Goal: Task Accomplishment & Management: Complete application form

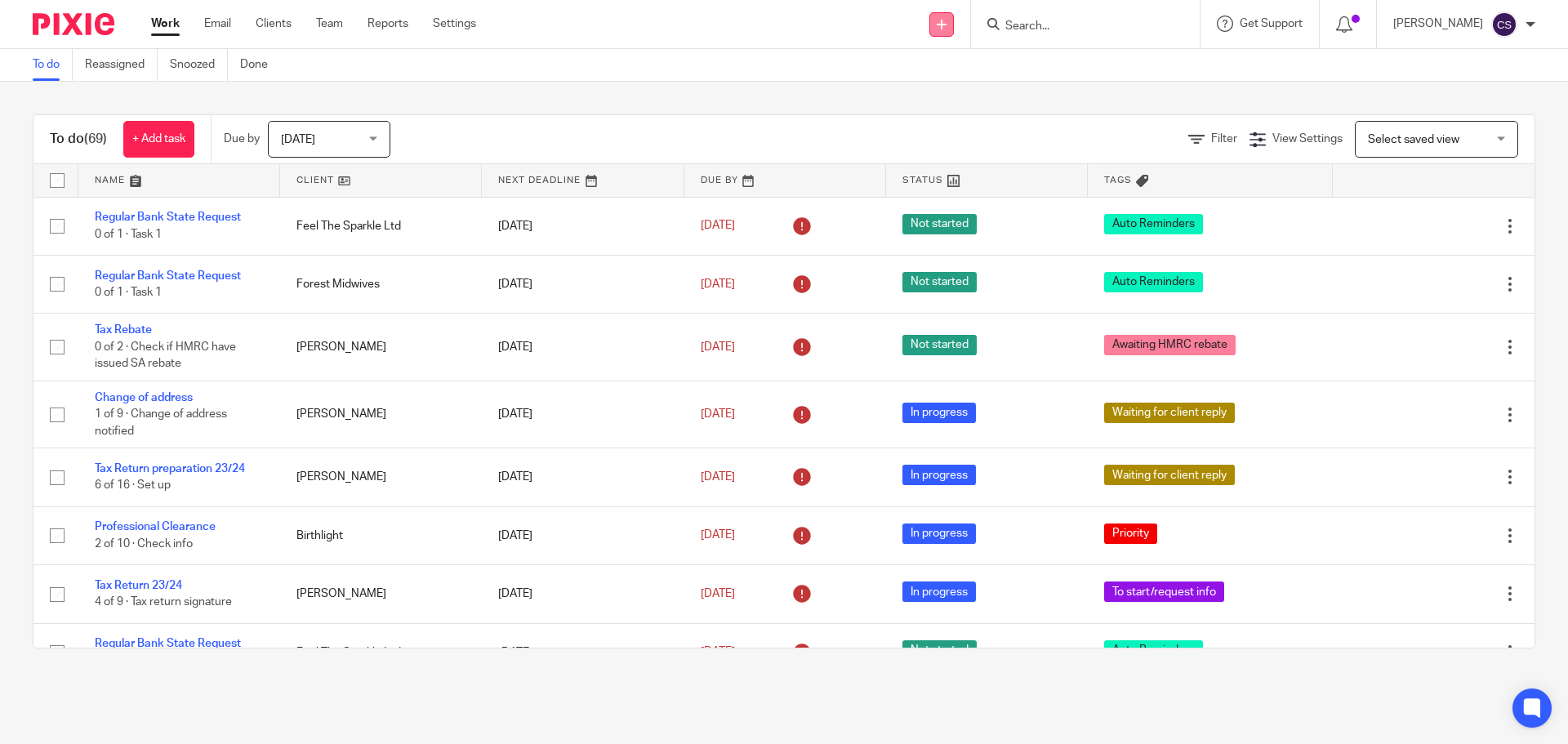
click at [952, 24] on link at bounding box center [941, 24] width 24 height 24
click at [950, 123] on link "Add client" at bounding box center [945, 124] width 114 height 23
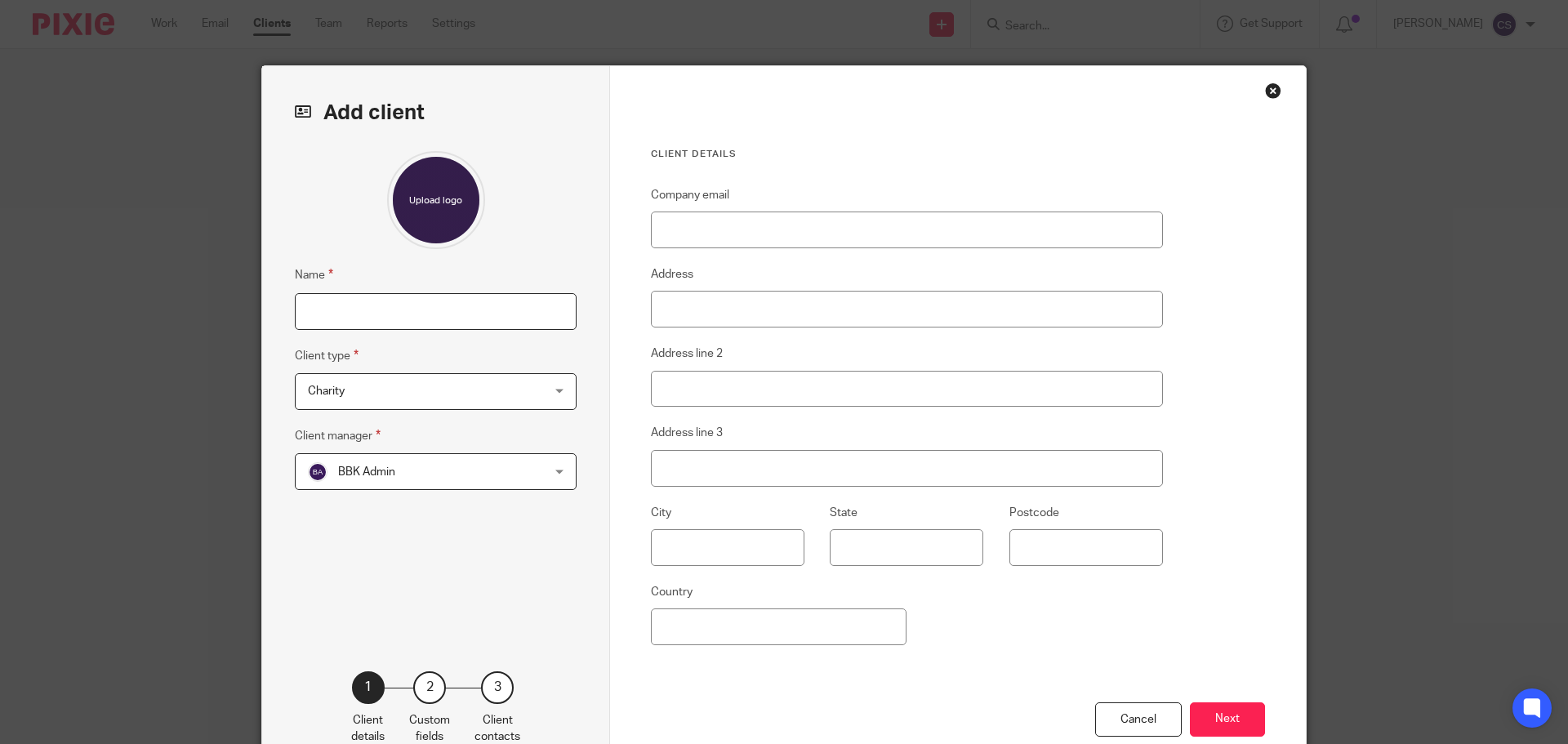
click at [408, 319] on input "Name" at bounding box center [435, 311] width 282 height 37
type input "Romulus Training Ltd"
click at [431, 390] on span "Charity" at bounding box center [415, 390] width 214 height 34
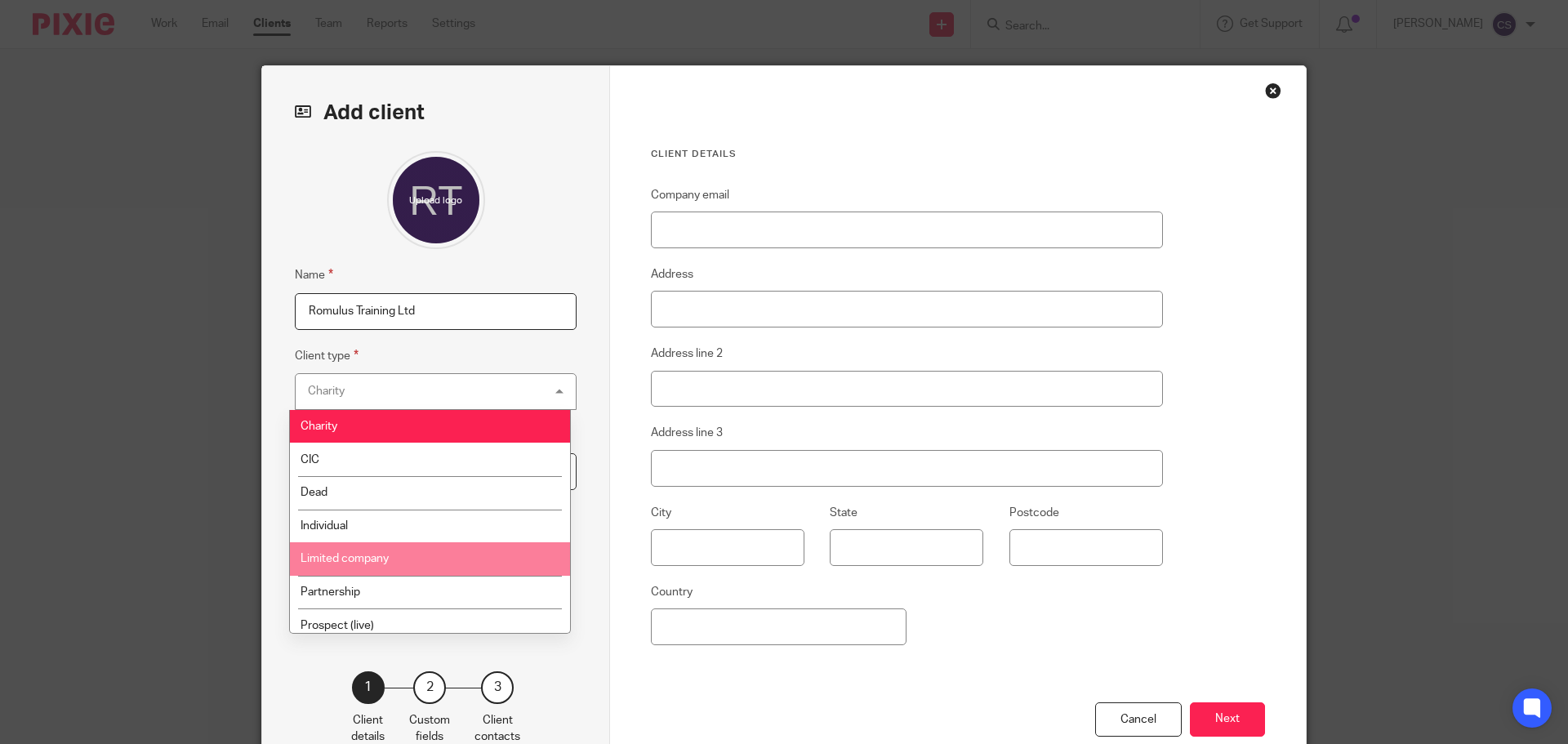
click at [388, 554] on span "Limited company" at bounding box center [344, 559] width 88 height 12
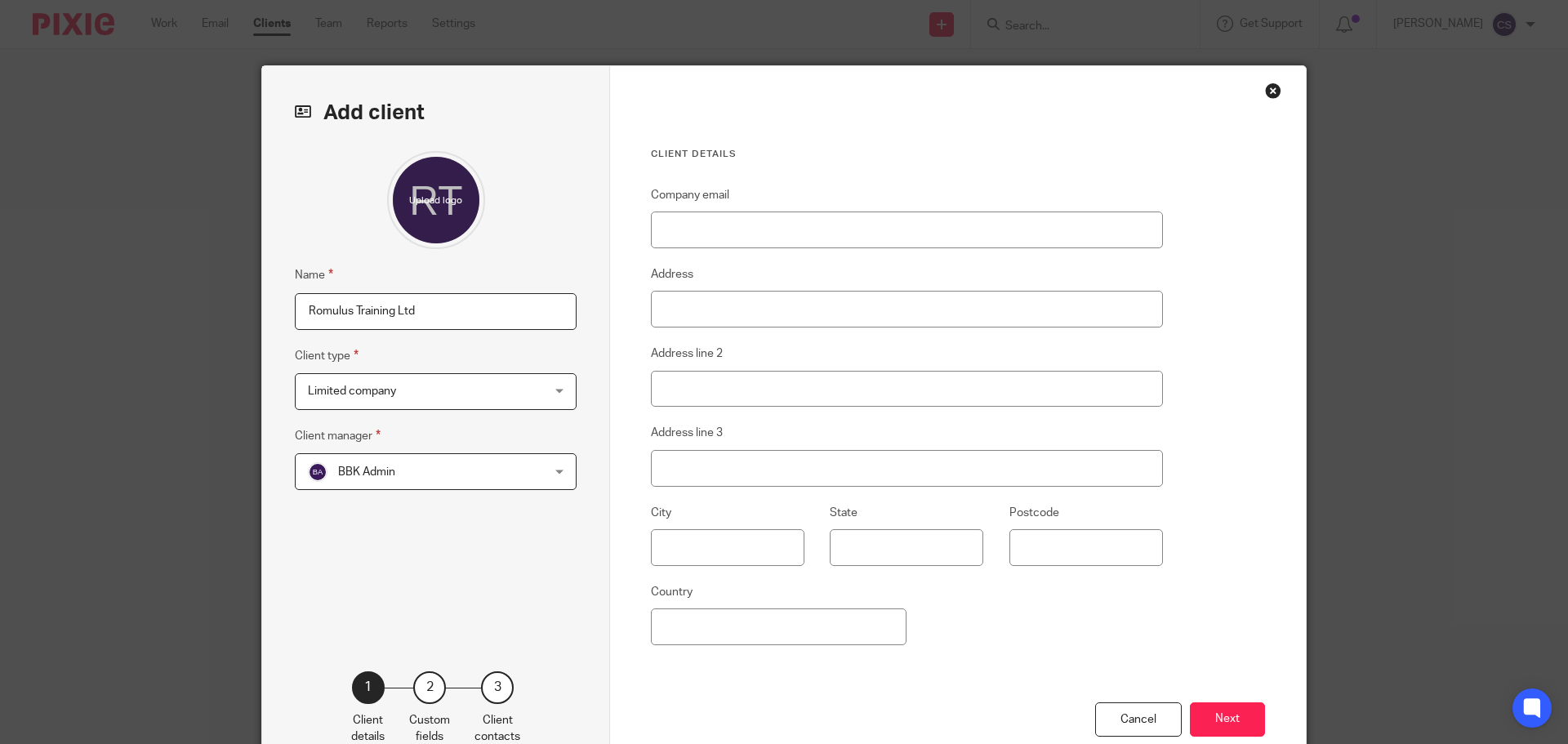
click at [438, 475] on span "BBK Admin" at bounding box center [415, 470] width 214 height 34
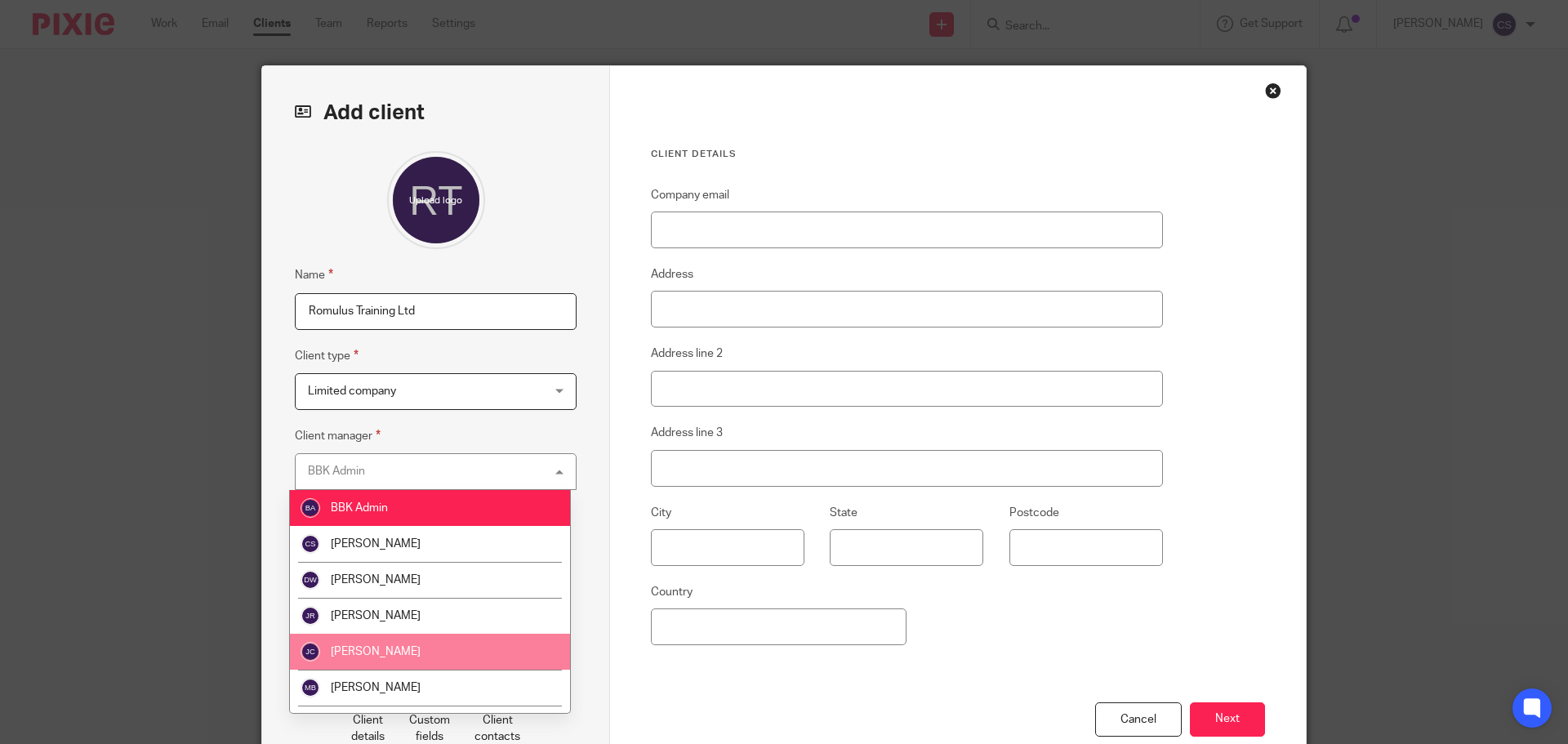
click at [399, 648] on li "Jenny Coffin" at bounding box center [430, 651] width 280 height 36
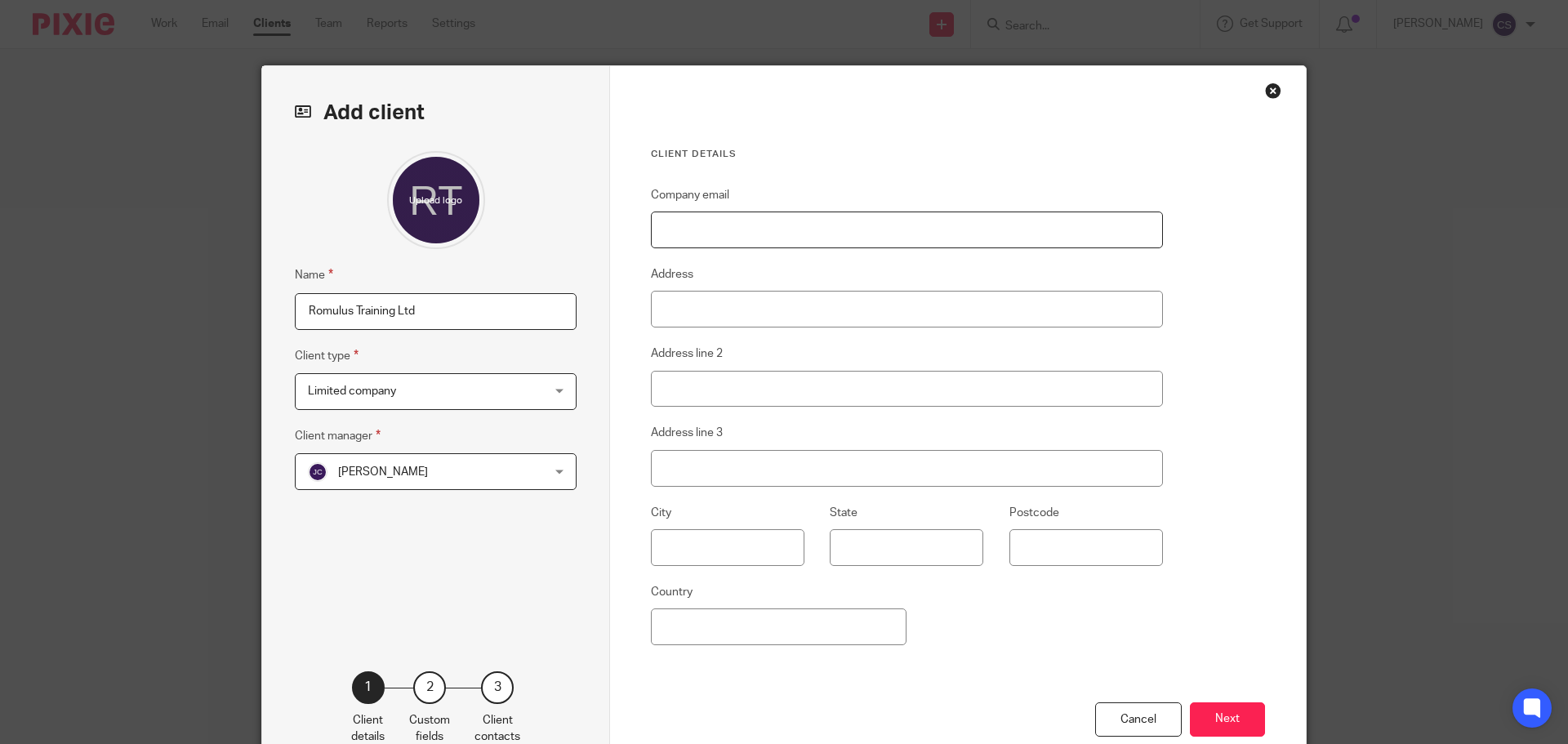
click at [794, 232] on input "Company email" at bounding box center [907, 230] width 512 height 37
type input "lee@romulustraining.com"
click at [679, 317] on input "Address" at bounding box center [907, 309] width 512 height 37
type input "Balby Court"
type input "Carr Hill"
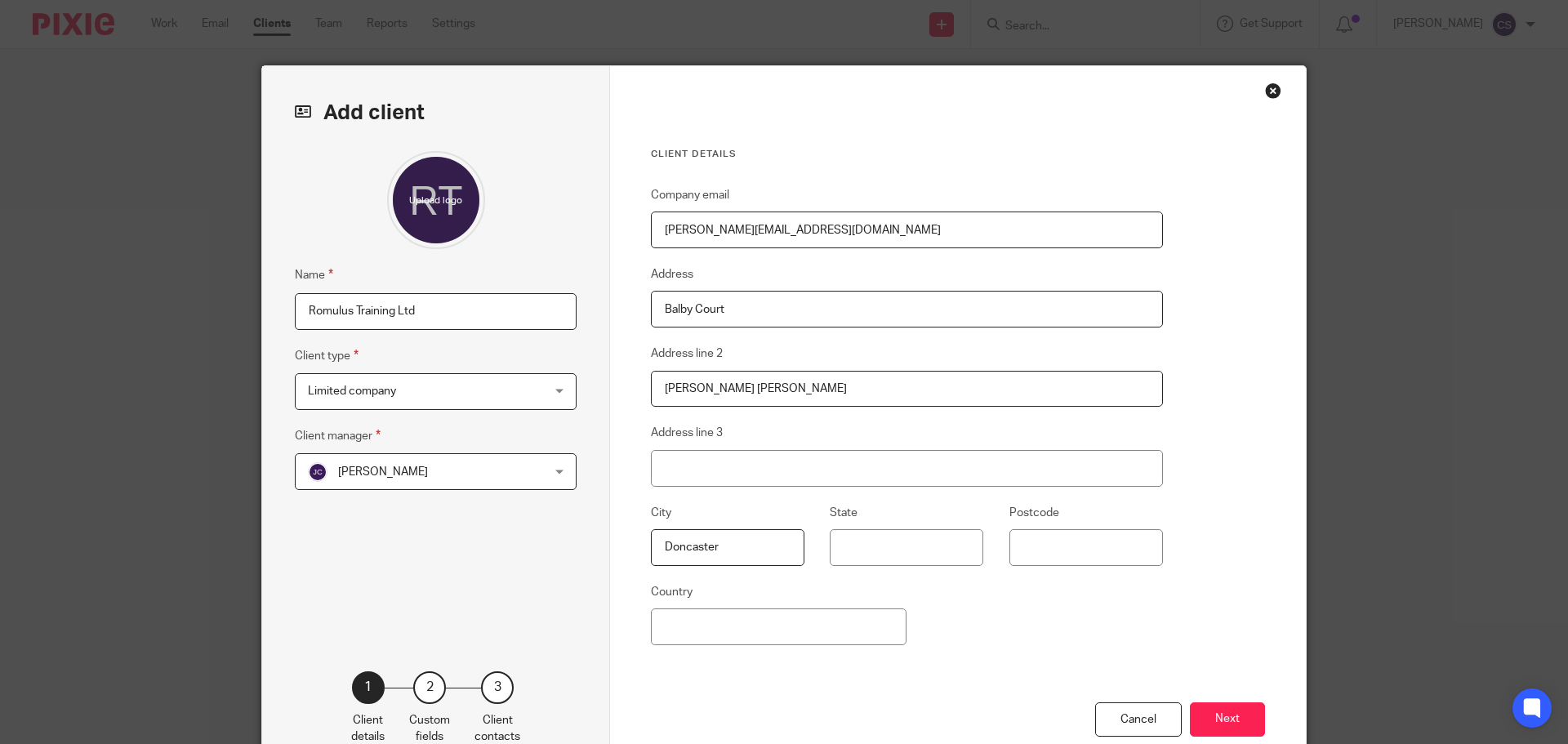
type input "Doncaster"
click at [1063, 537] on input "Postcode" at bounding box center [1086, 547] width 153 height 37
type input "DN4 8DE"
click at [1220, 717] on button "Next" at bounding box center [1227, 720] width 75 height 35
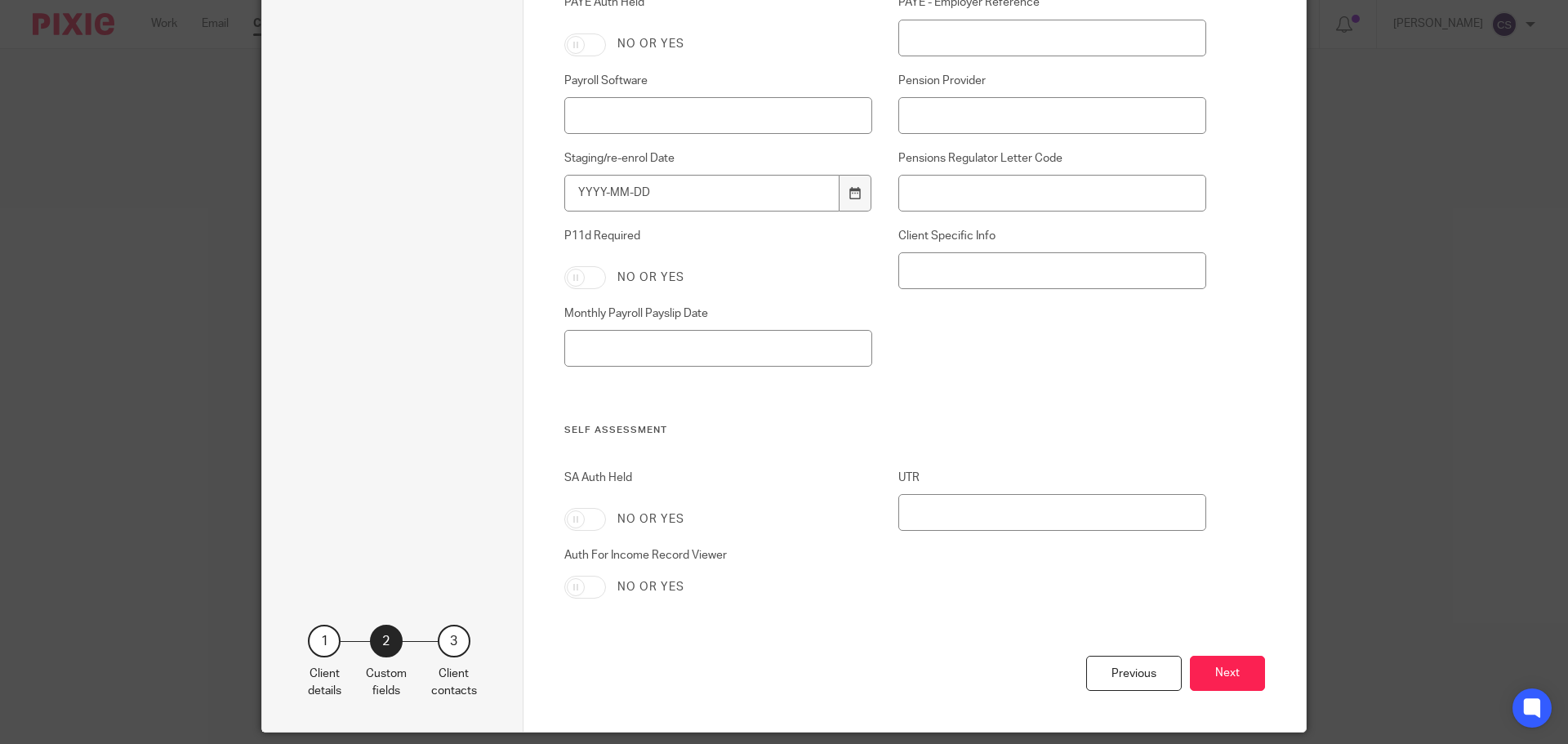
scroll to position [2585, 0]
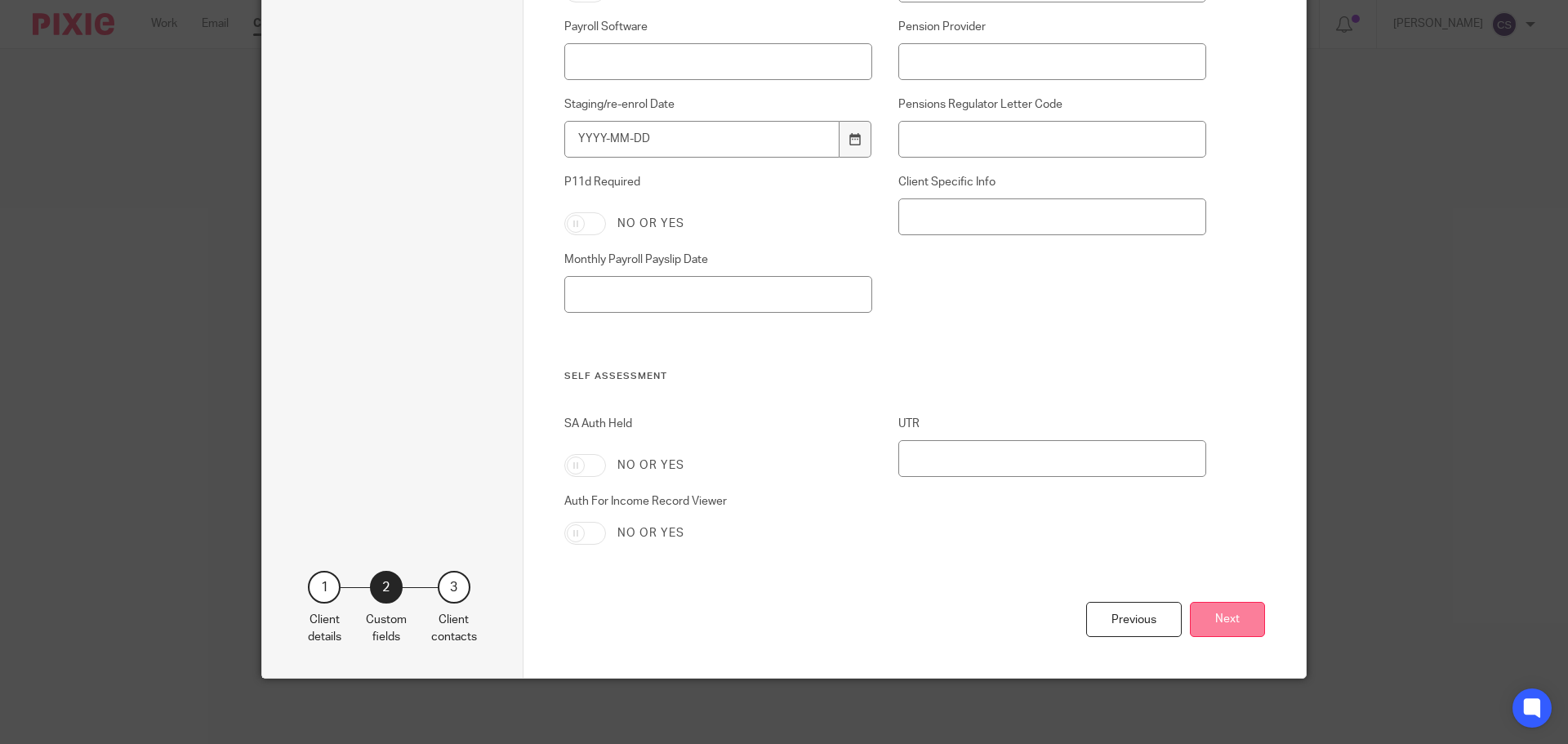
click at [1222, 632] on button "Next" at bounding box center [1227, 619] width 75 height 35
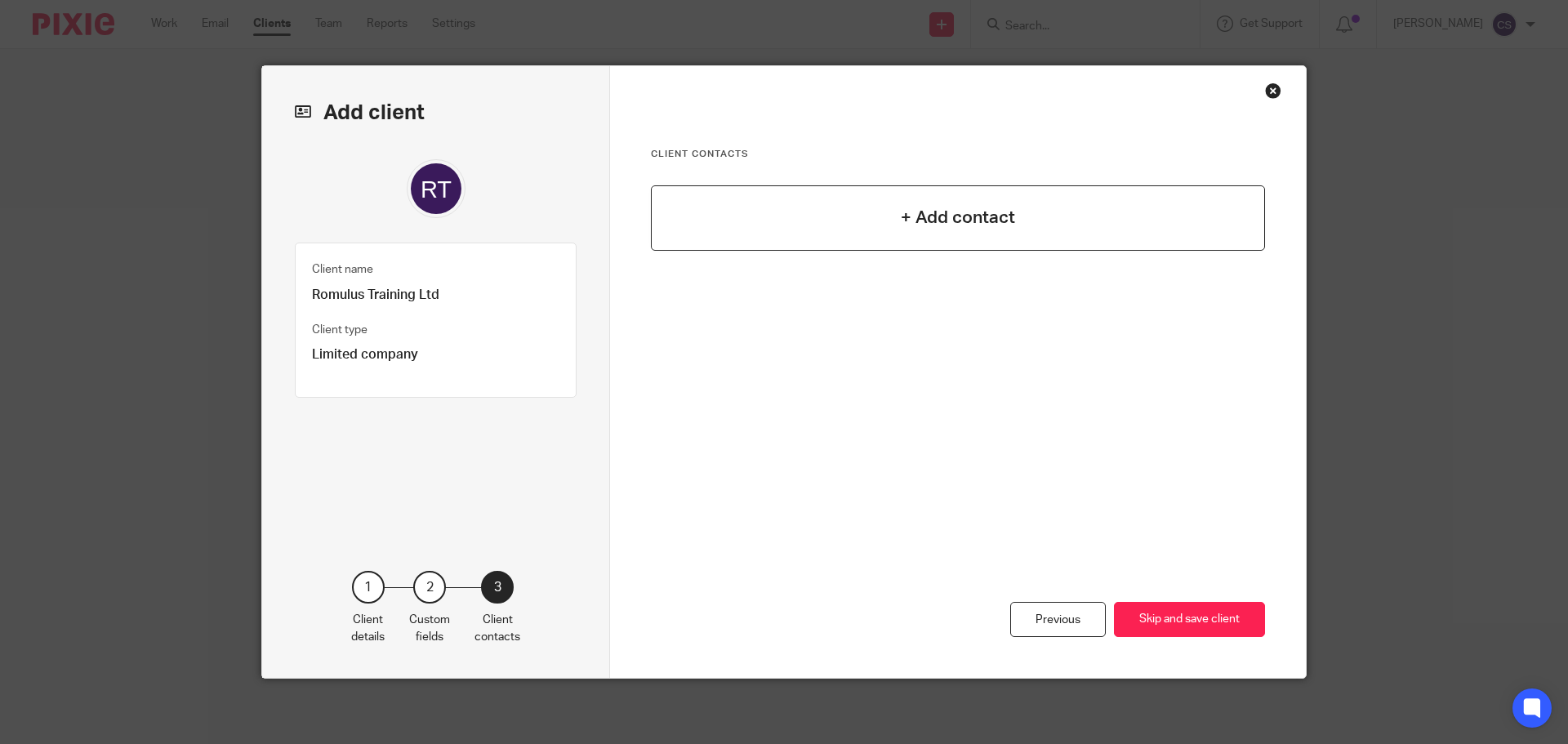
click at [955, 217] on h4 "+ Add contact" at bounding box center [957, 218] width 114 height 25
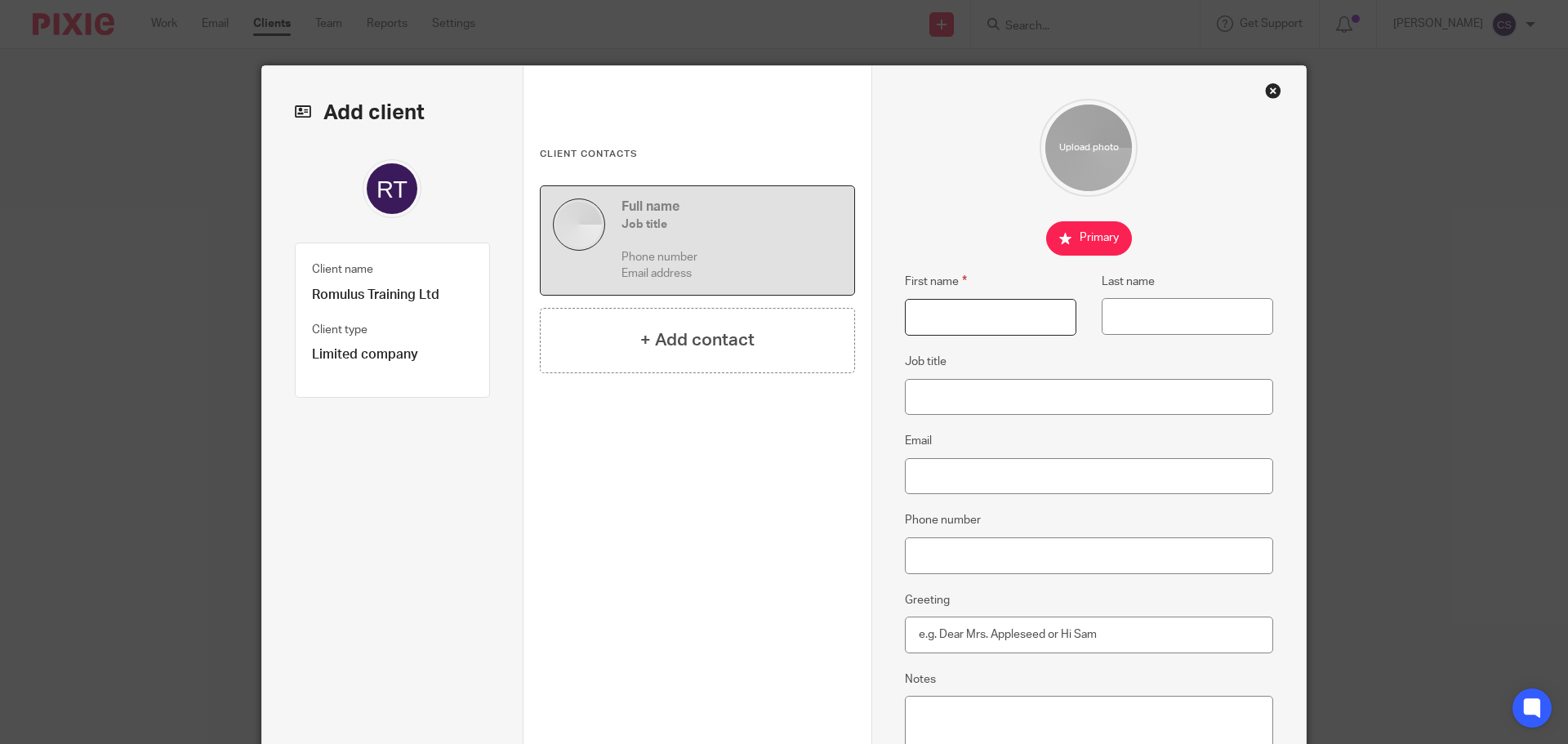
click at [982, 309] on input "First name" at bounding box center [991, 317] width 172 height 37
type input "Lee"
type input "Barker"
click at [984, 397] on input "Job title" at bounding box center [1089, 397] width 369 height 37
type input "Director"
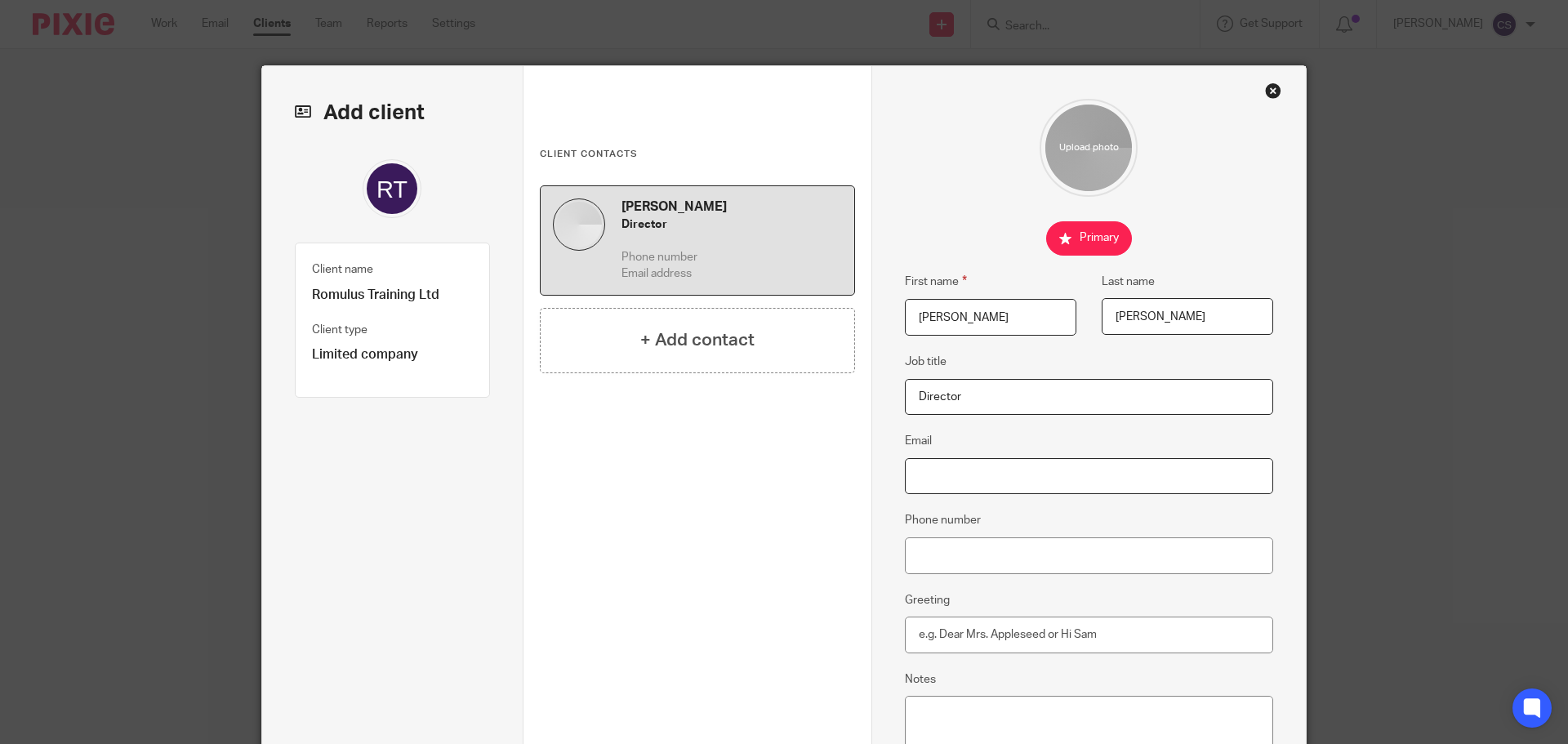
click at [955, 482] on input "Email" at bounding box center [1089, 476] width 369 height 37
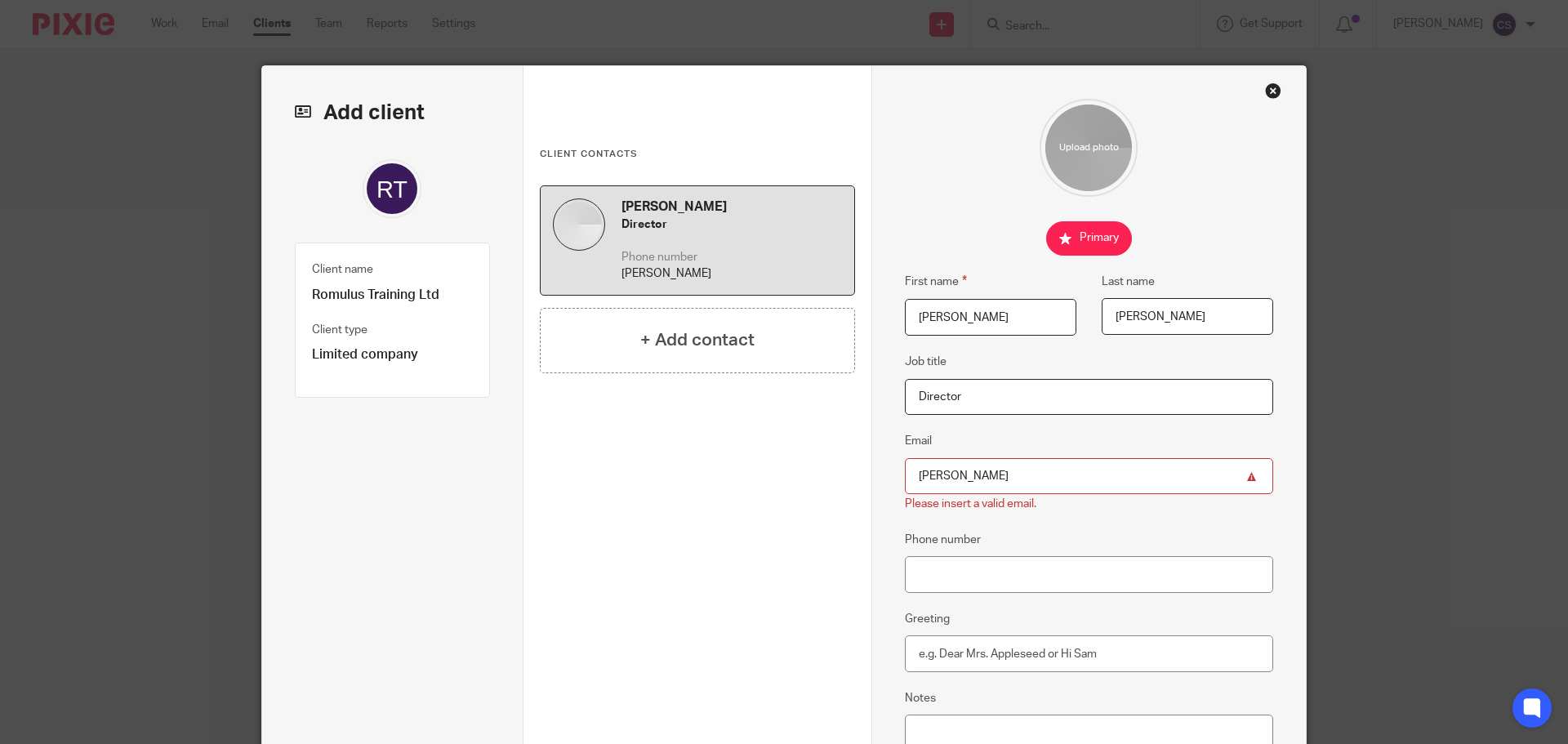
drag, startPoint x: 953, startPoint y: 470, endPoint x: 927, endPoint y: 469, distance: 26.0
click at [953, 470] on input "lee" at bounding box center [1089, 476] width 369 height 37
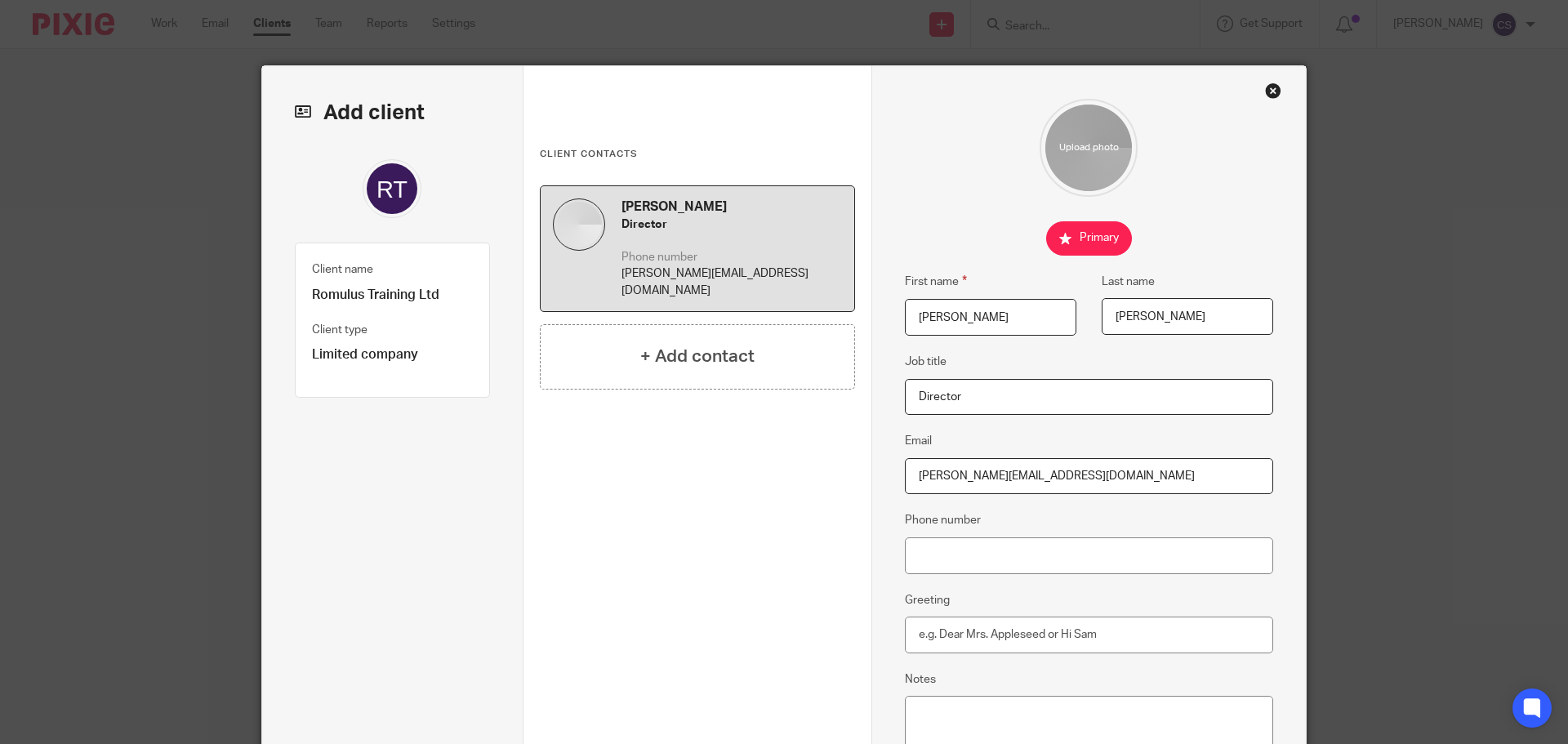
type input "lee@romulustraining.com"
click at [938, 564] on input "Phone number" at bounding box center [1089, 555] width 369 height 37
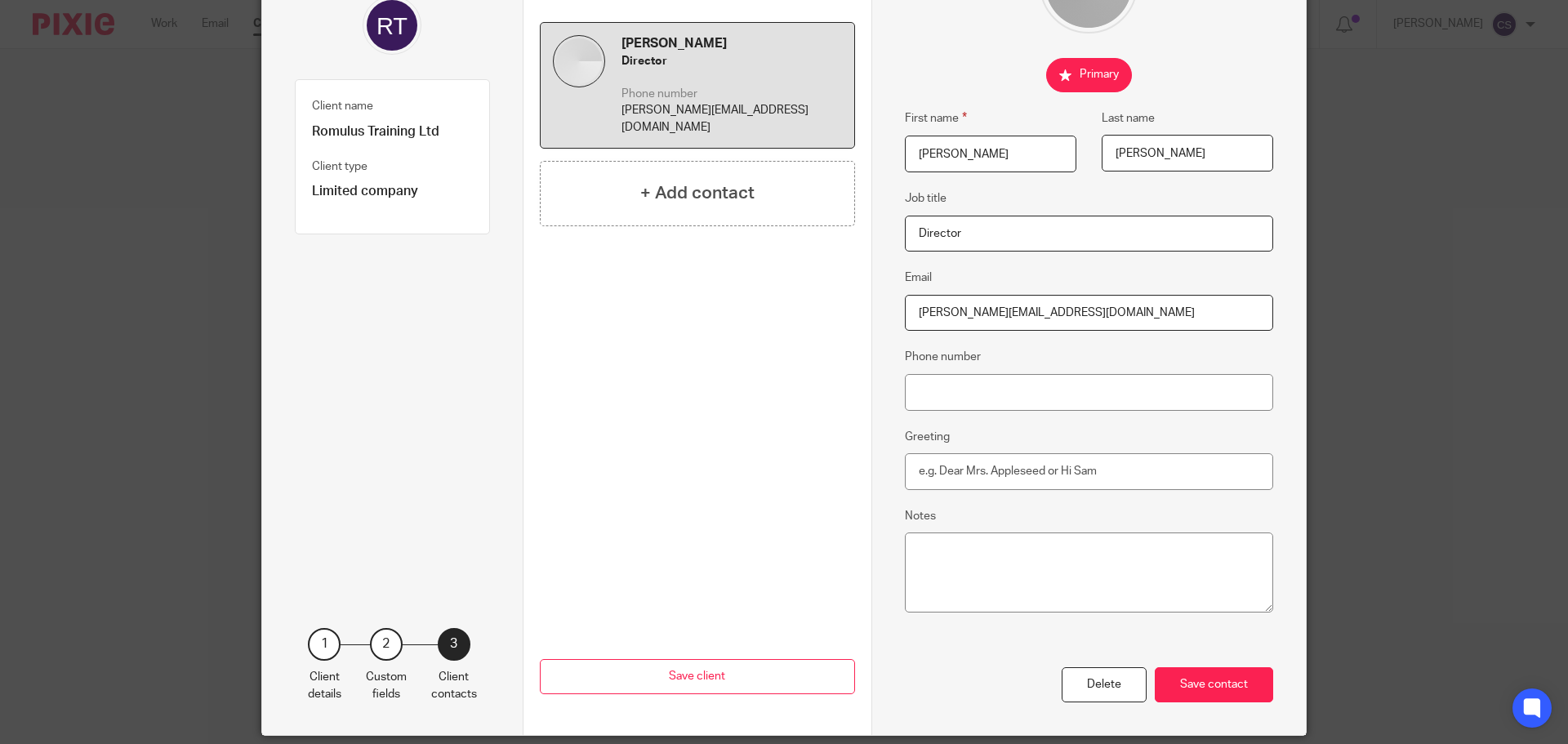
scroll to position [220, 0]
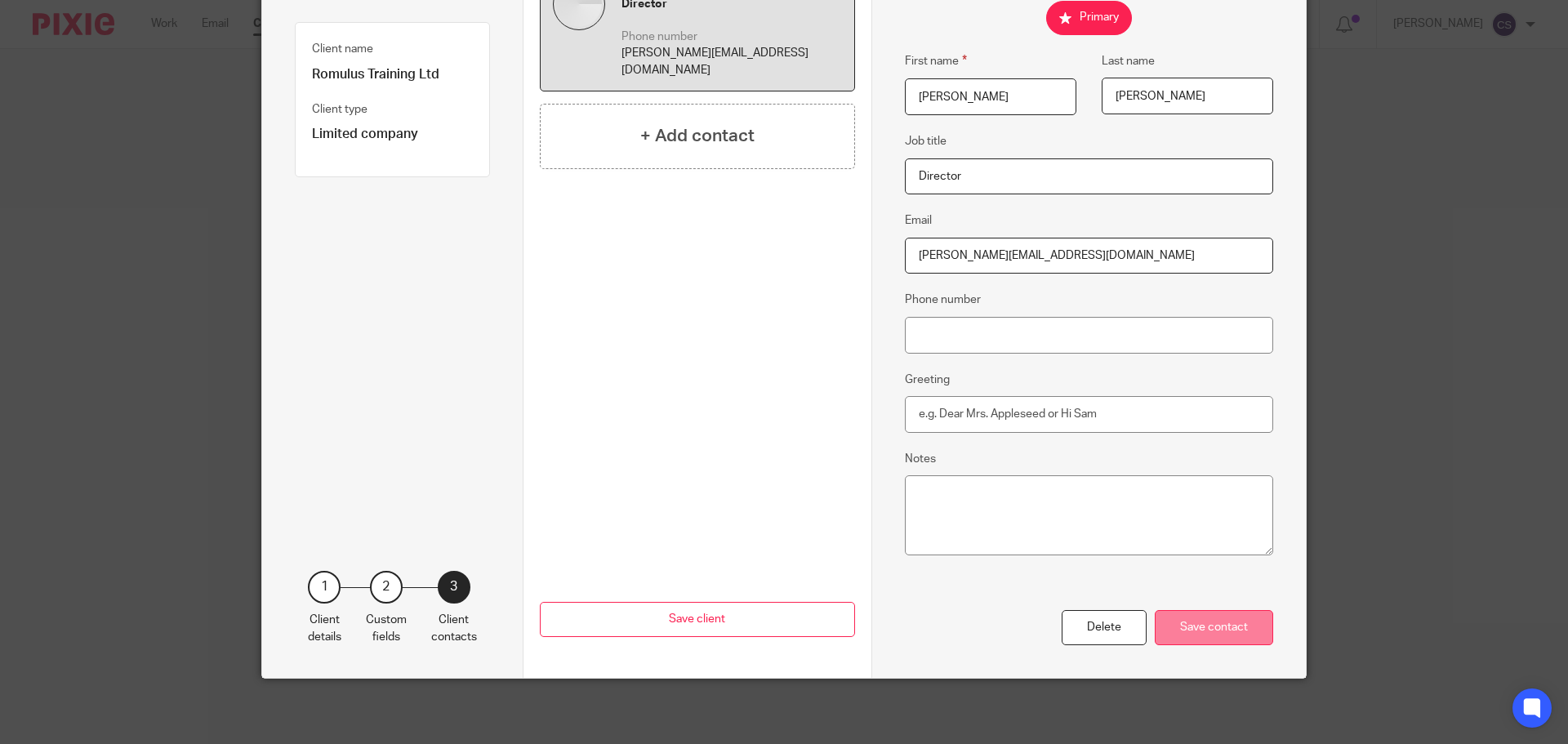
click at [1203, 628] on div "Save contact" at bounding box center [1214, 627] width 118 height 35
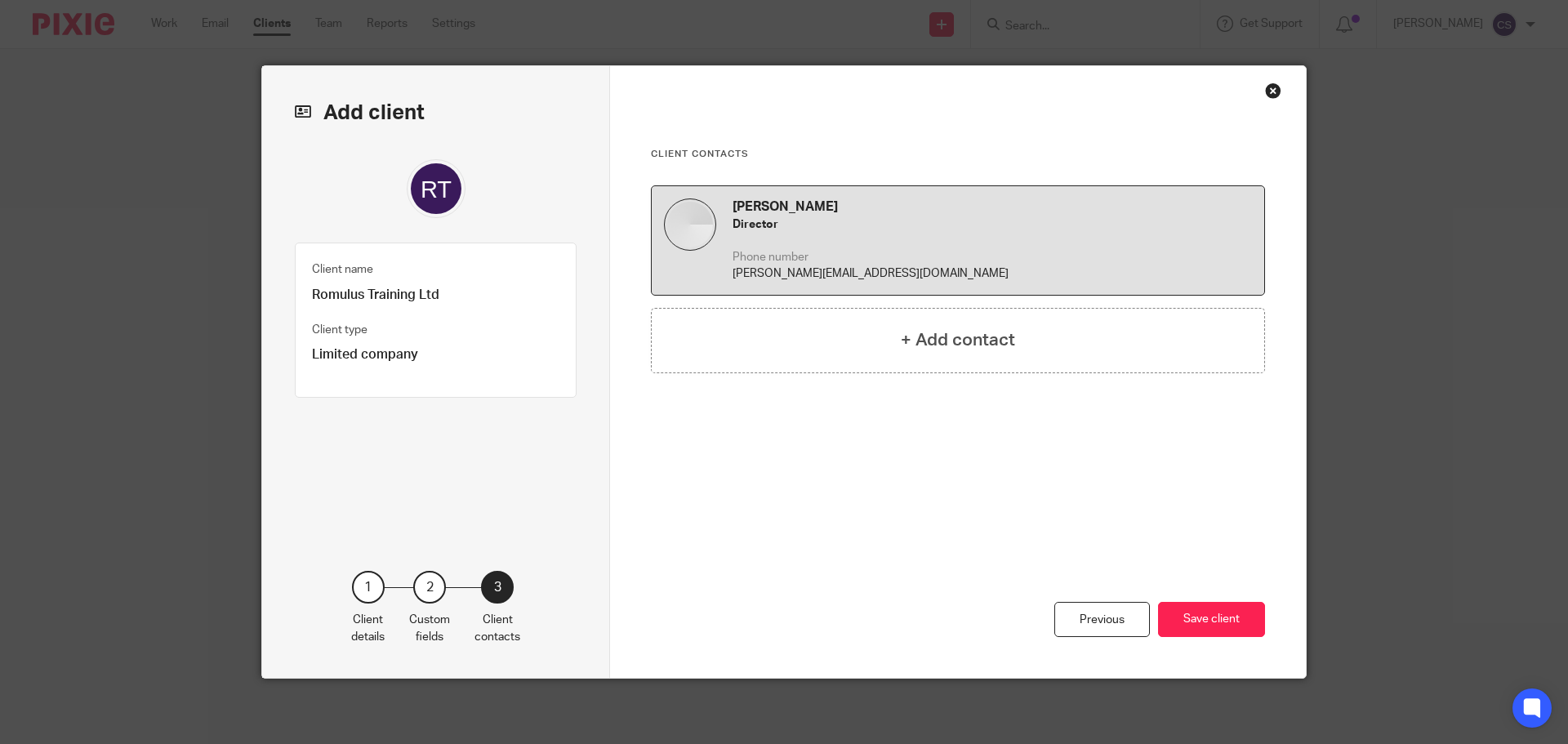
scroll to position [0, 0]
click at [1204, 615] on button "Save client" at bounding box center [1211, 619] width 107 height 35
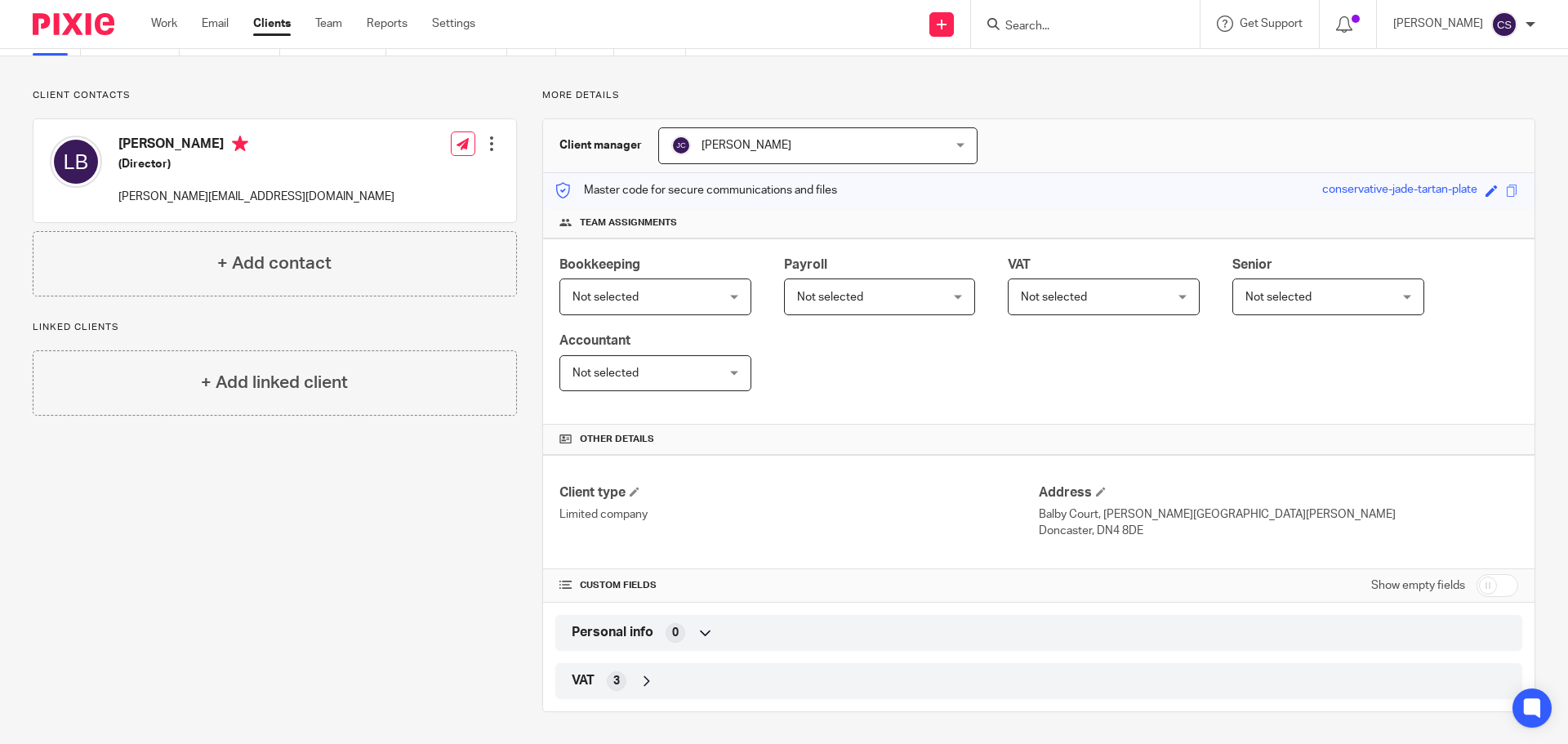
scroll to position [86, 0]
click at [1490, 581] on input "checkbox" at bounding box center [1497, 584] width 42 height 23
checkbox input "true"
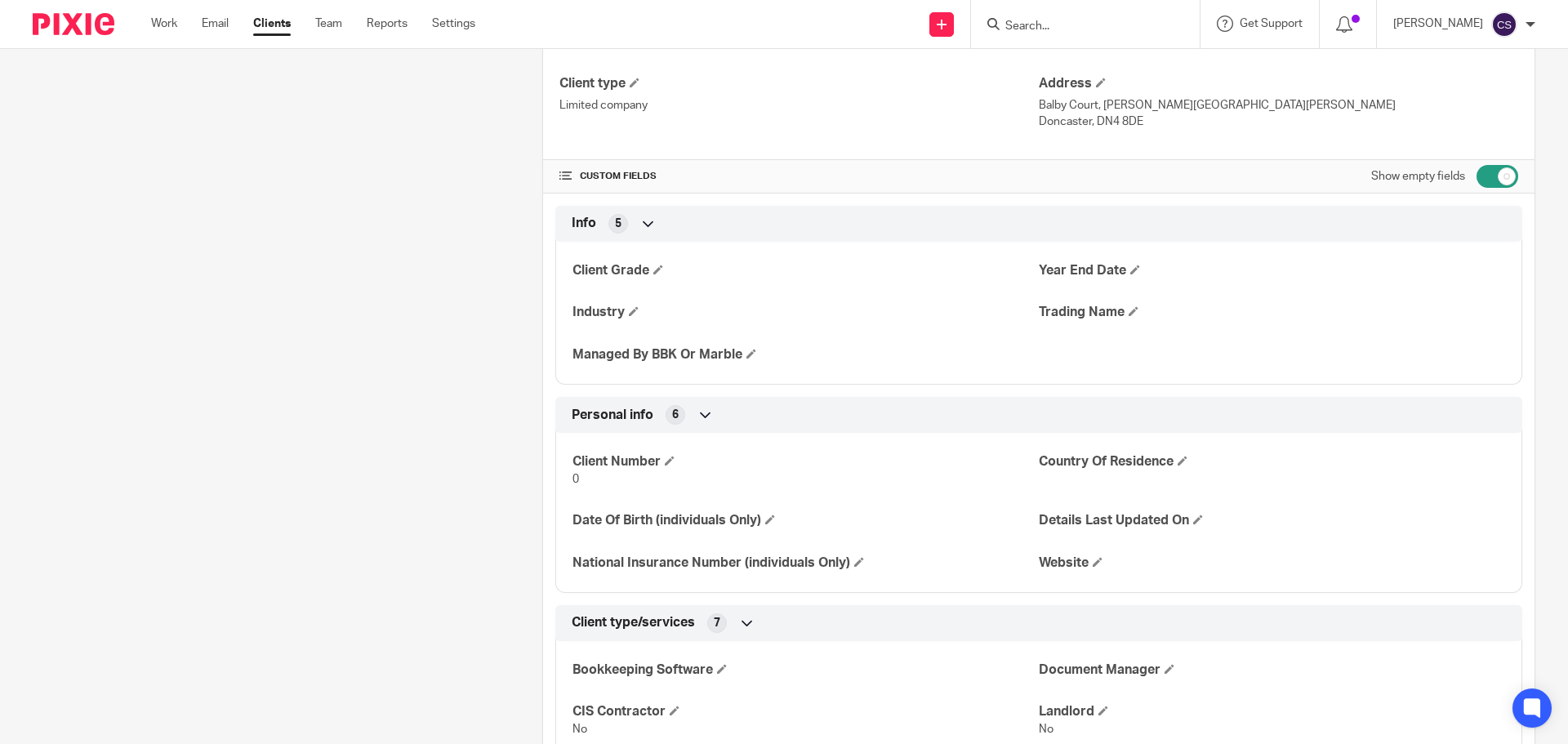
scroll to position [0, 0]
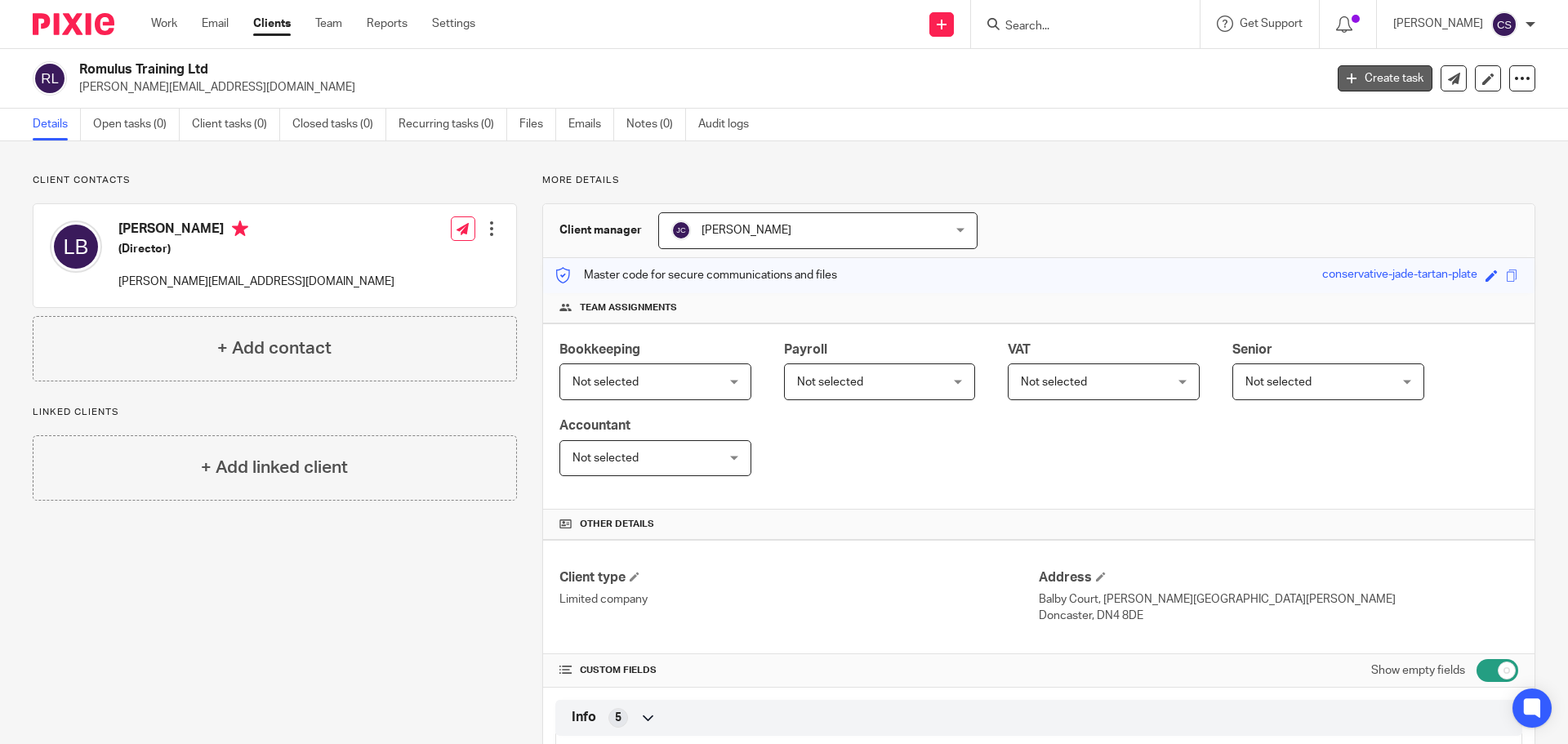
click at [1351, 81] on link "Create task" at bounding box center [1385, 78] width 95 height 26
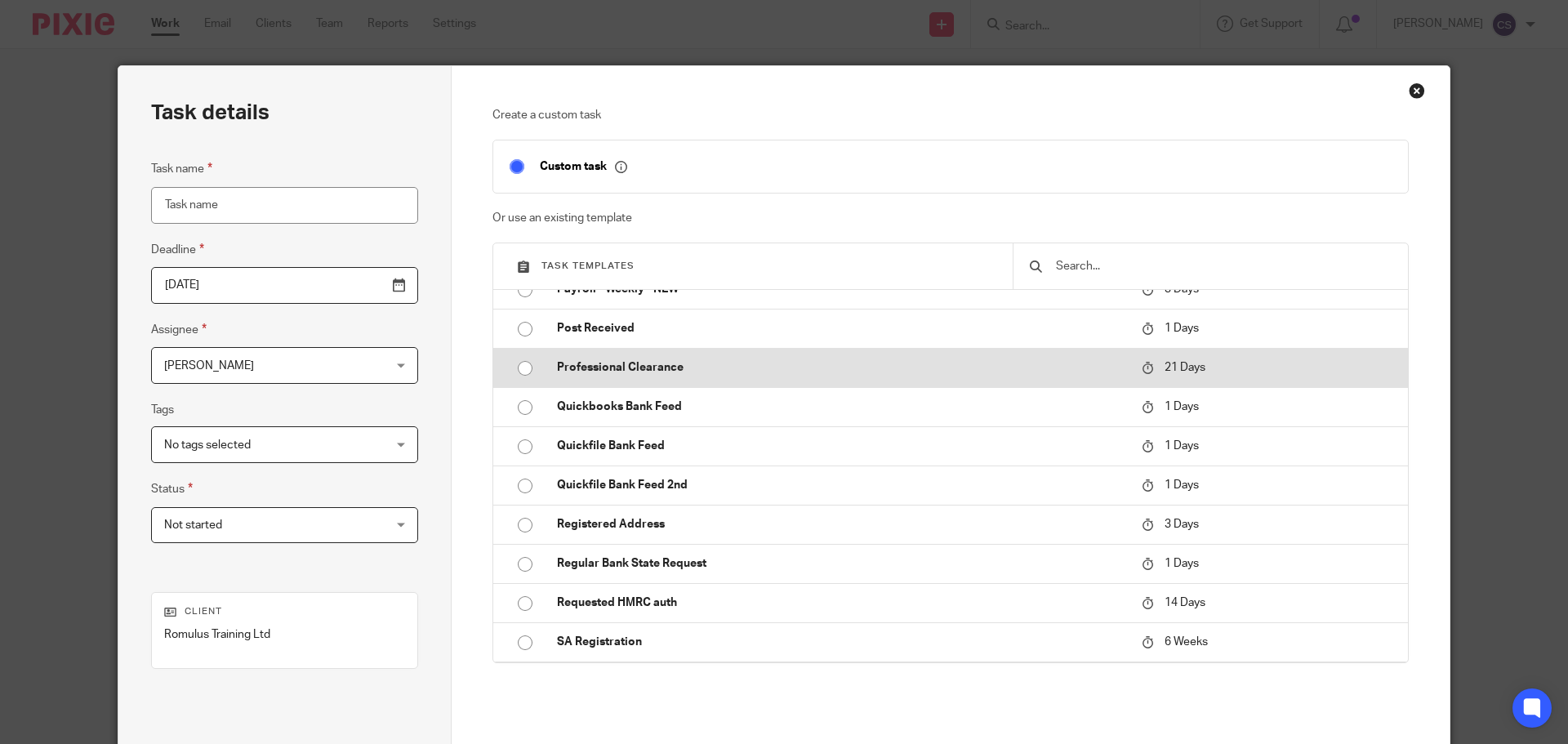
scroll to position [817, 0]
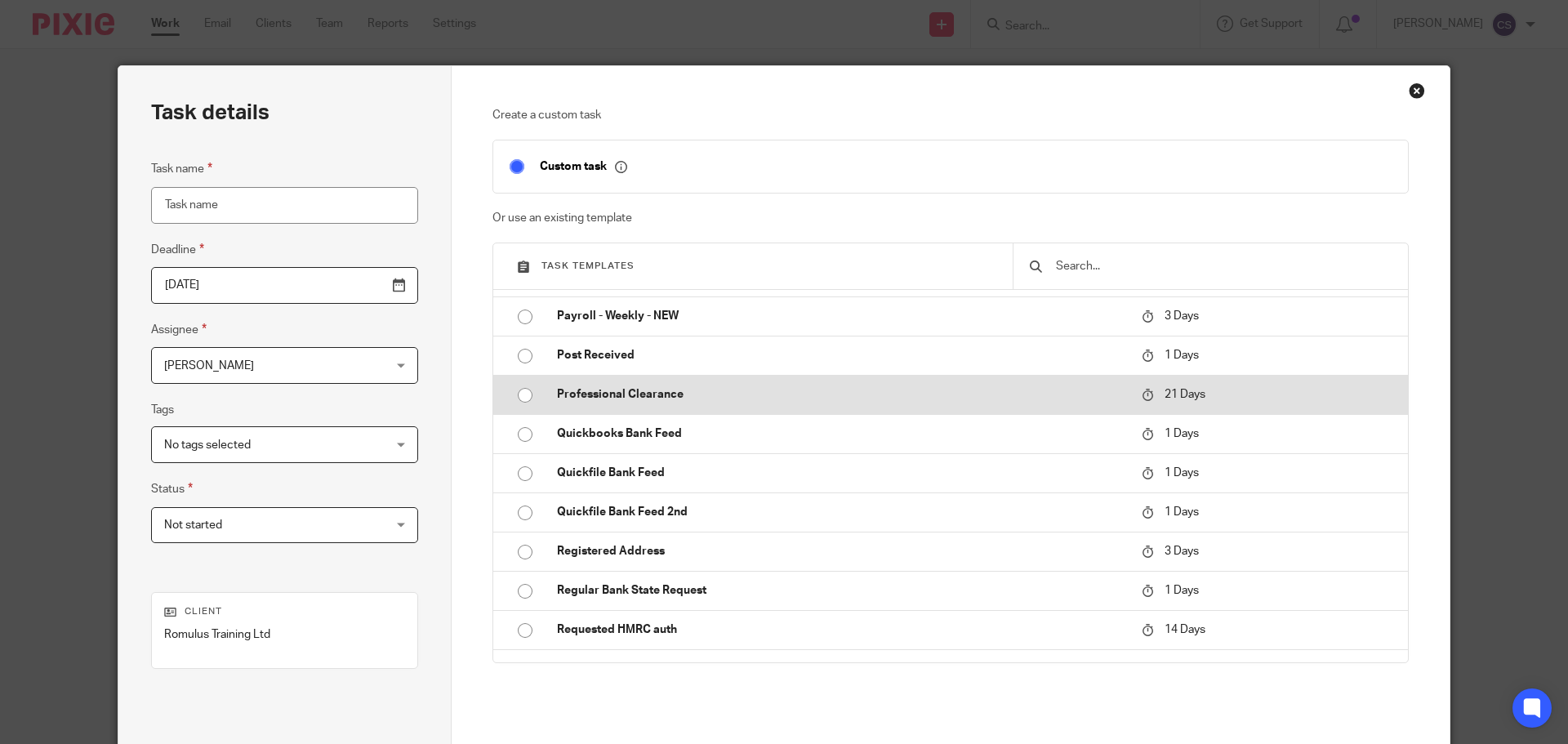
click at [642, 391] on p "Professional Clearance" at bounding box center [841, 395] width 568 height 17
type input "2025-10-16"
type input "Professional Clearance"
checkbox input "false"
radio input "true"
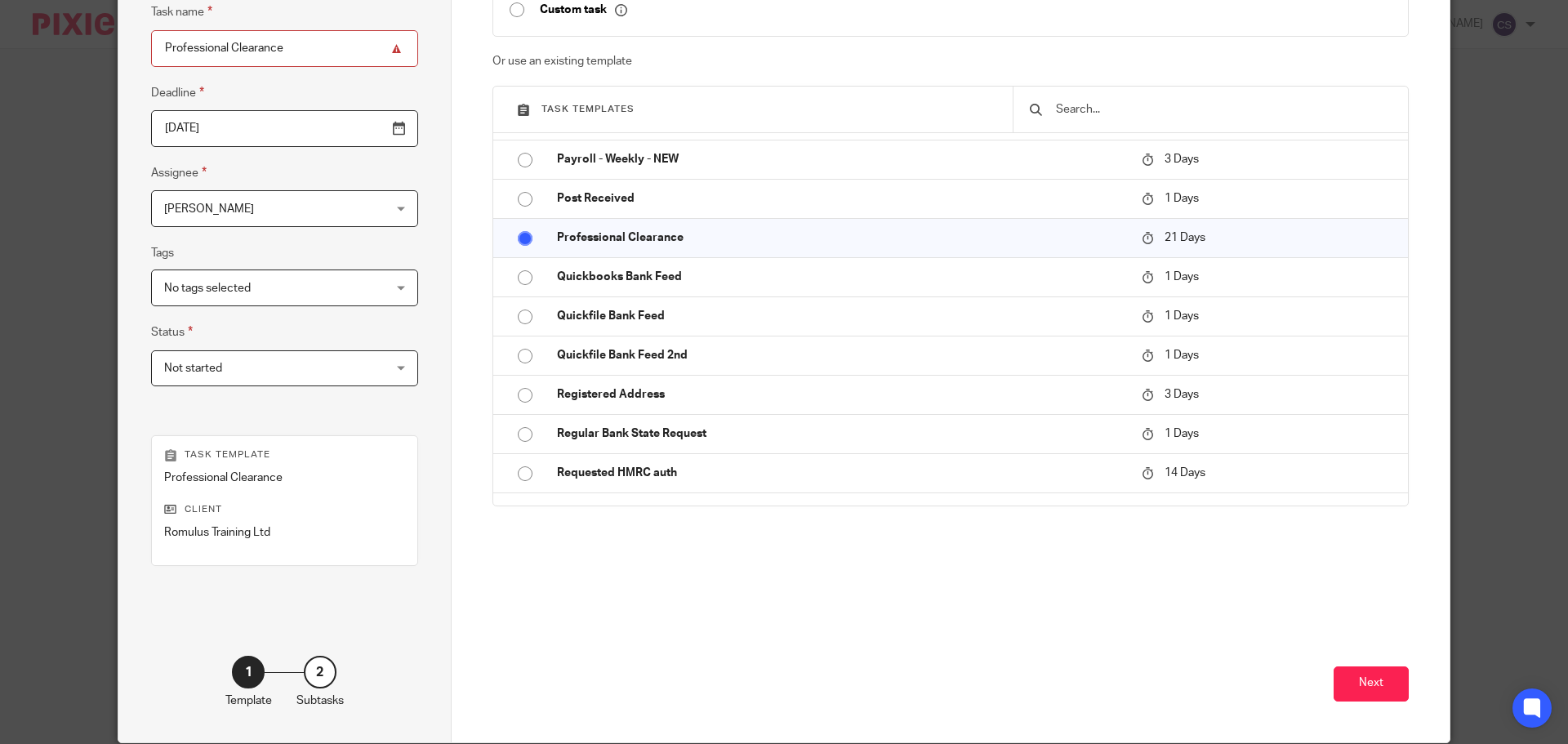
scroll to position [163, 0]
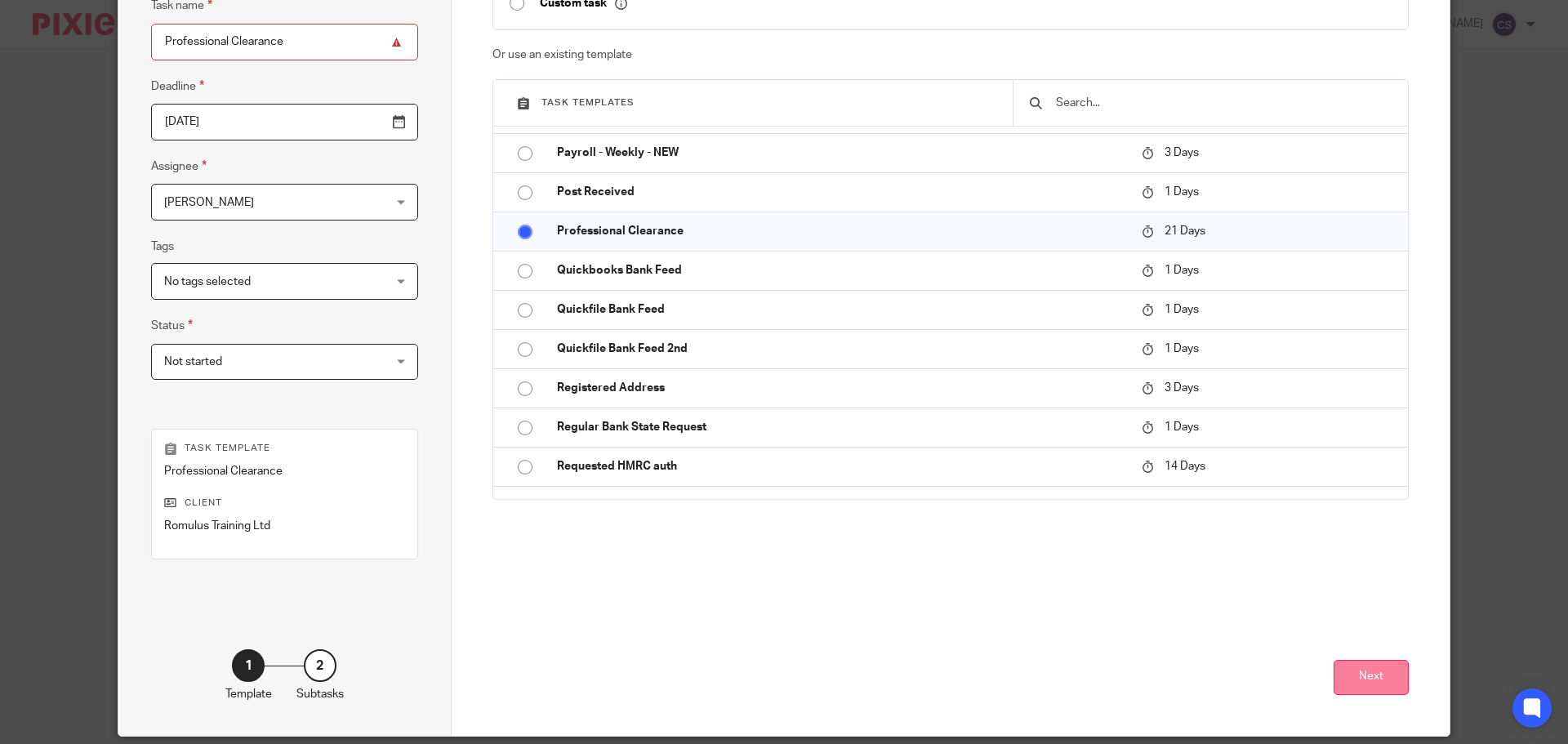
click at [1364, 676] on button "Next" at bounding box center [1371, 677] width 75 height 35
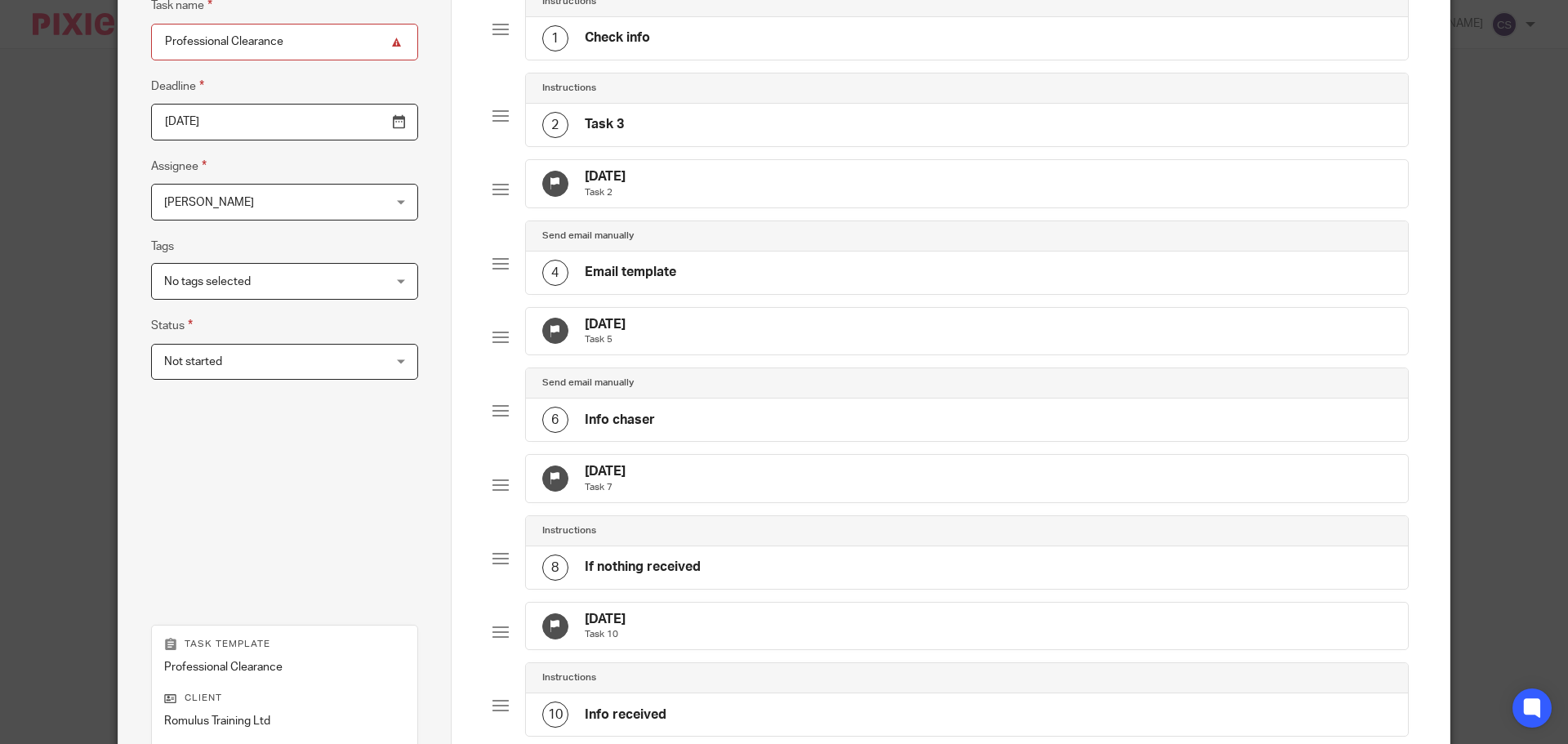
scroll to position [408, 0]
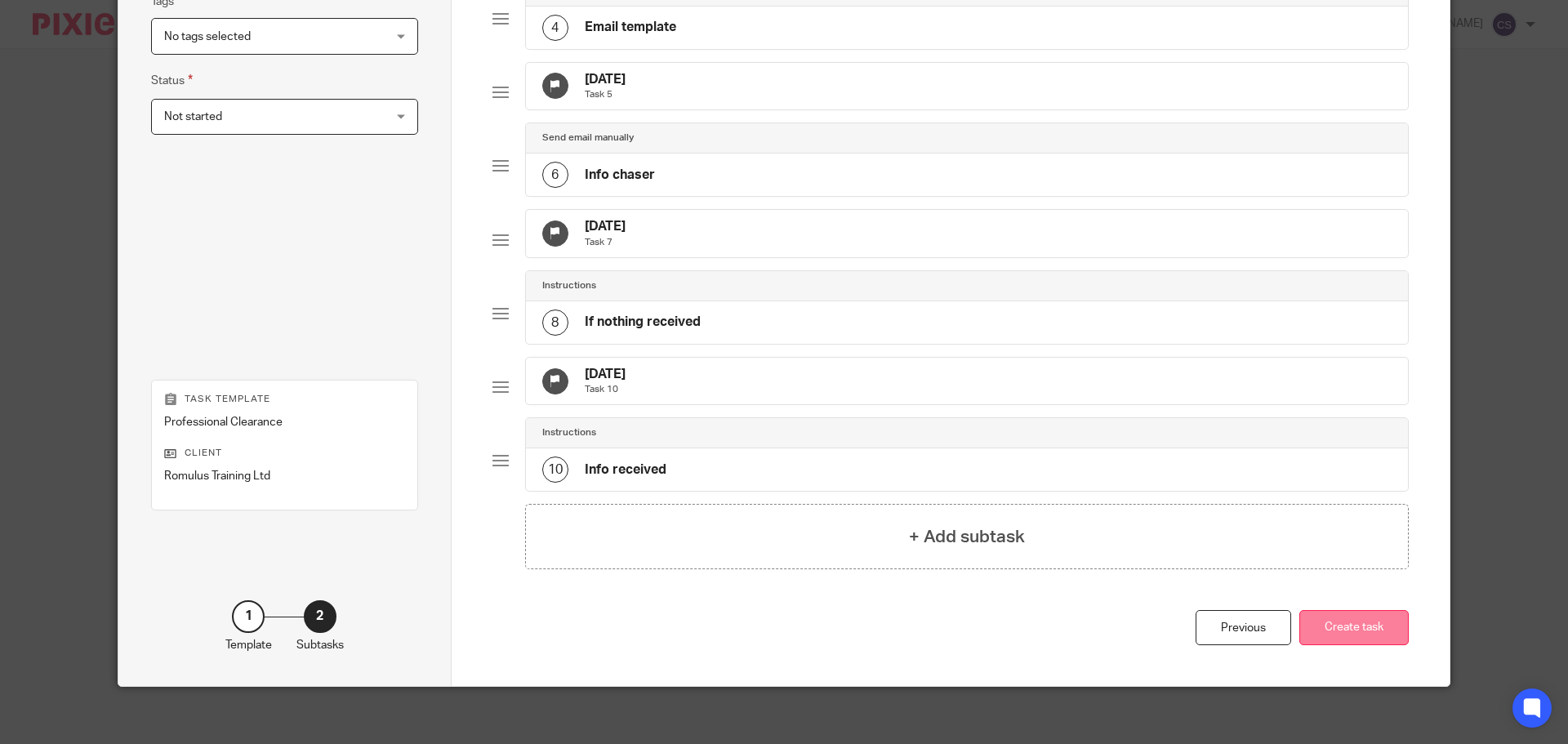
click at [1359, 645] on button "Create task" at bounding box center [1353, 627] width 109 height 35
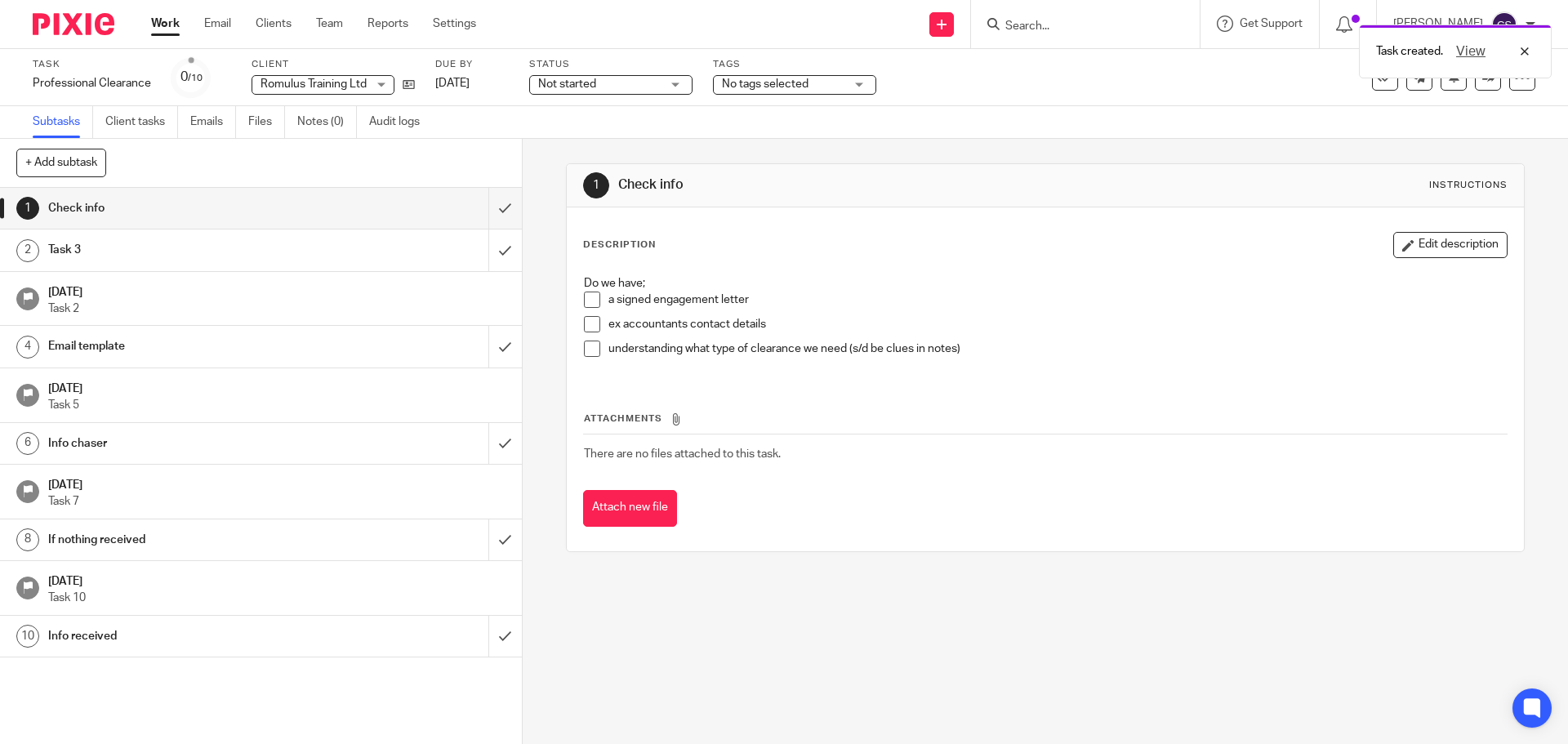
drag, startPoint x: 591, startPoint y: 324, endPoint x: 589, endPoint y: 343, distance: 19.1
click at [591, 325] on span at bounding box center [592, 324] width 17 height 17
click at [585, 353] on span at bounding box center [592, 349] width 17 height 17
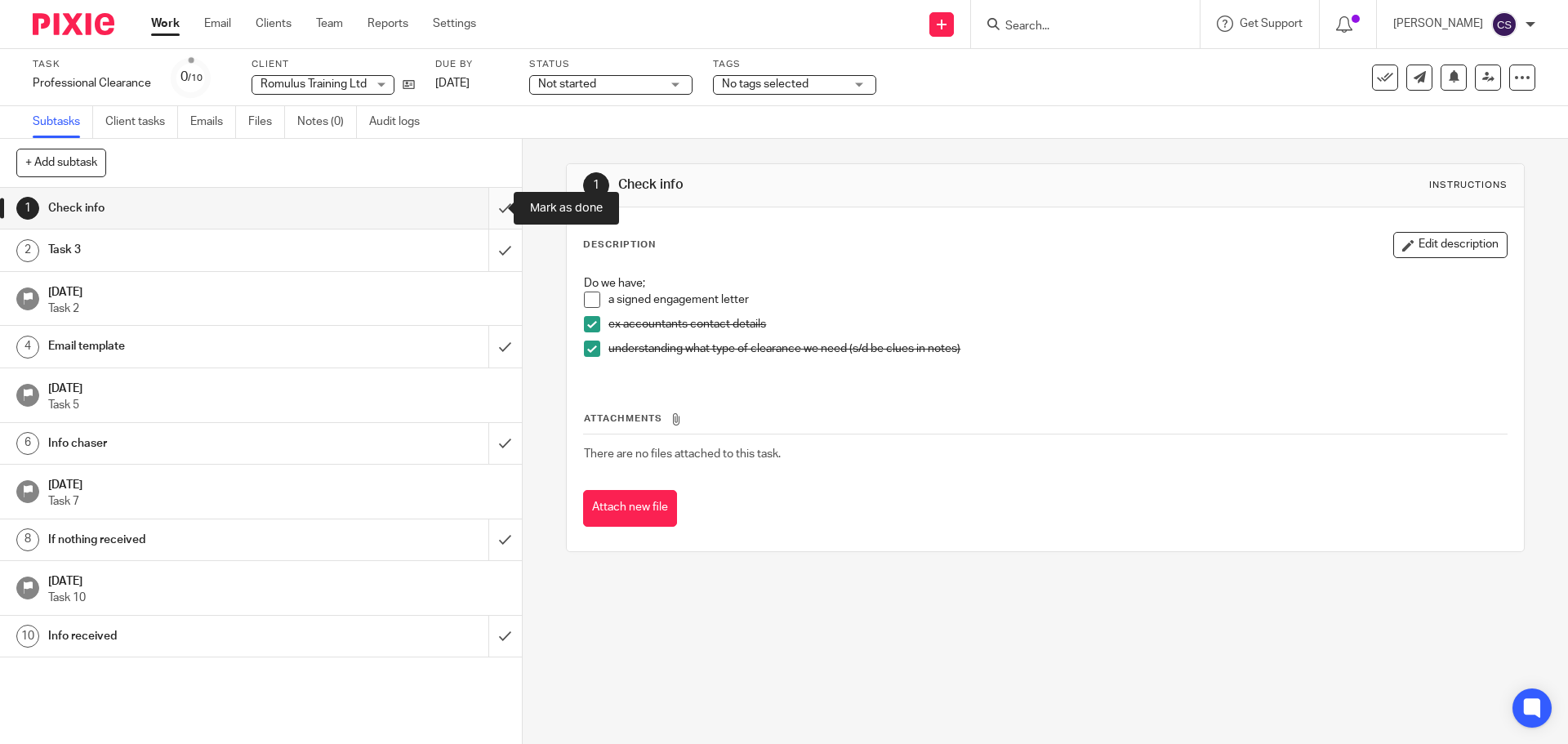
click at [487, 209] on input "submit" at bounding box center [261, 208] width 522 height 41
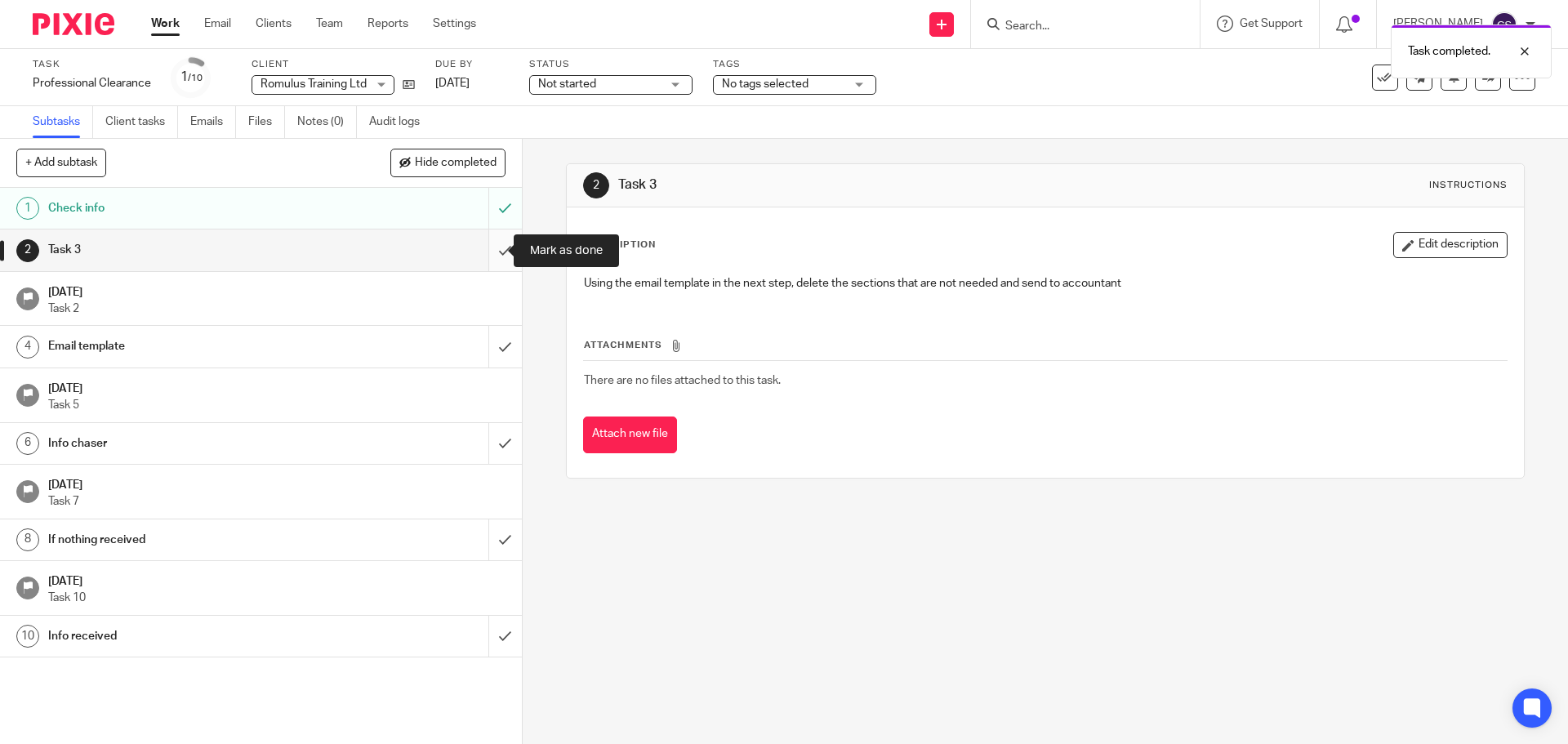
click at [485, 252] on input "submit" at bounding box center [261, 249] width 522 height 41
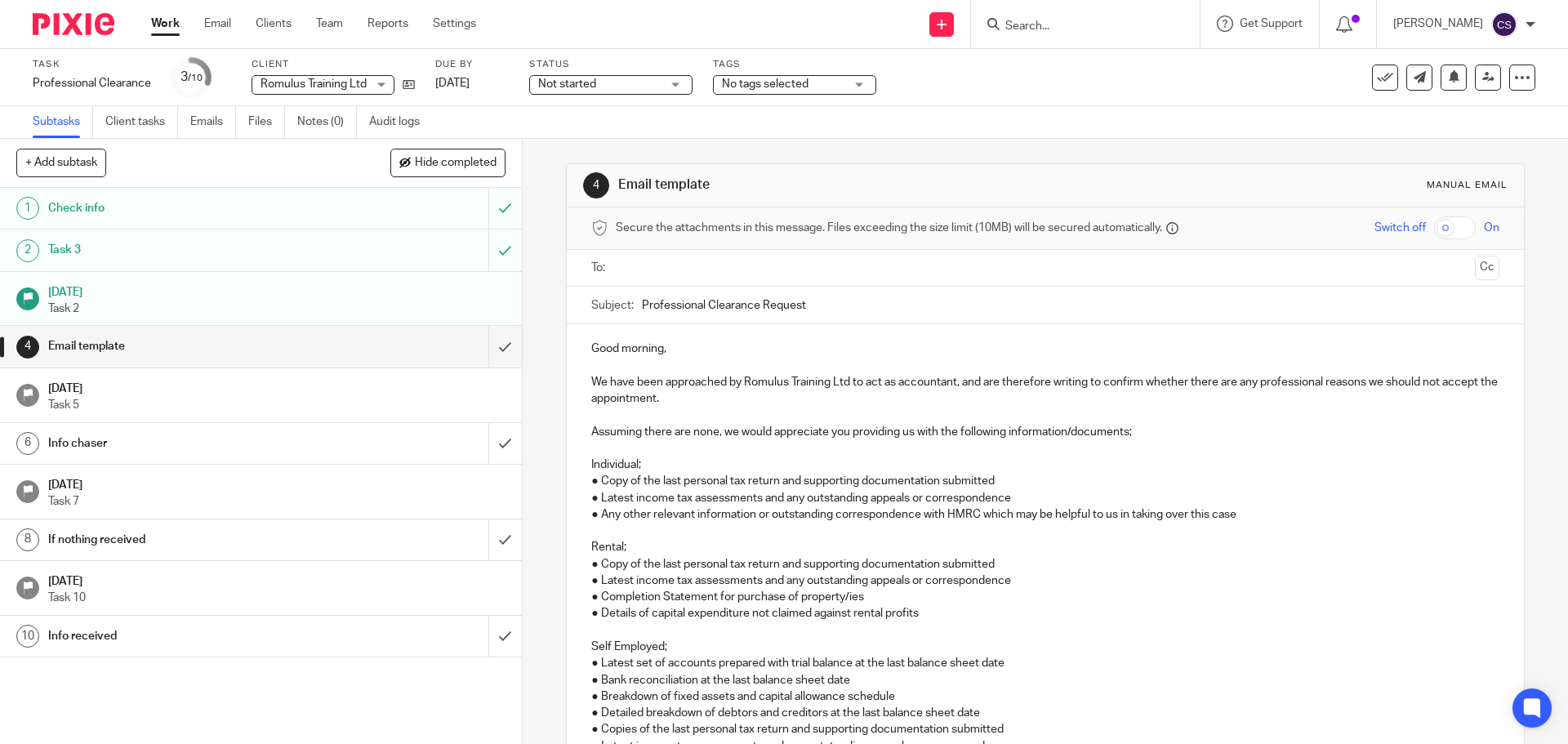
click at [652, 265] on input "text" at bounding box center [1044, 268] width 846 height 19
type input "hannah@salteraccountingservices.co.uk"
click at [664, 348] on p "Good morning," at bounding box center [1045, 352] width 907 height 17
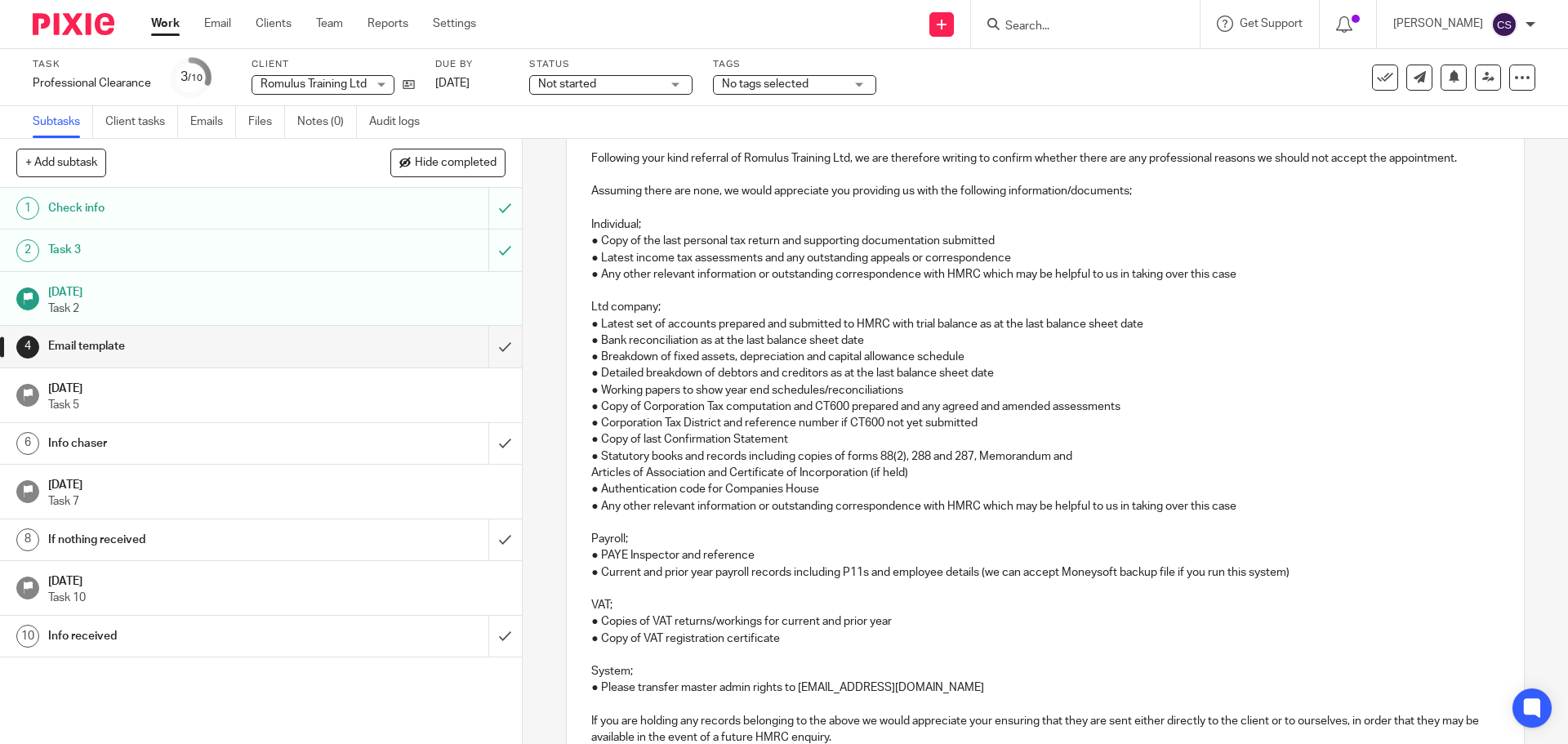
scroll to position [244, 0]
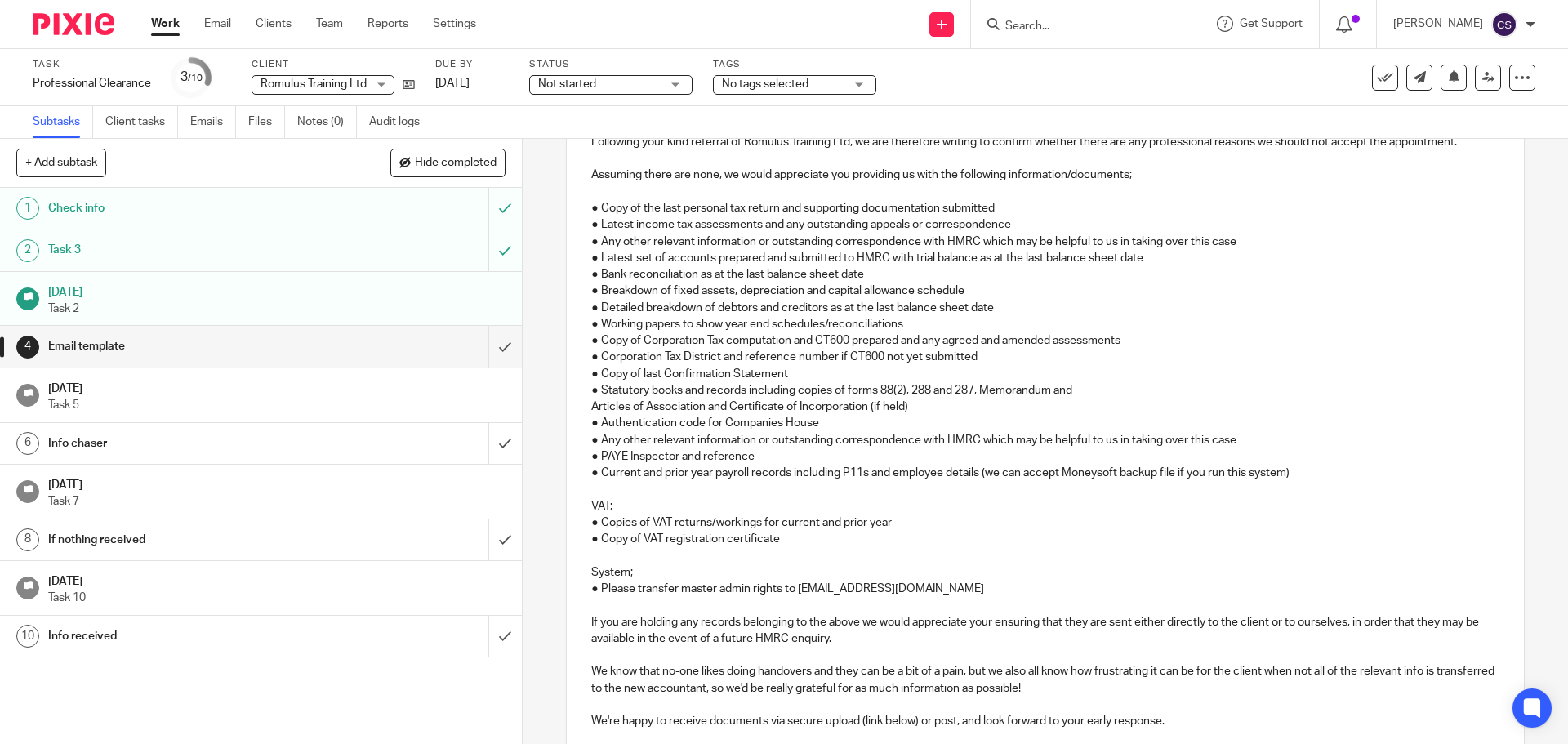
click at [874, 204] on p "● Copy of the last personal tax return and supporting documentation submitted" at bounding box center [1045, 209] width 907 height 17
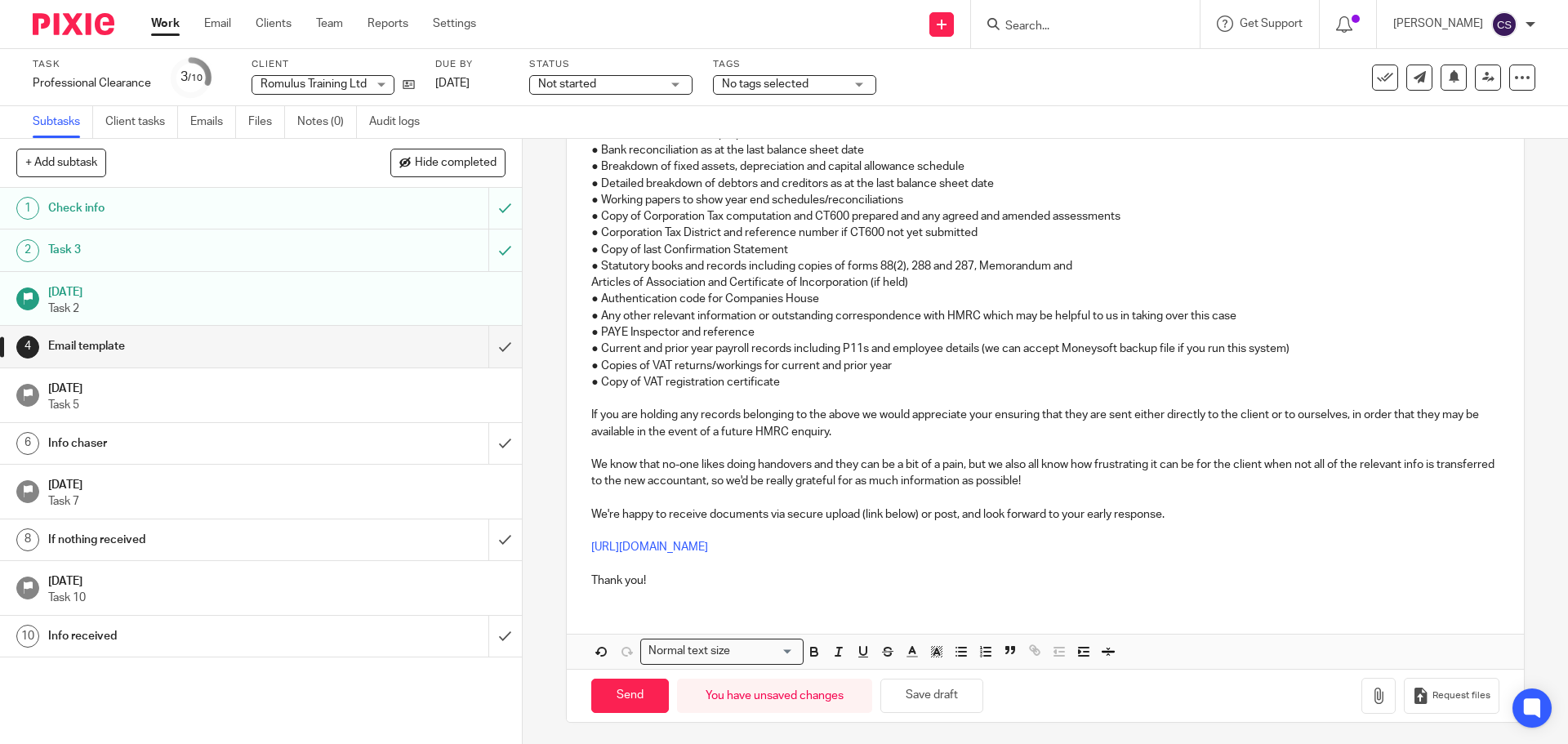
scroll to position [370, 0]
click at [624, 689] on input "Send" at bounding box center [630, 693] width 78 height 35
type input "Sent"
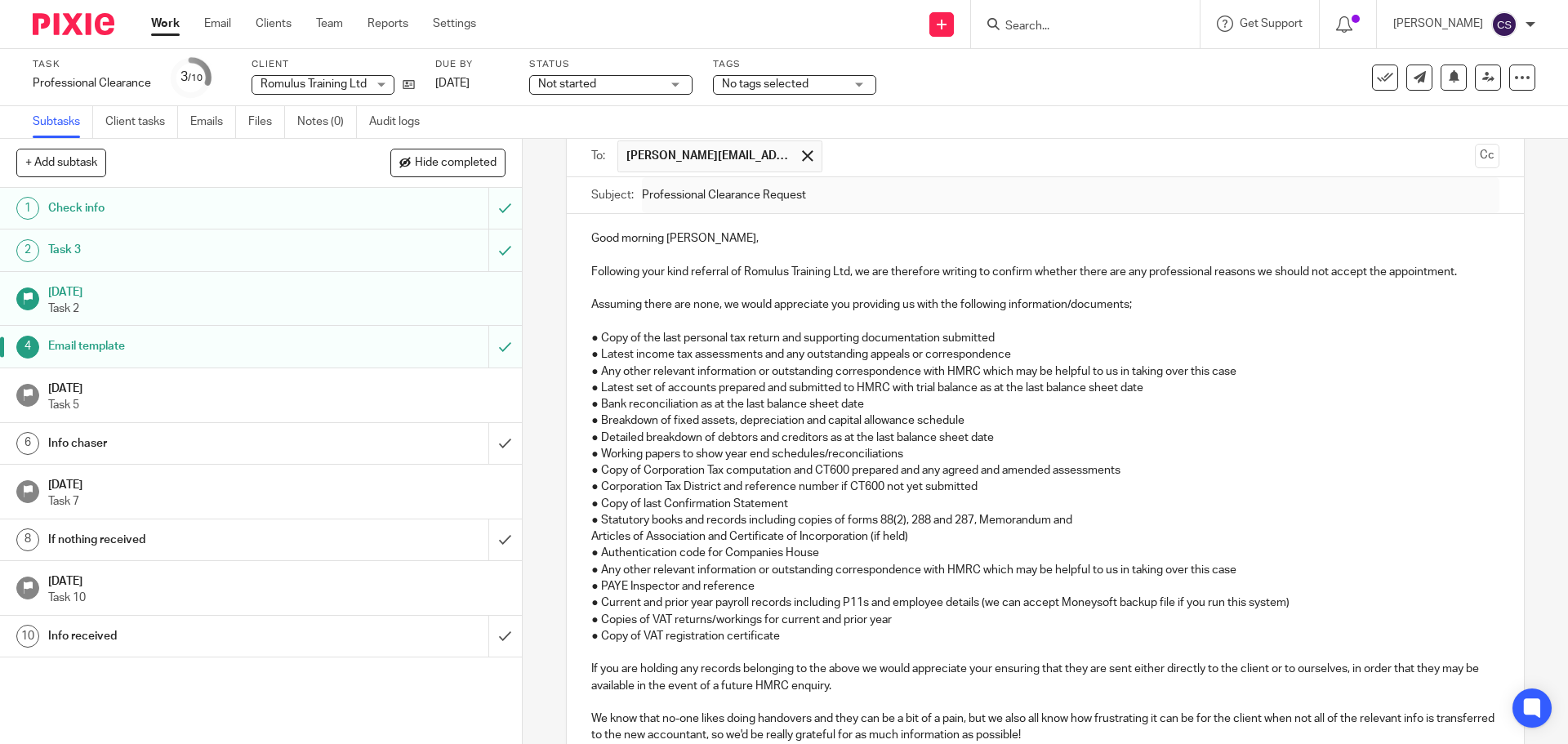
scroll to position [0, 0]
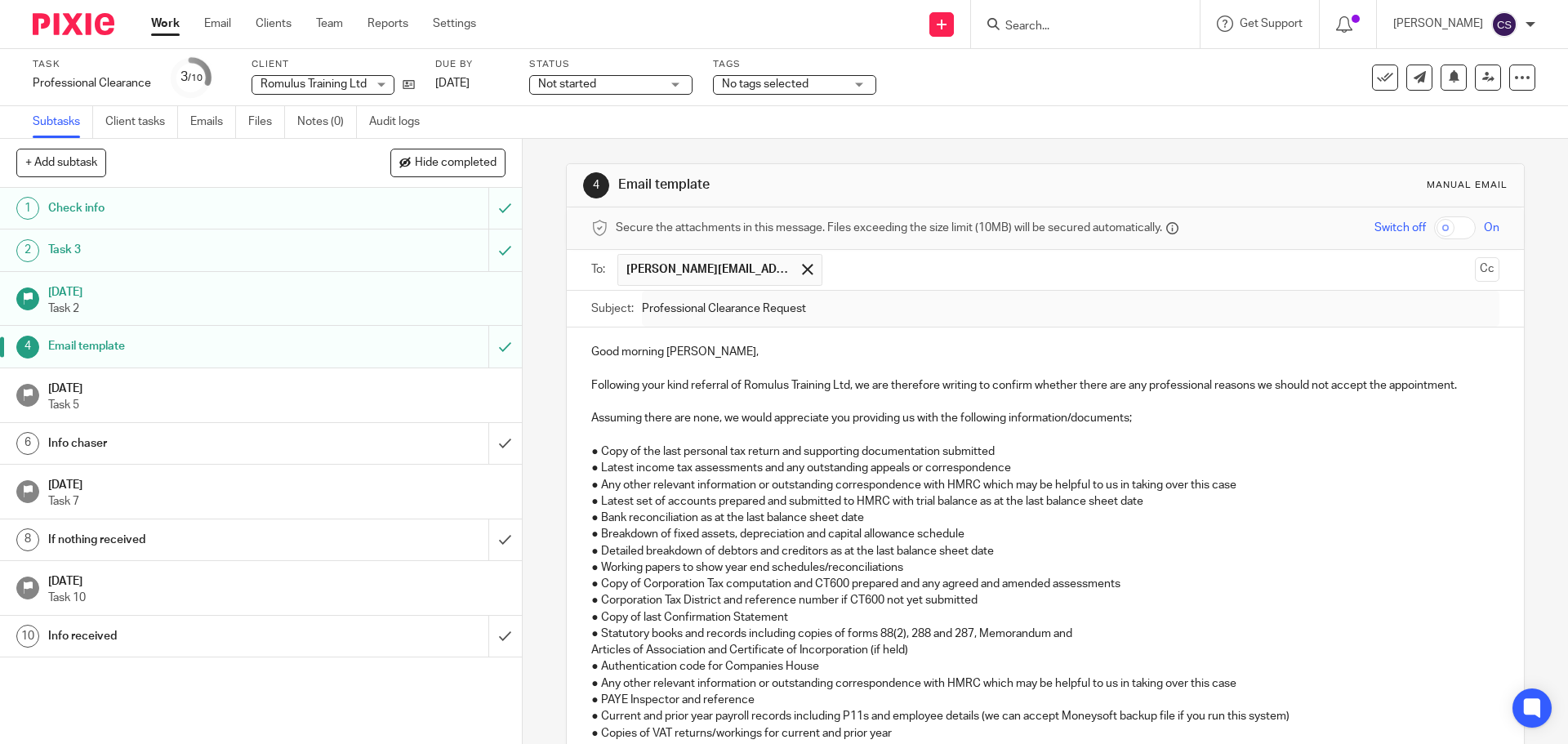
click at [632, 87] on span "Not started" at bounding box center [599, 84] width 123 height 18
click at [570, 149] on li "In progress" at bounding box center [611, 144] width 162 height 33
click at [762, 81] on span "No tags selected" at bounding box center [765, 84] width 87 height 12
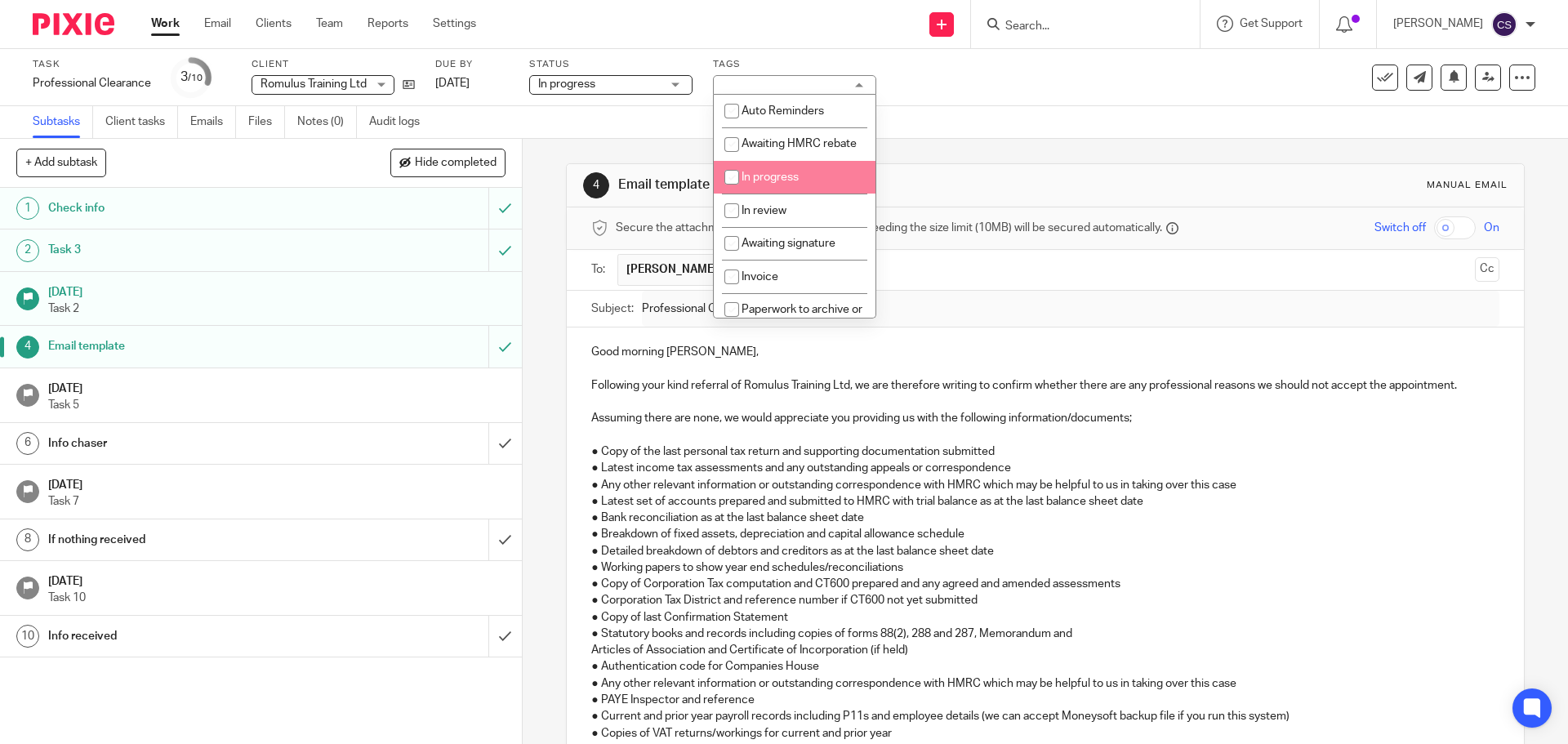
click at [769, 183] on span "In progress" at bounding box center [770, 178] width 58 height 12
checkbox input "true"
click at [413, 400] on p "Task 5" at bounding box center [277, 405] width 457 height 17
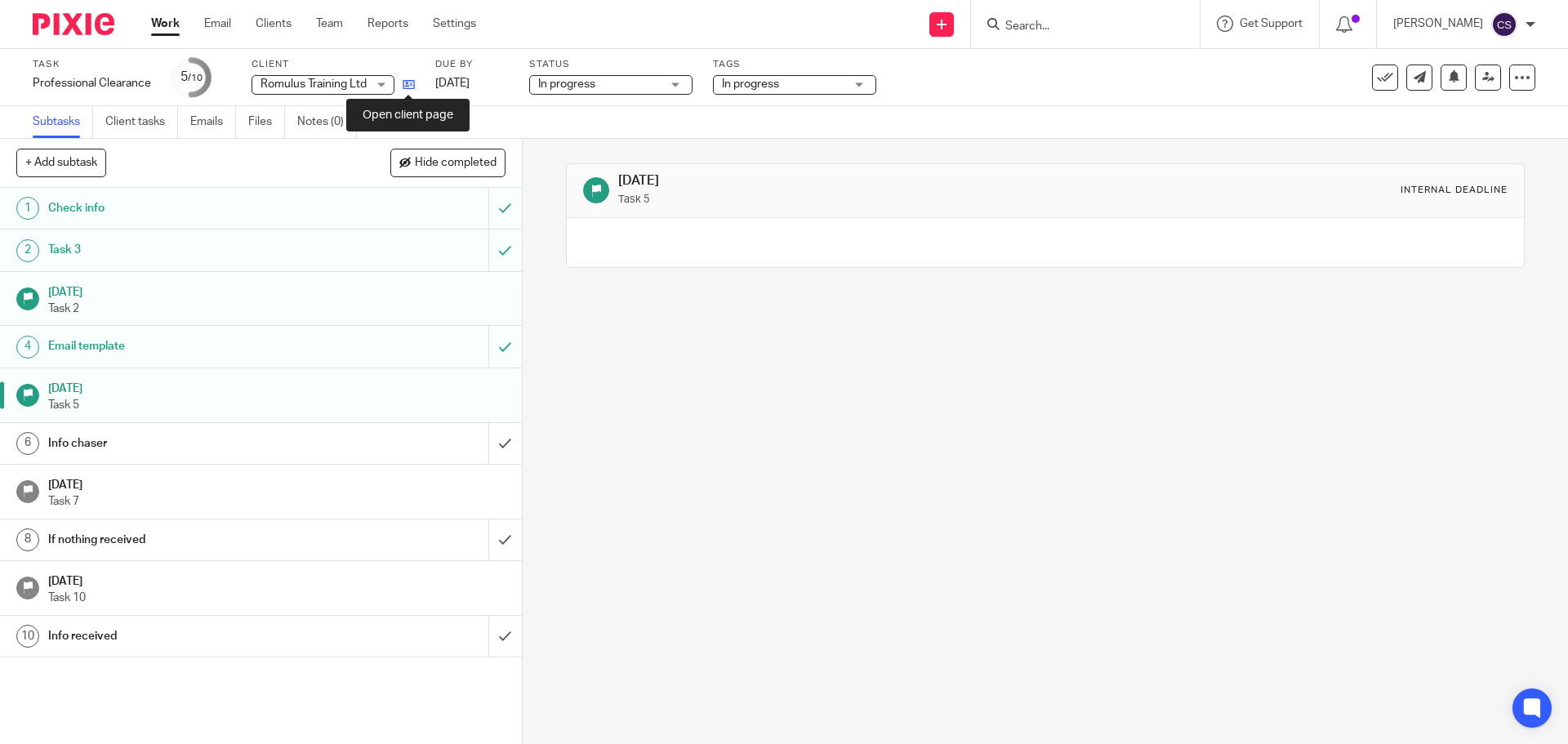
click at [410, 83] on icon at bounding box center [409, 84] width 13 height 13
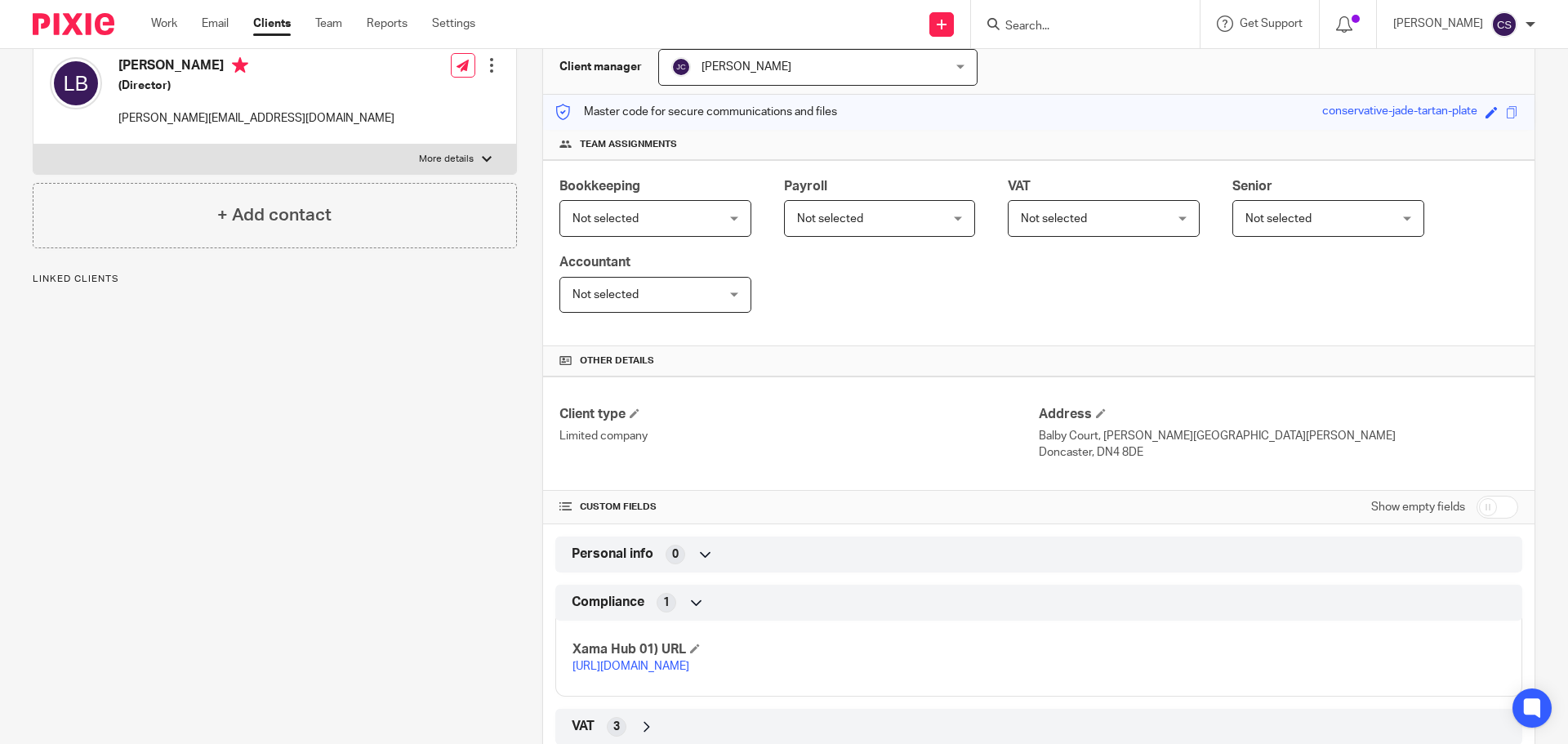
scroll to position [226, 0]
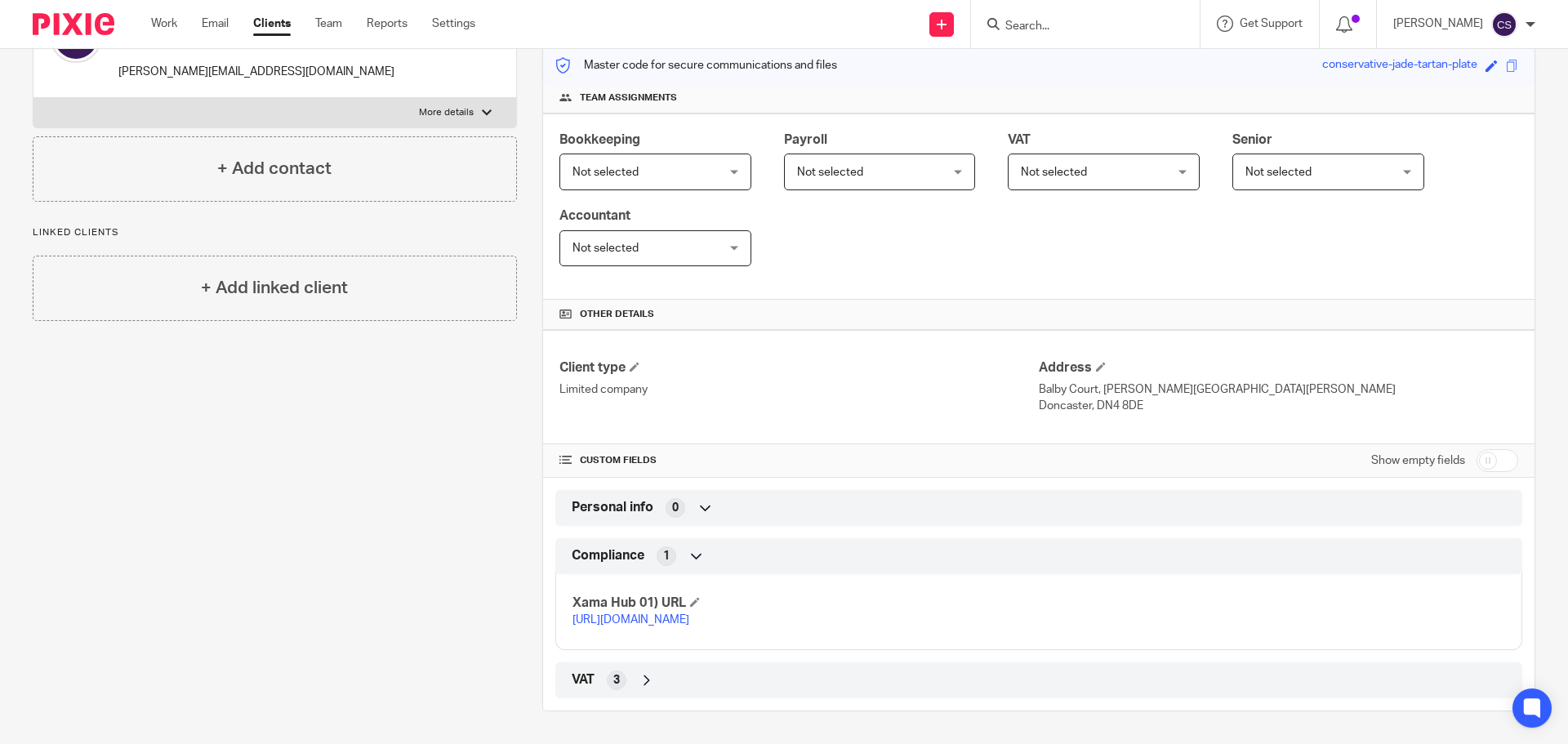
click at [689, 614] on link "[URL][DOMAIN_NAME]" at bounding box center [631, 620] width 117 height 12
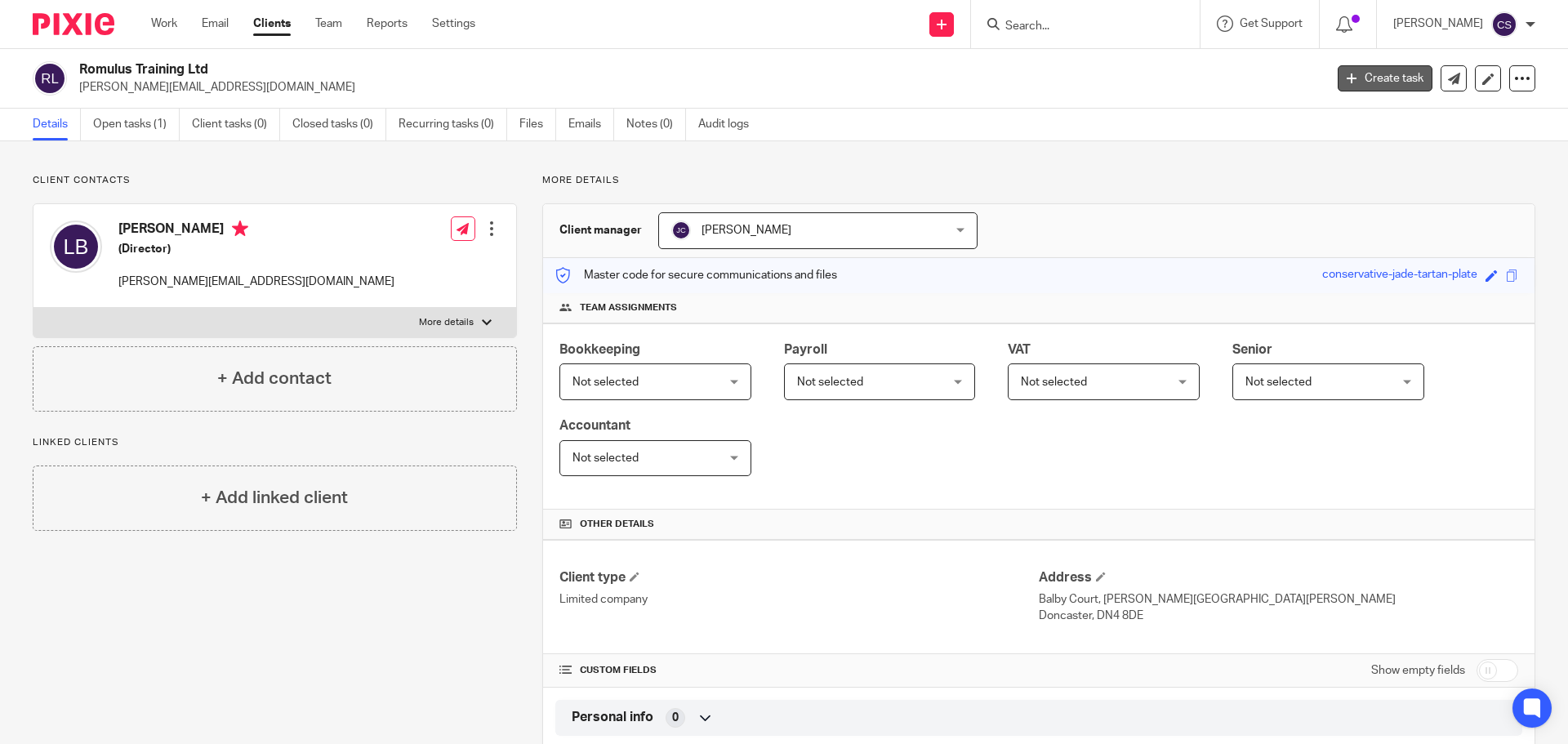
click at [1374, 79] on link "Create task" at bounding box center [1385, 78] width 95 height 26
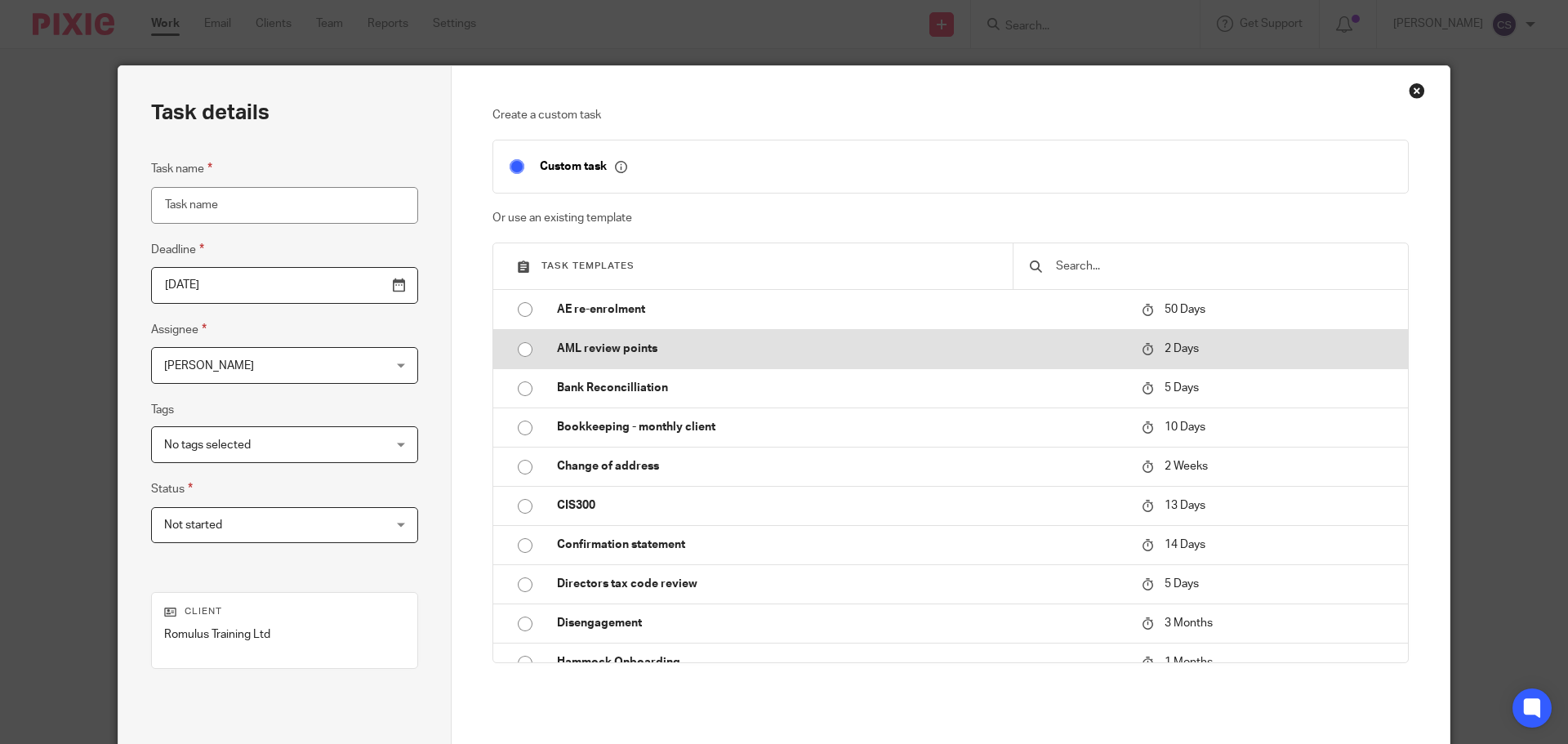
click at [616, 341] on p "AML review points" at bounding box center [841, 349] width 568 height 17
type input "[DATE]"
type input "AML review points"
checkbox input "false"
radio input "true"
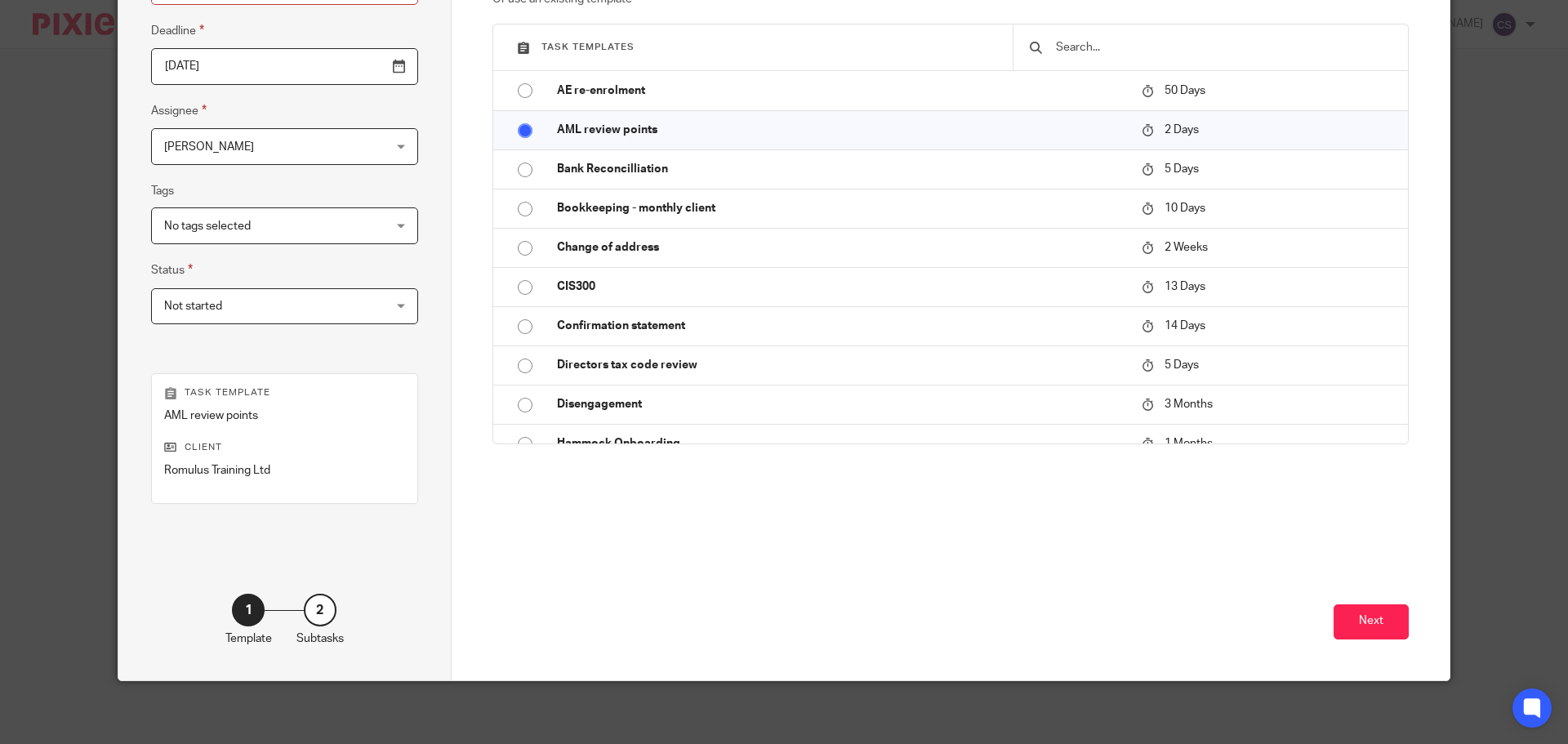
scroll to position [221, 0]
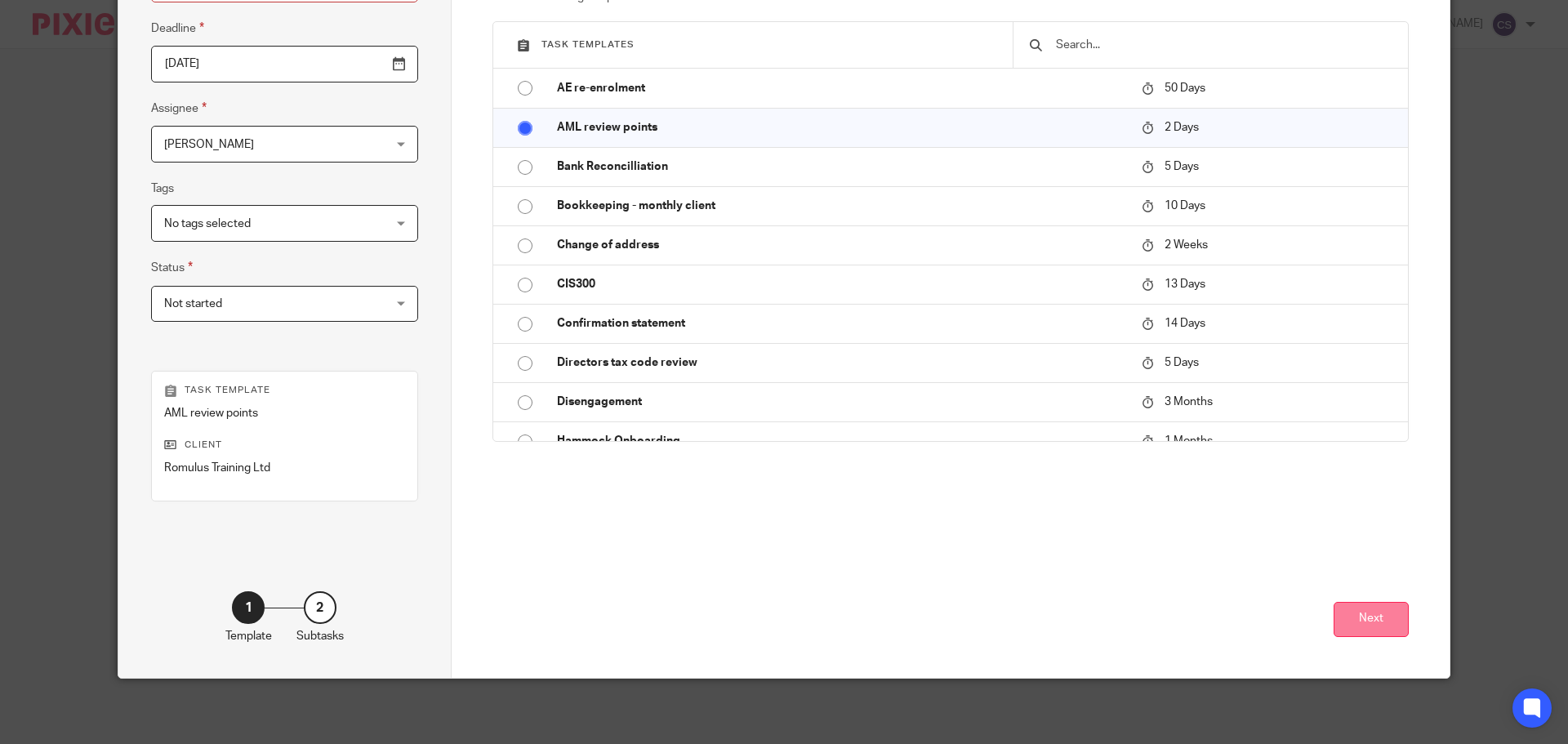
click at [1357, 611] on button "Next" at bounding box center [1371, 619] width 75 height 35
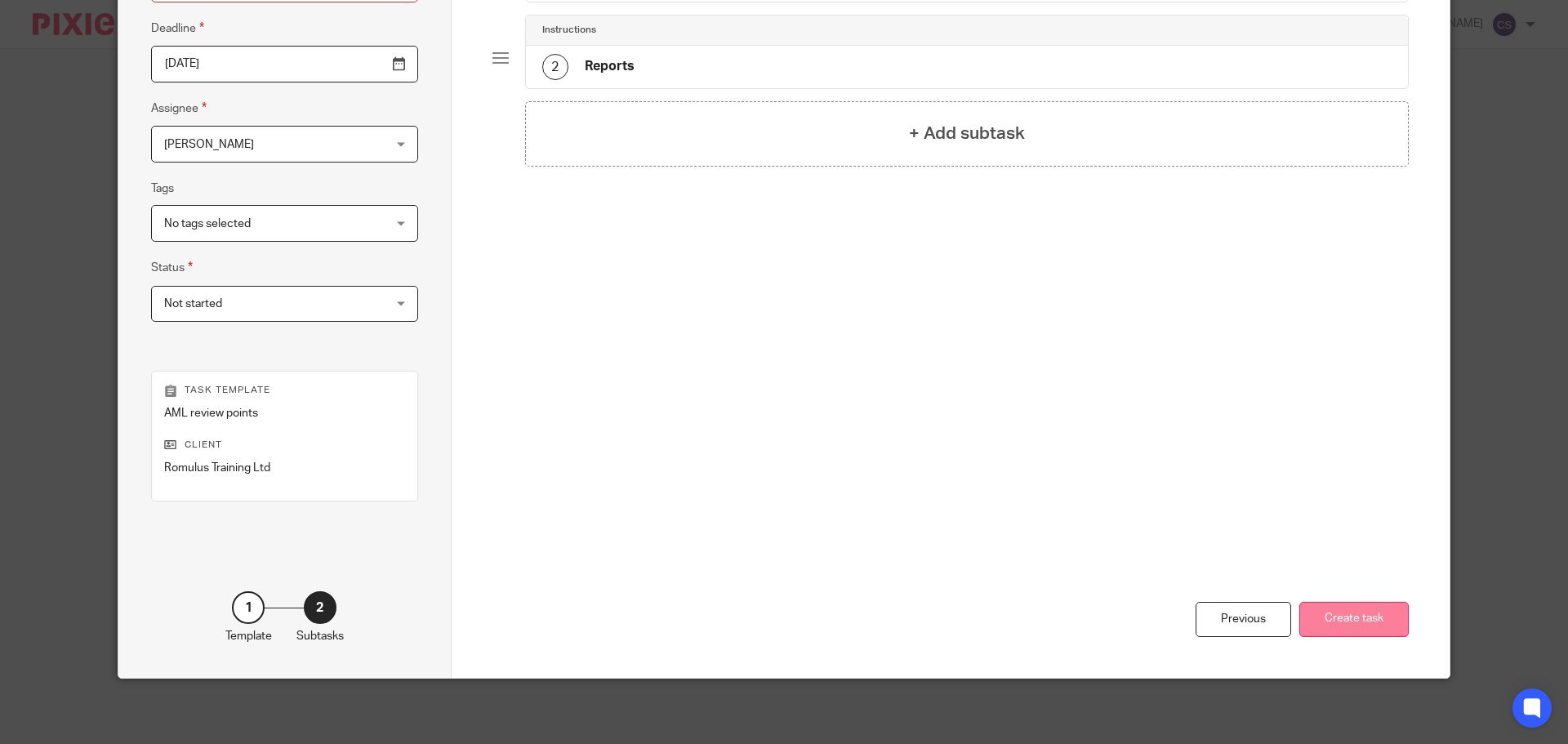
click at [1336, 617] on button "Create task" at bounding box center [1353, 619] width 109 height 35
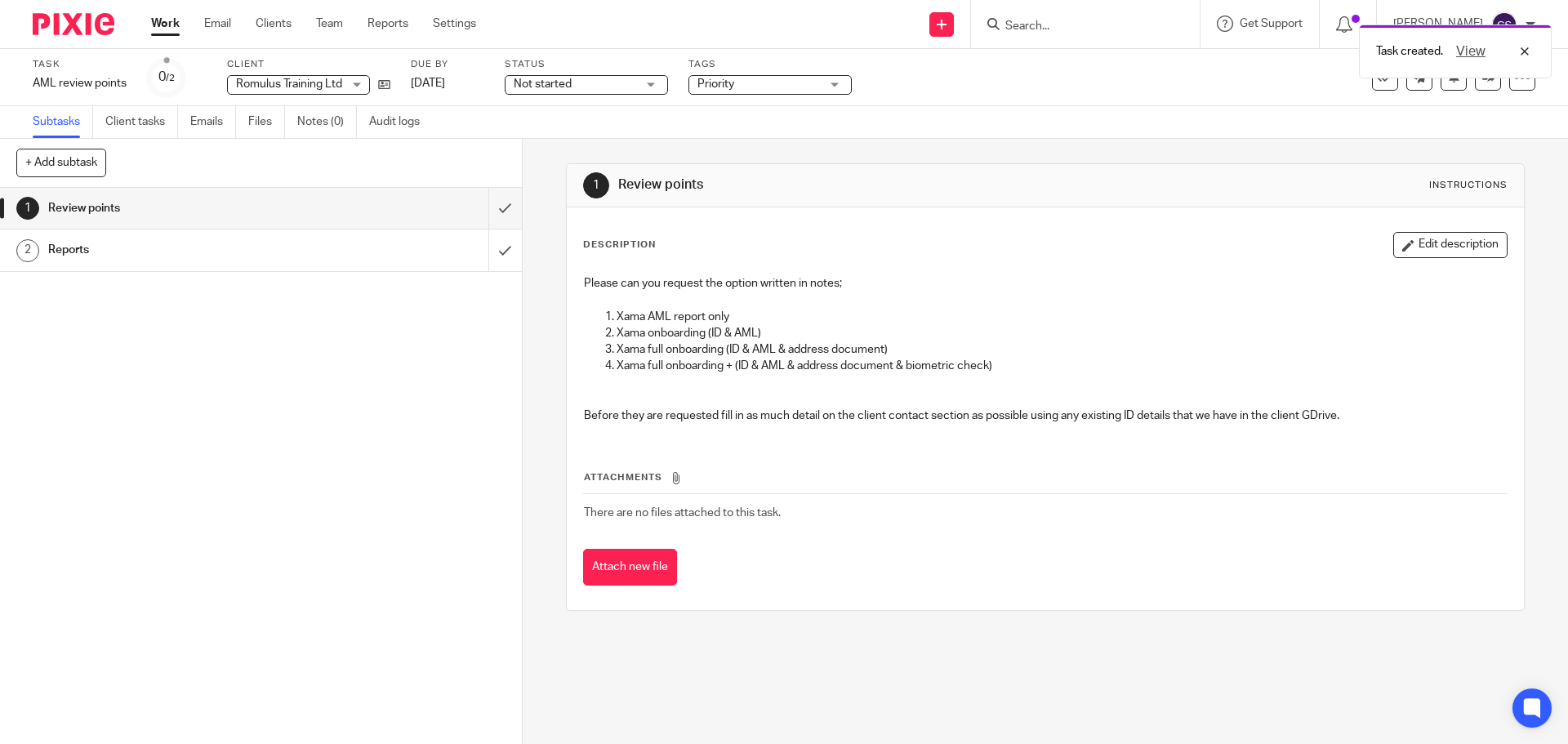
click at [624, 86] on span "Not started" at bounding box center [575, 84] width 123 height 18
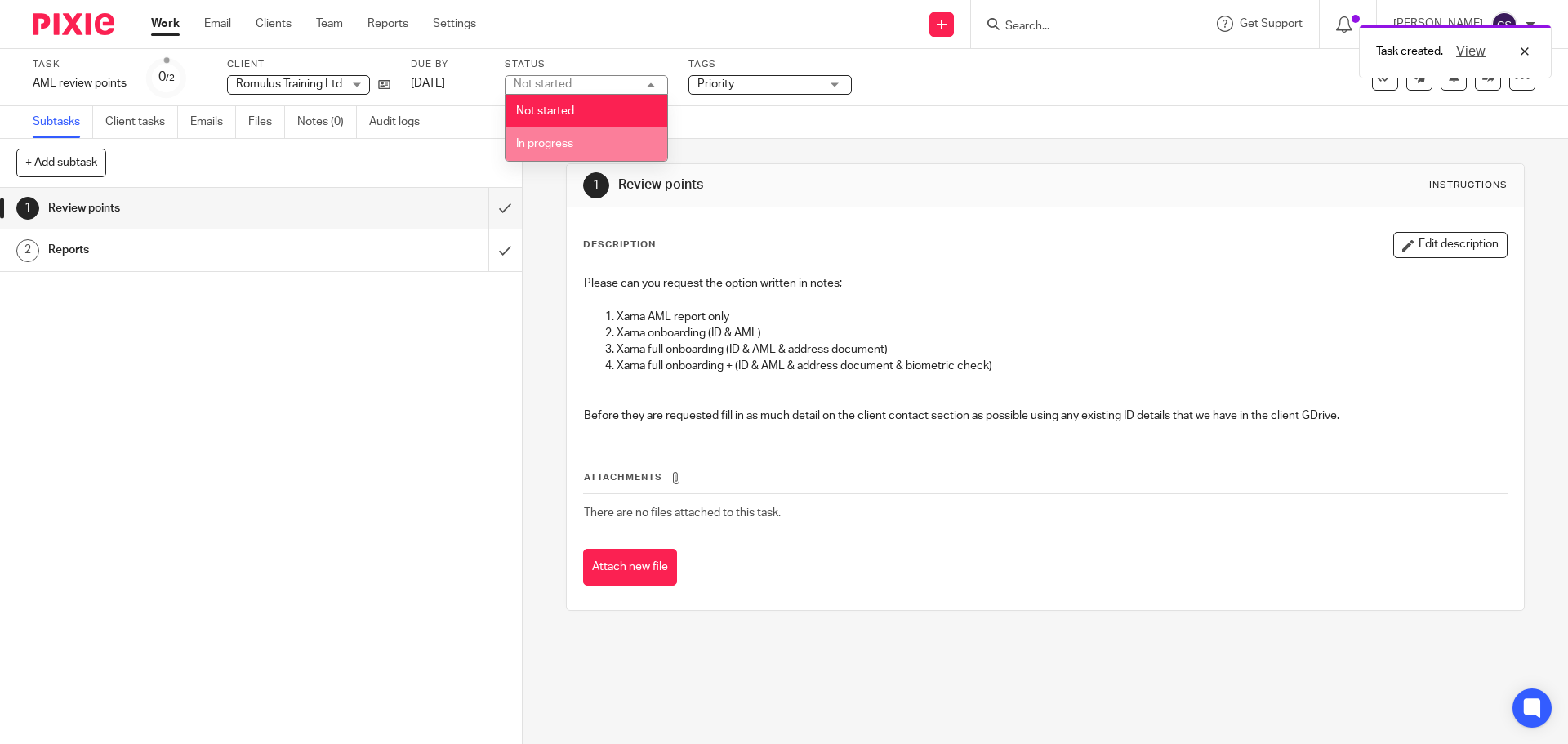
click at [574, 137] on li "In progress" at bounding box center [586, 144] width 162 height 33
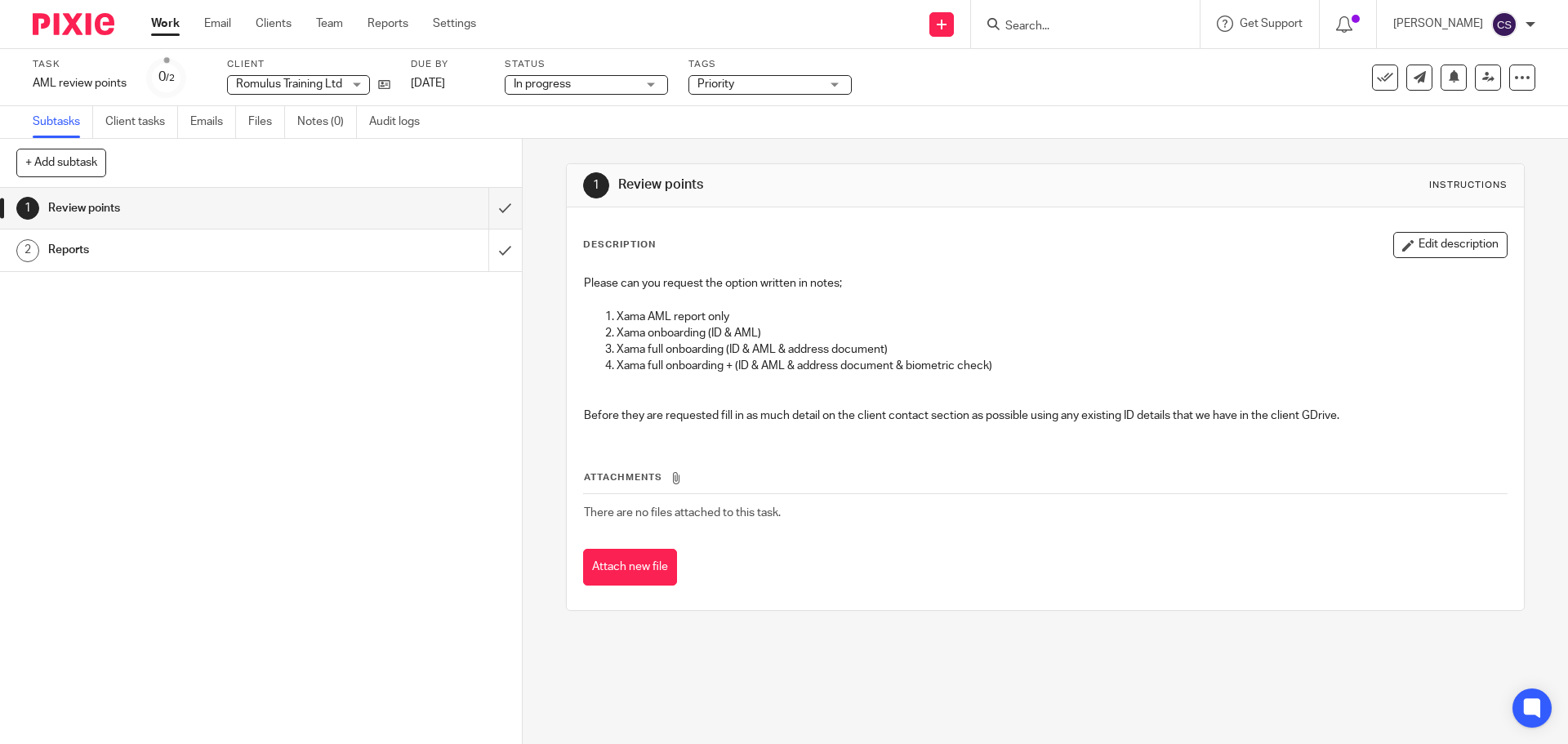
click at [742, 86] on span "Priority" at bounding box center [758, 84] width 123 height 18
click at [976, 309] on p "Xama AML report only" at bounding box center [1061, 317] width 889 height 17
click at [1028, 24] on input "Search" at bounding box center [1077, 27] width 147 height 15
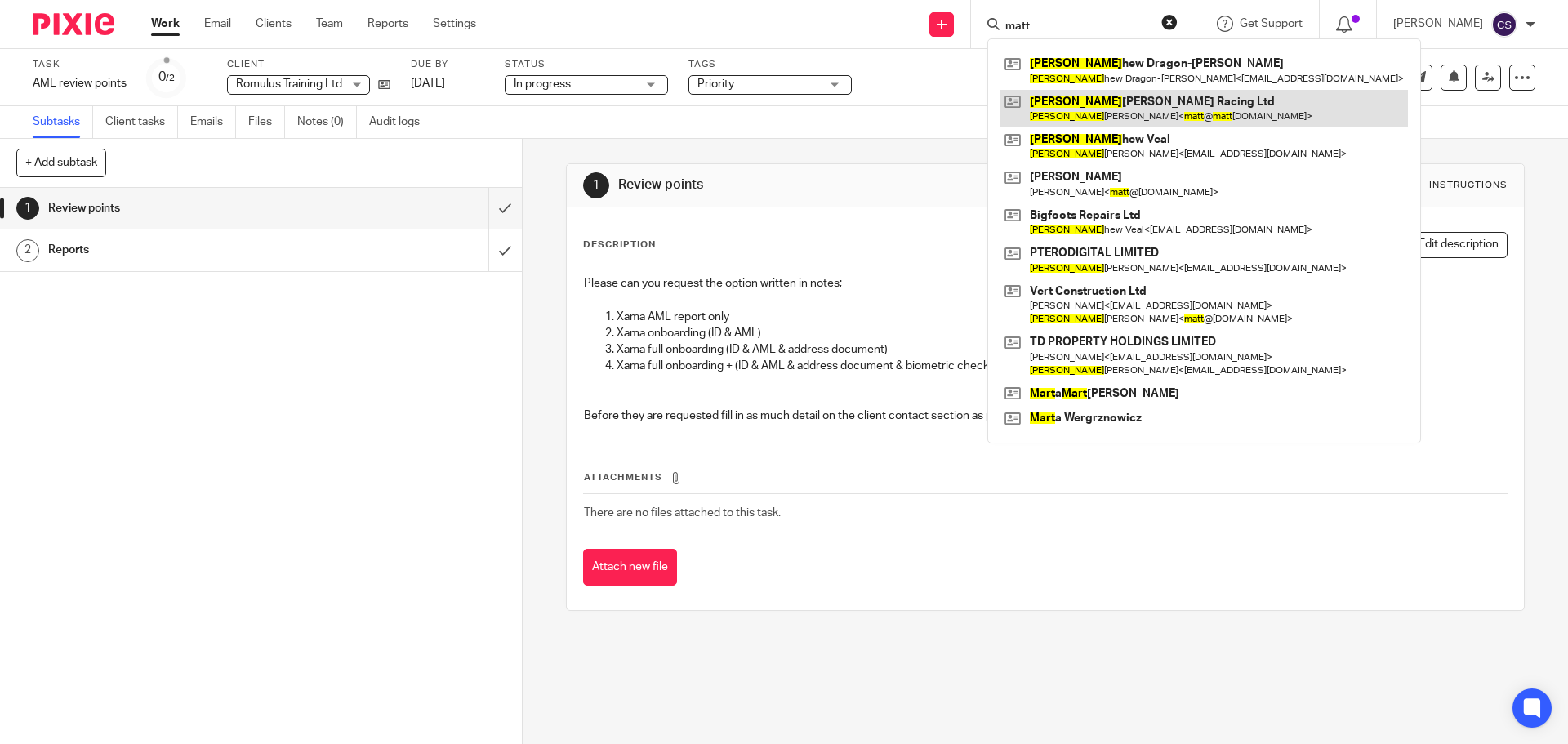
type input "matt"
click at [1105, 104] on link at bounding box center [1204, 108] width 407 height 38
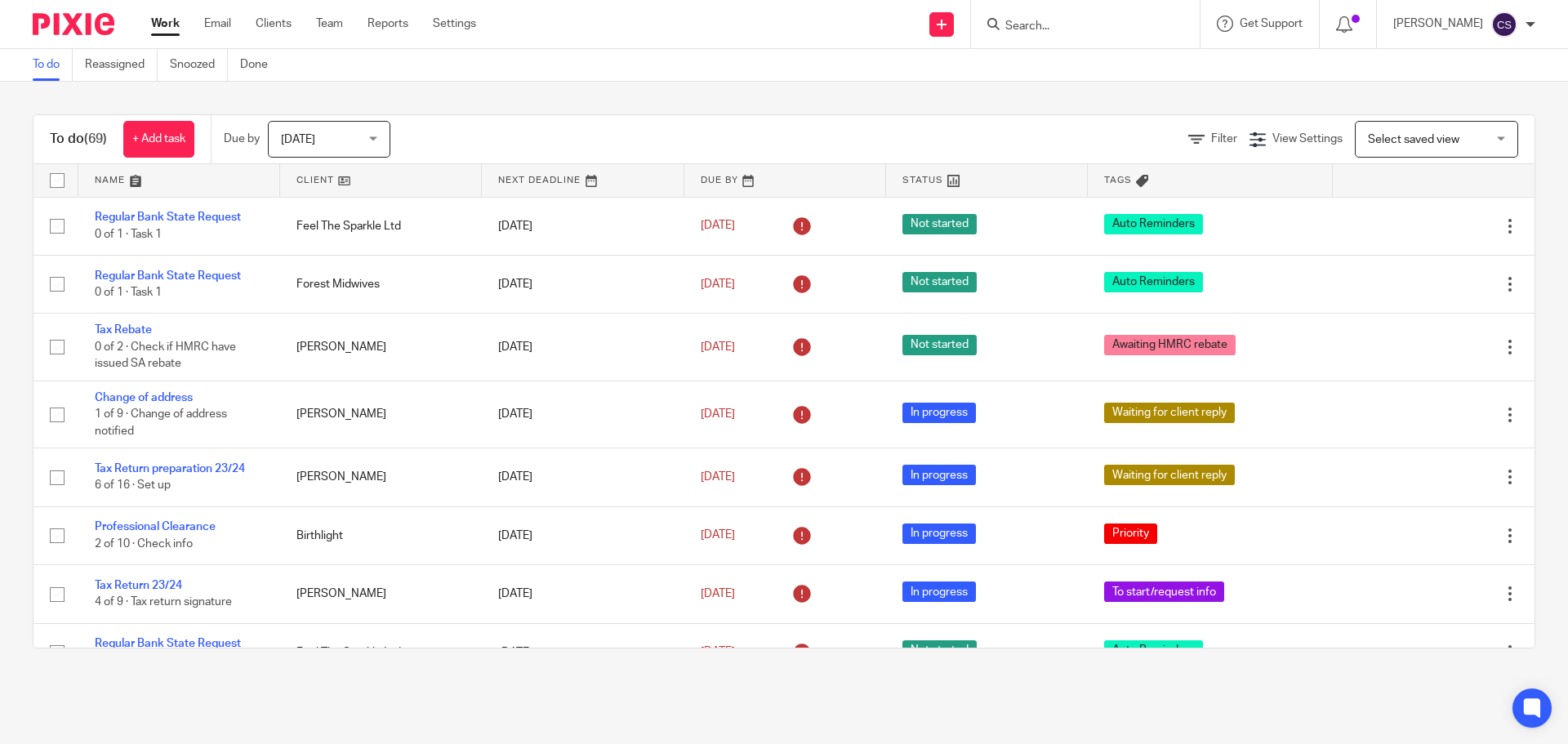
click at [1033, 24] on input "Search" at bounding box center [1077, 27] width 147 height 15
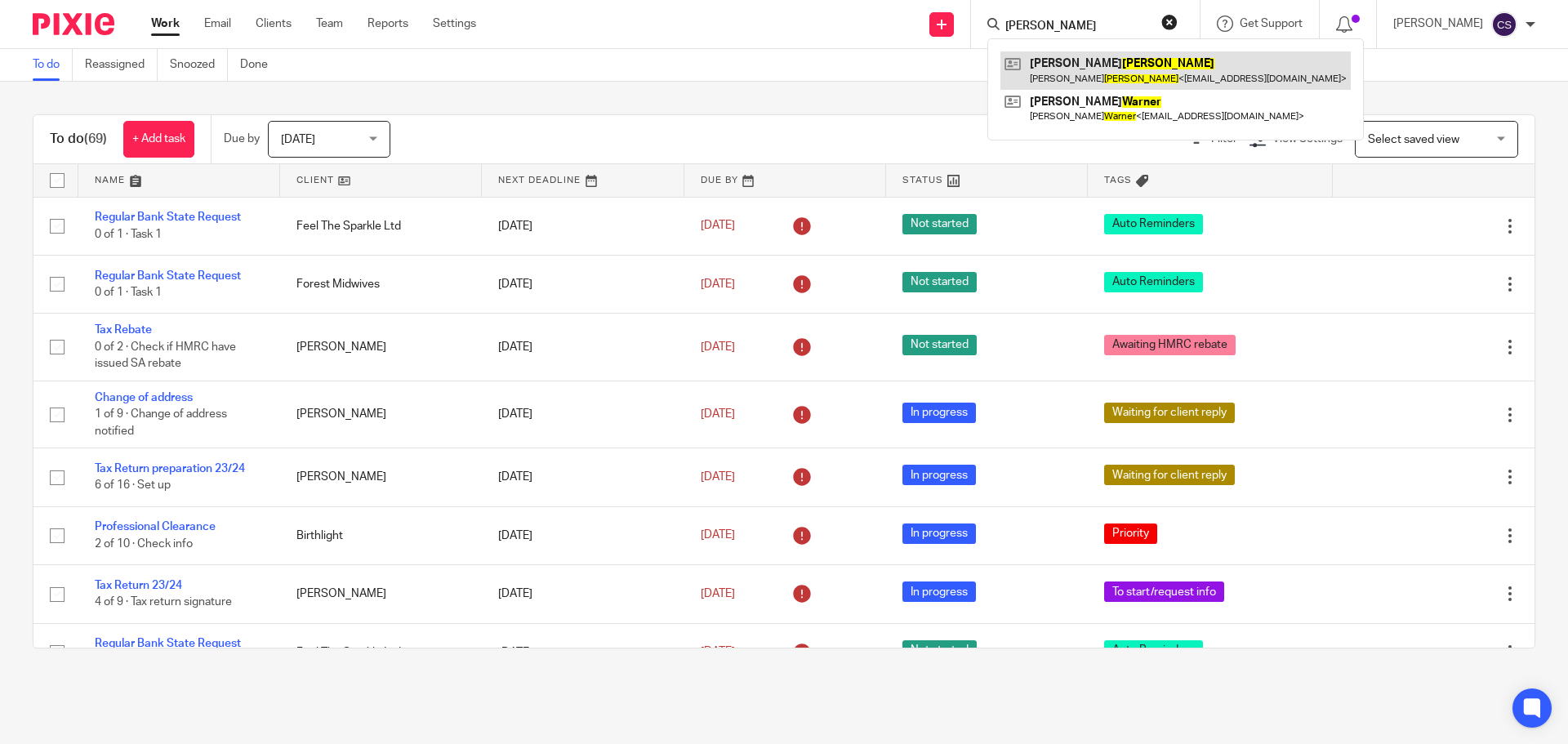
type input "[PERSON_NAME]"
click at [1089, 63] on link at bounding box center [1175, 70] width 350 height 38
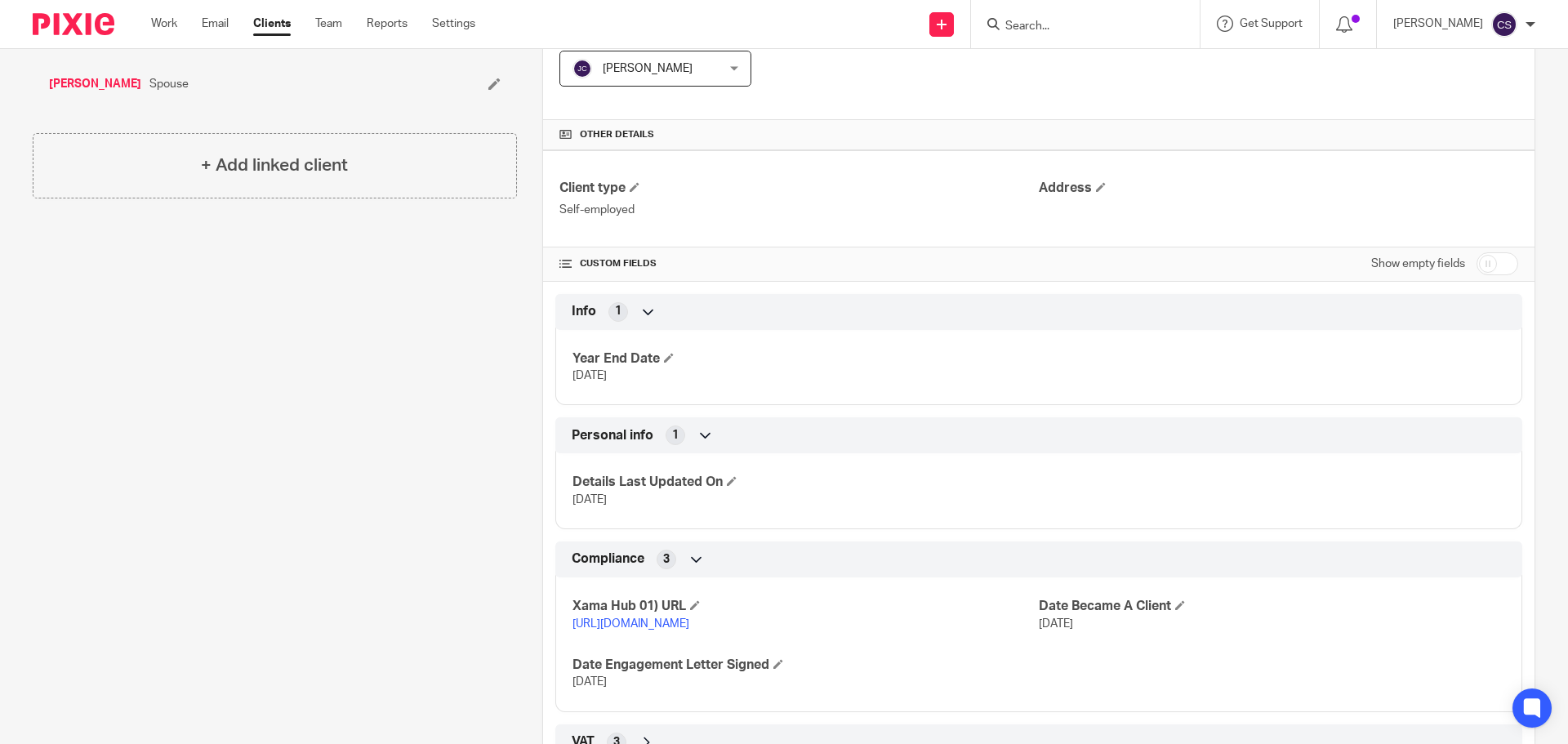
scroll to position [468, 0]
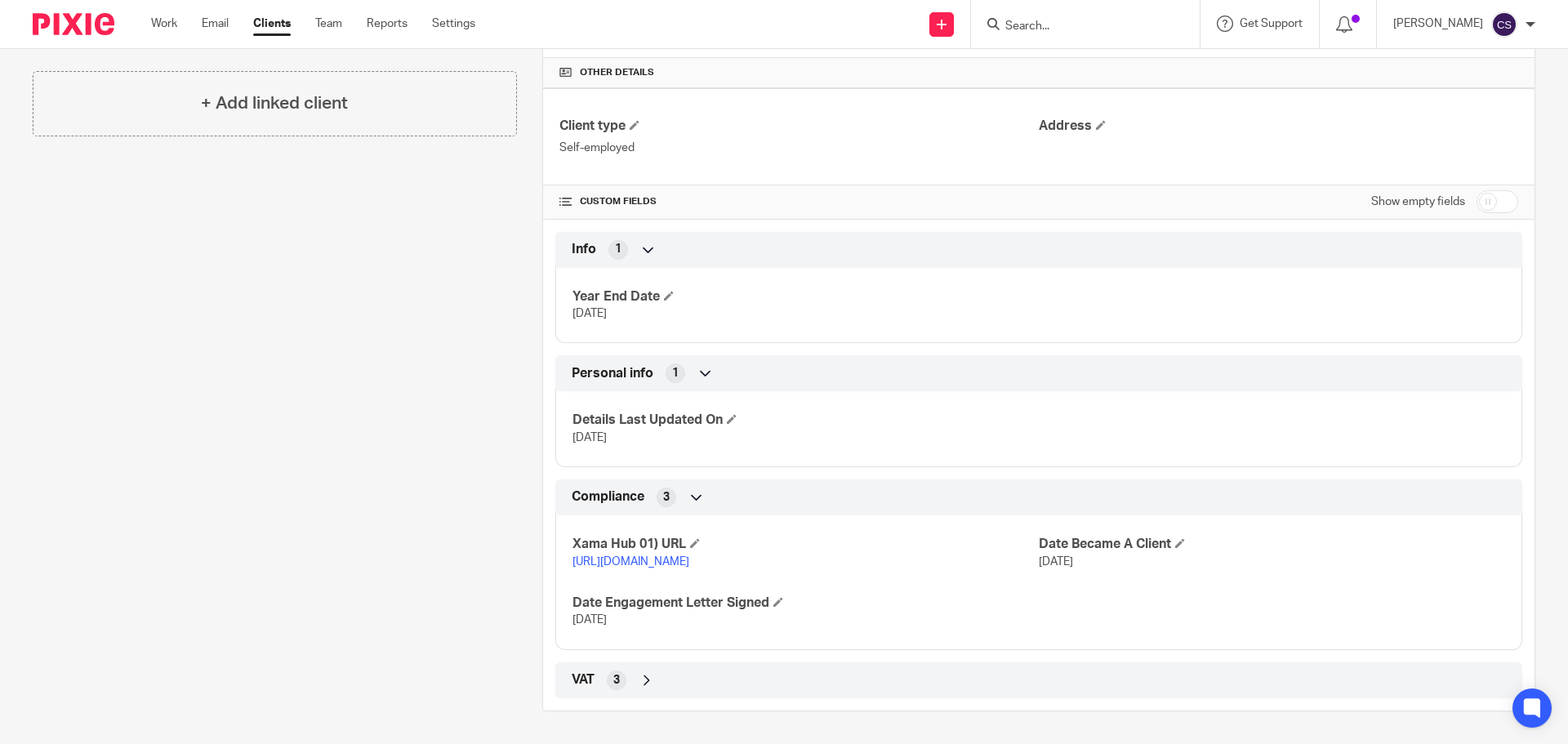
click at [689, 556] on link "[URL][DOMAIN_NAME]" at bounding box center [631, 562] width 117 height 12
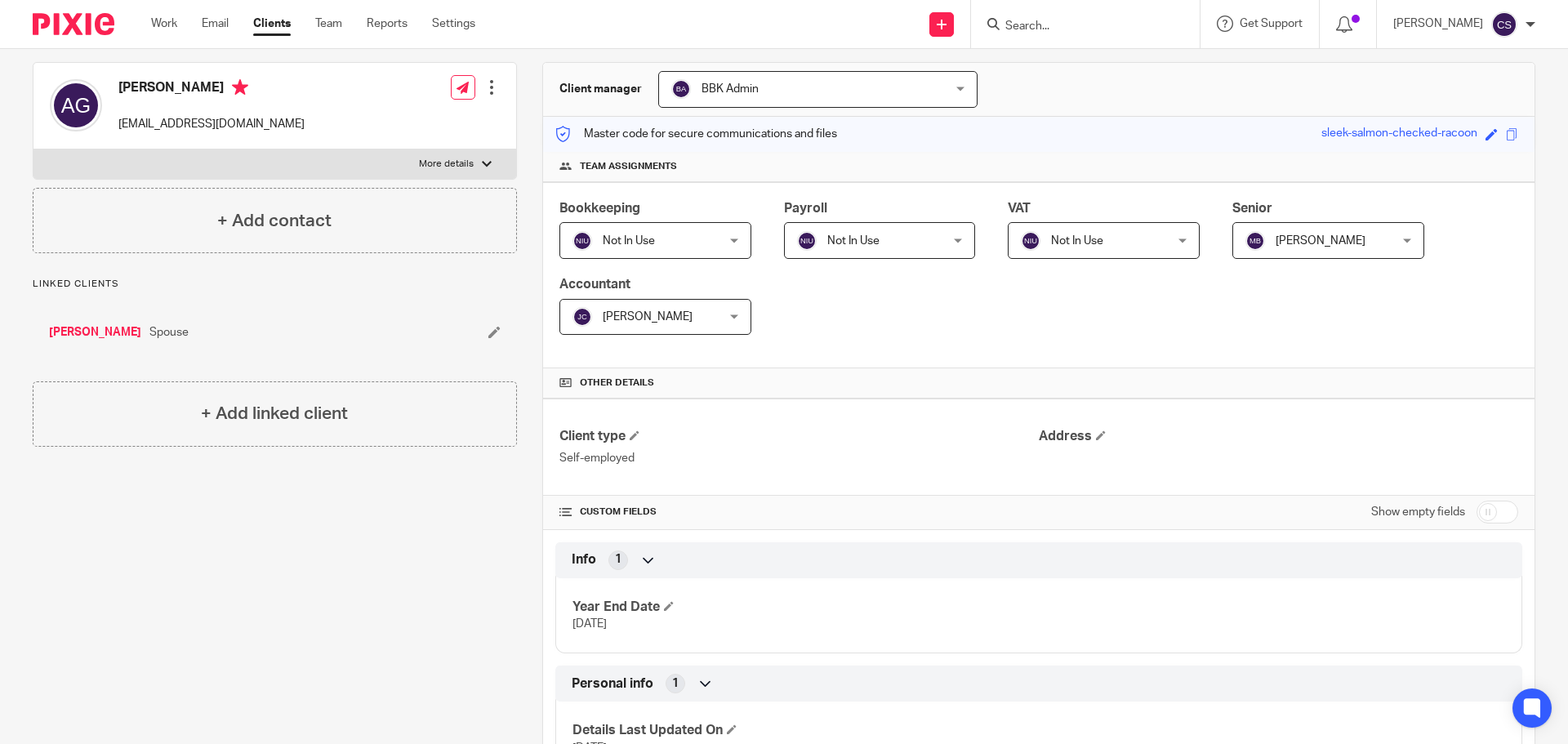
scroll to position [0, 0]
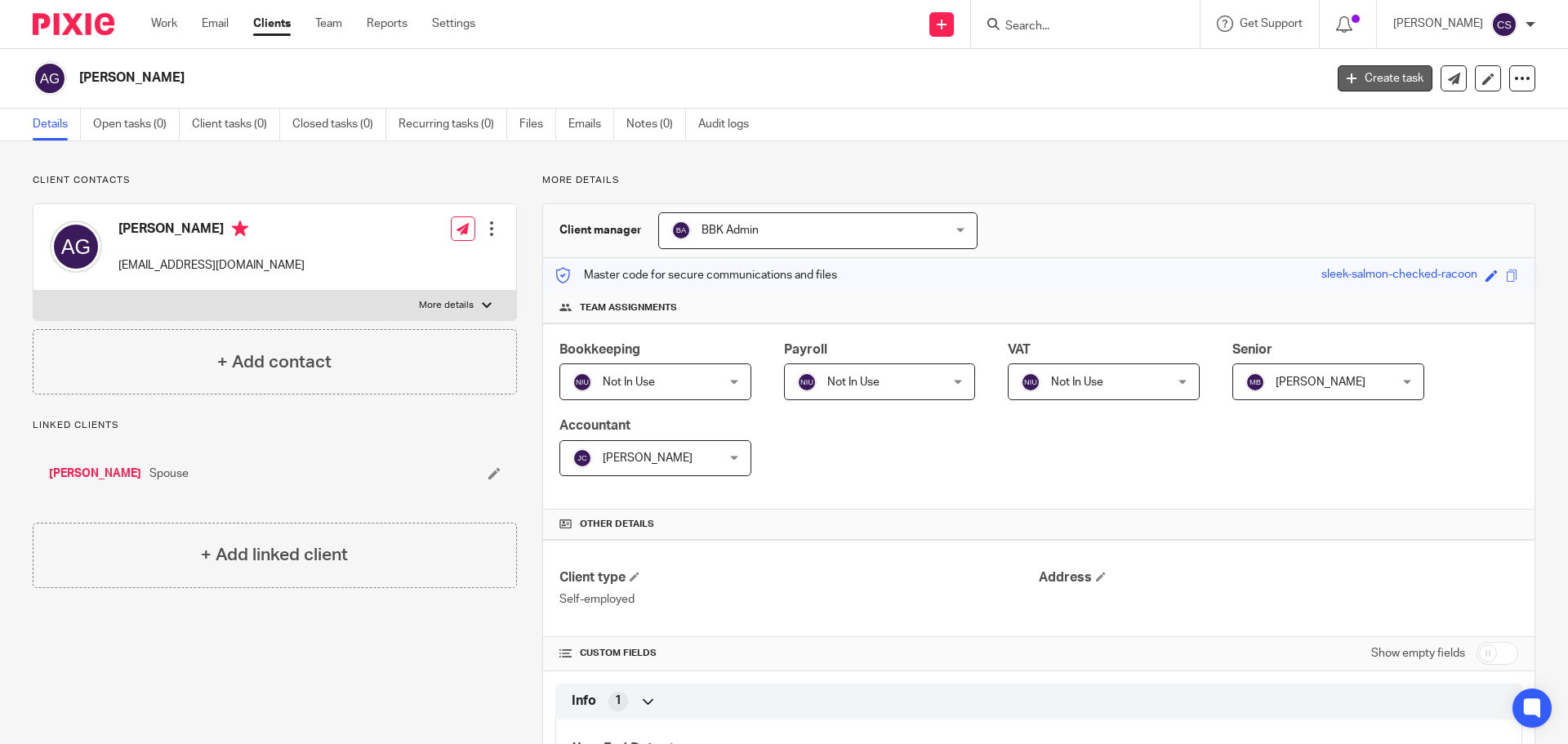
click at [1364, 76] on link "Create task" at bounding box center [1385, 78] width 95 height 26
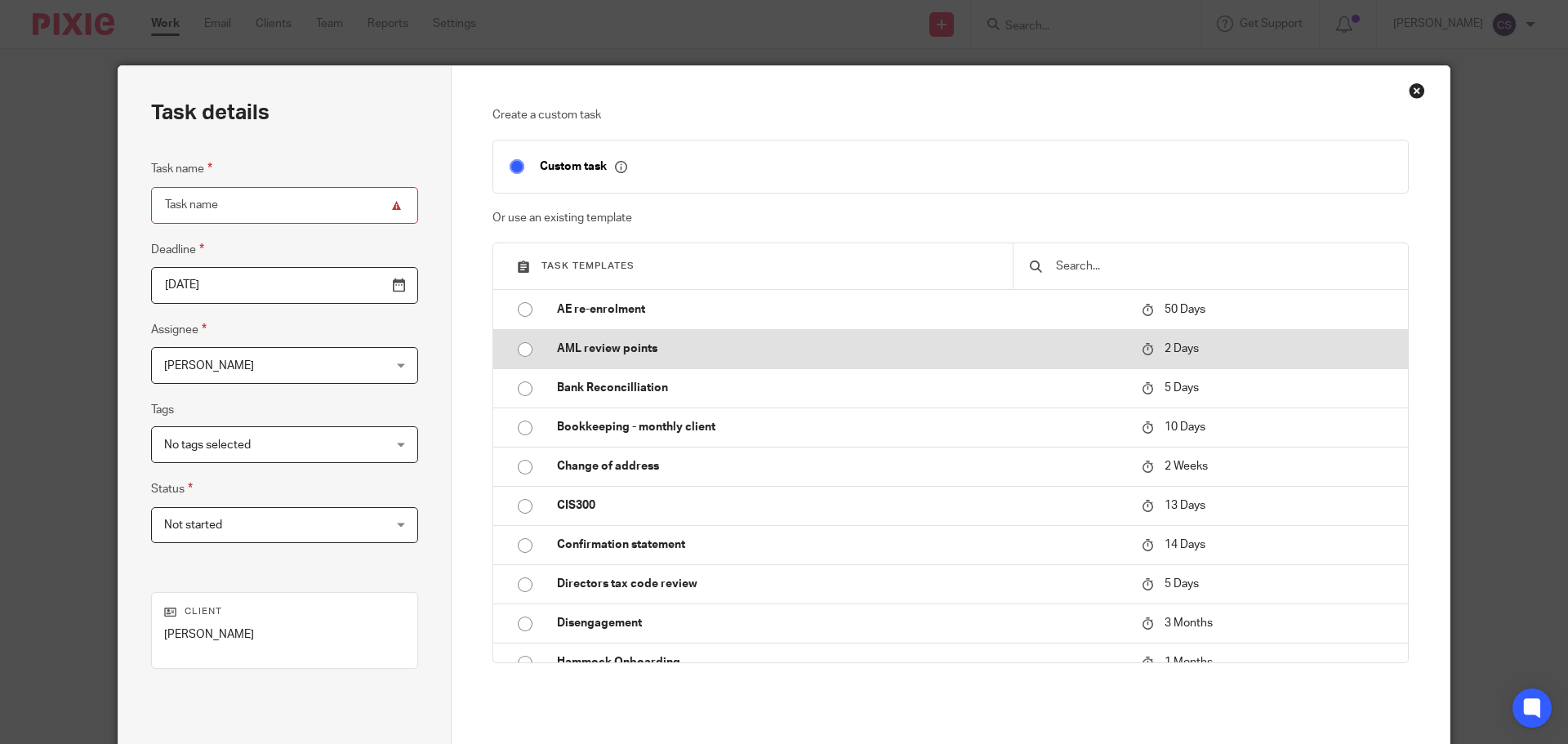
click at [591, 345] on p "AML review points" at bounding box center [841, 349] width 568 height 17
type input "[DATE]"
type input "AML review points"
checkbox input "false"
radio input "true"
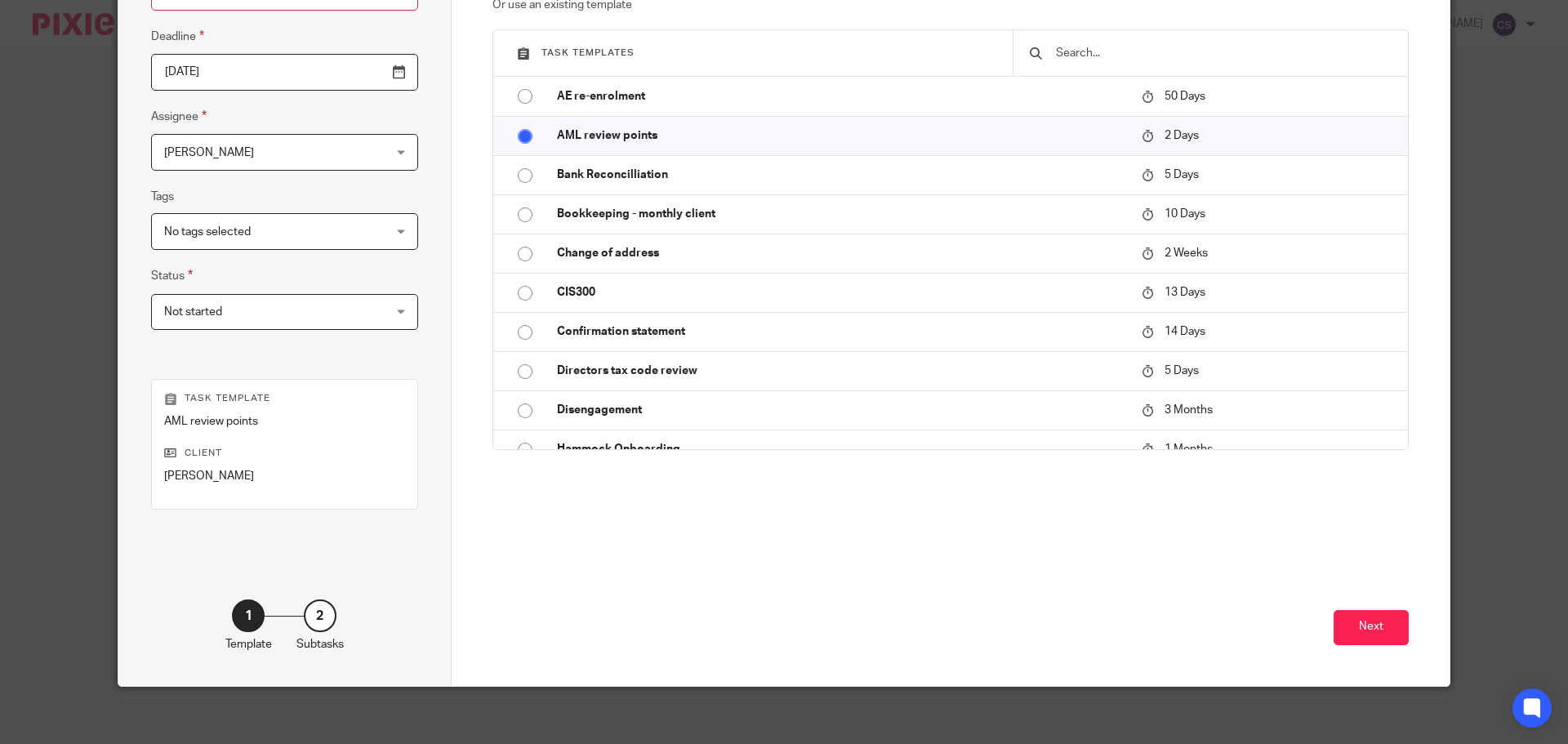
scroll to position [221, 0]
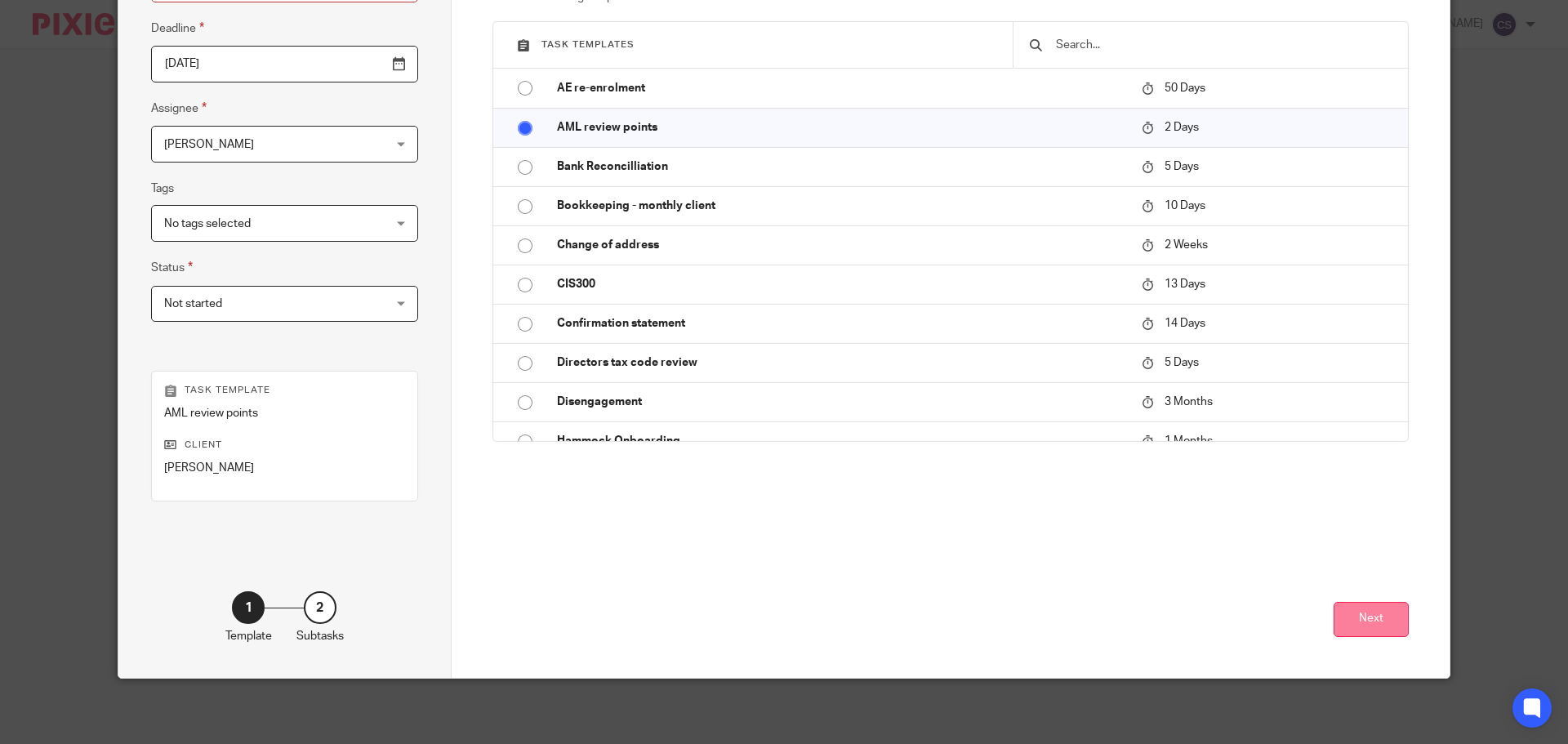
click at [1357, 614] on button "Next" at bounding box center [1371, 619] width 75 height 35
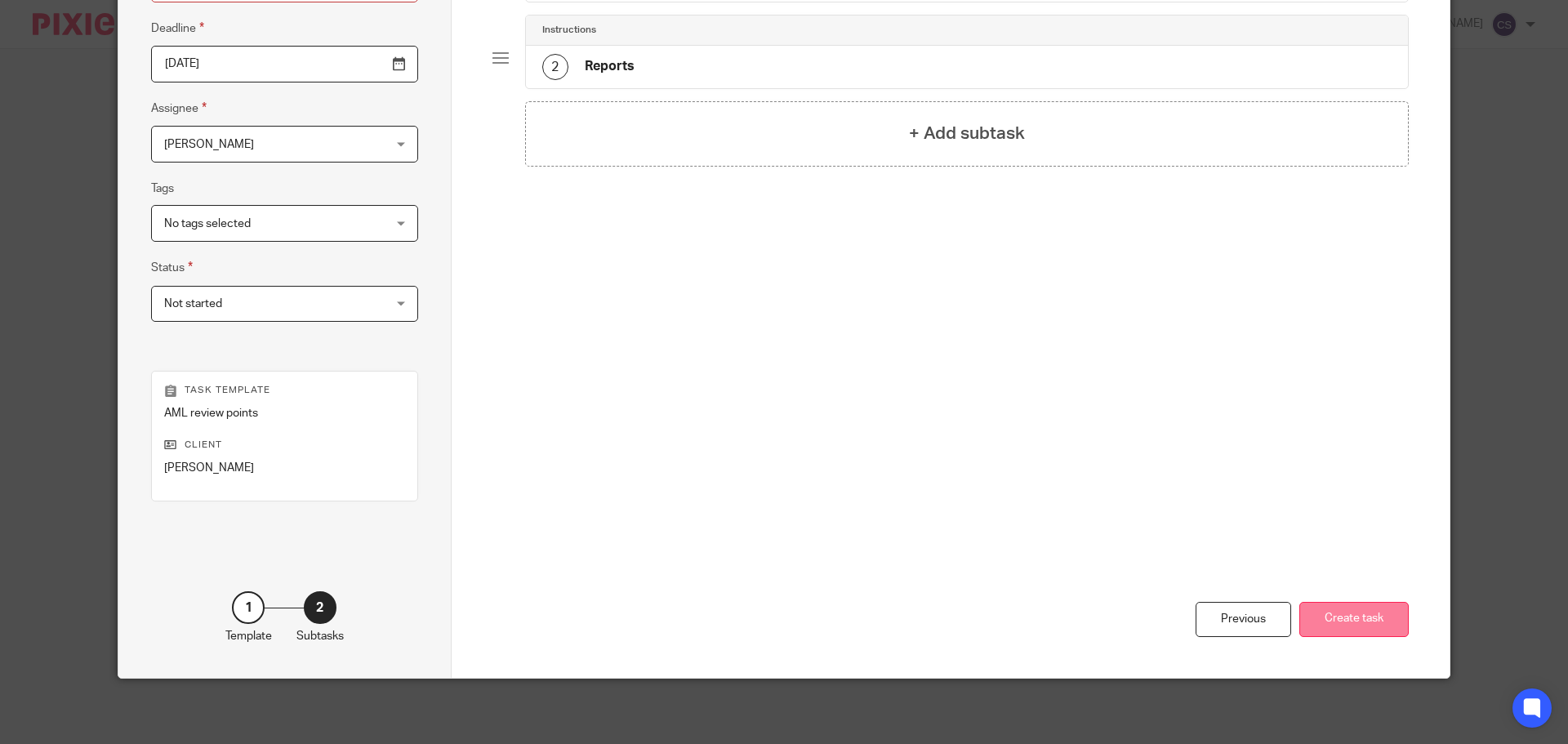
click at [1327, 608] on button "Create task" at bounding box center [1353, 619] width 109 height 35
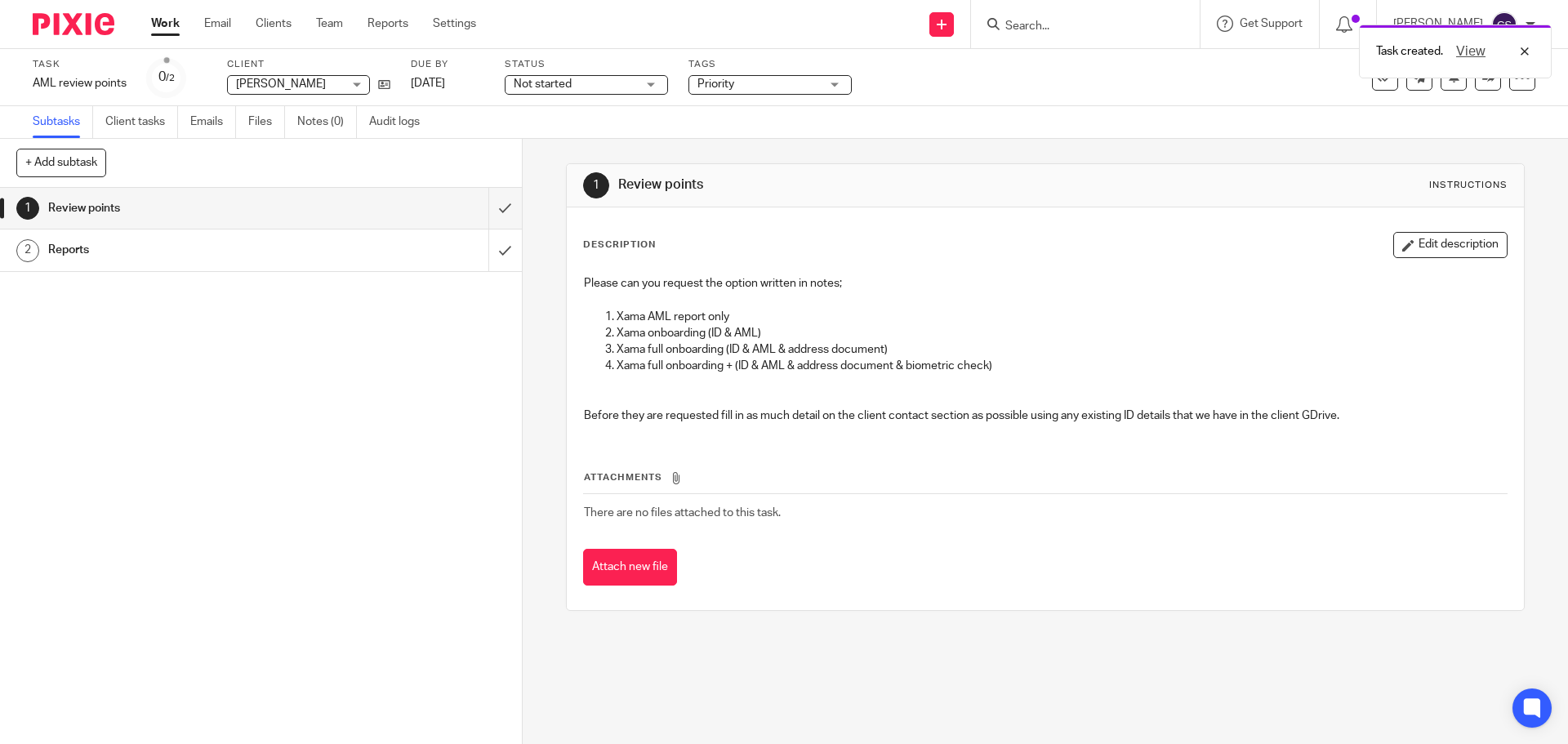
click at [642, 83] on div "Not started Not started" at bounding box center [586, 84] width 163 height 19
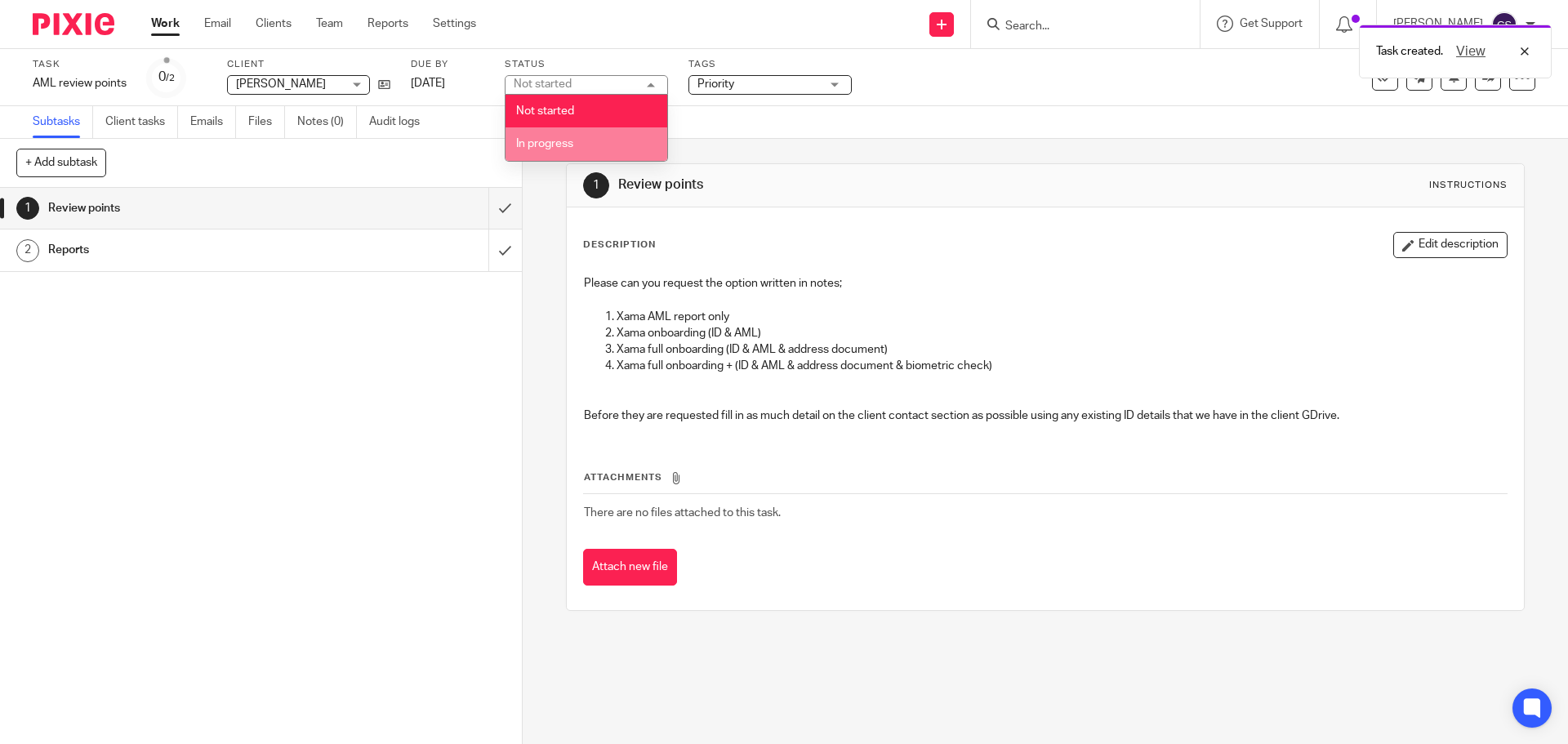
click at [564, 136] on li "In progress" at bounding box center [586, 144] width 162 height 33
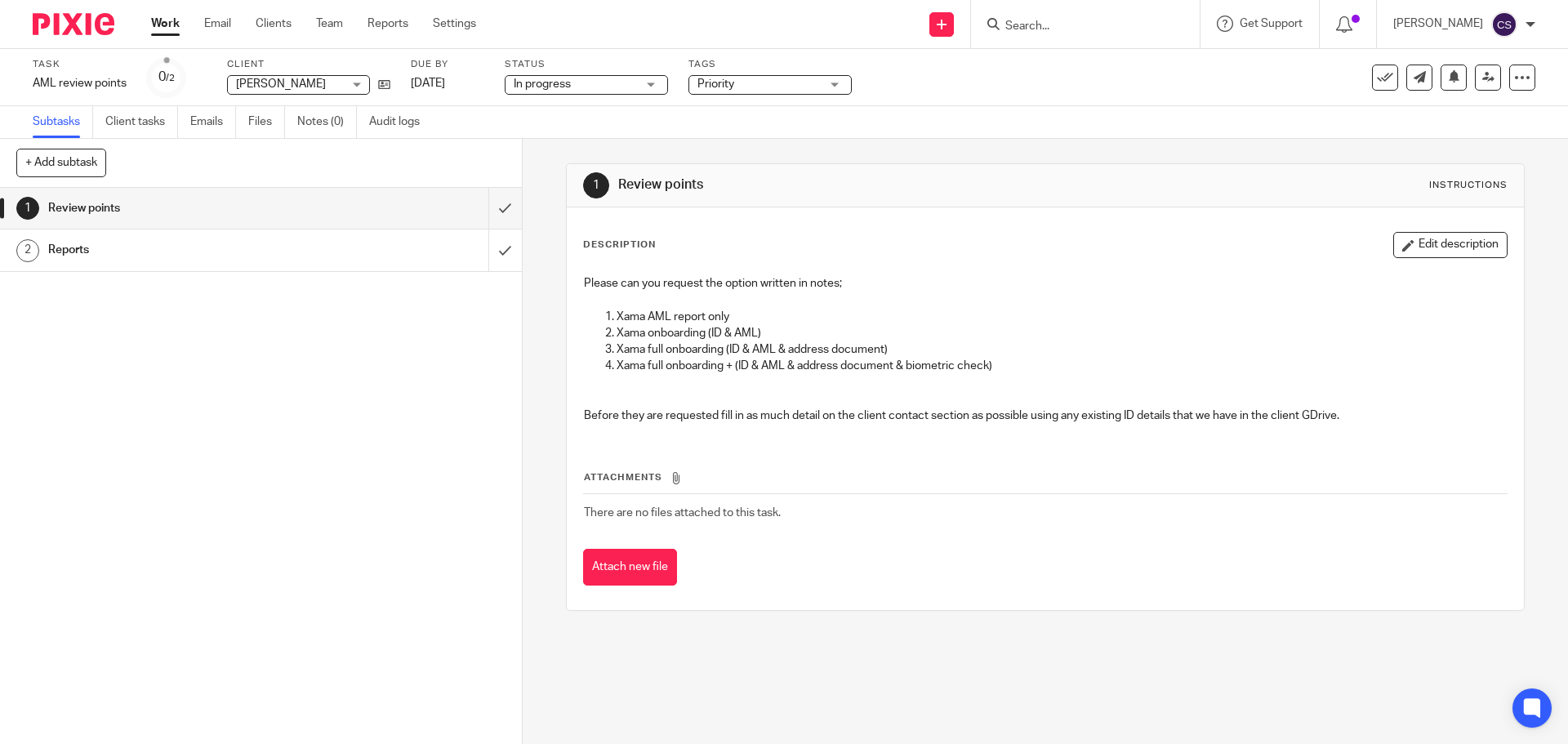
click at [1074, 25] on input "Search" at bounding box center [1077, 27] width 147 height 15
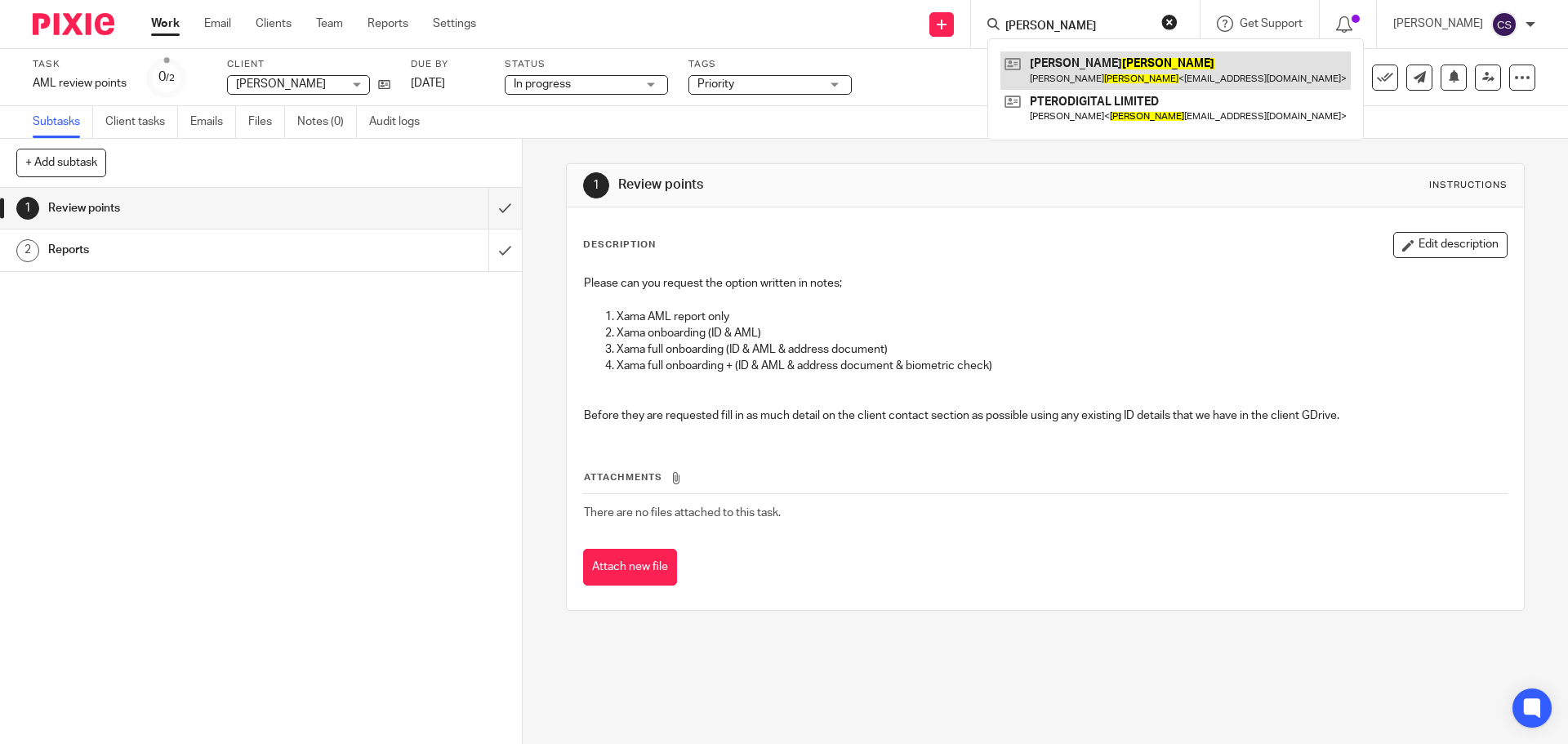
type input "watkins"
click at [1086, 61] on link at bounding box center [1175, 70] width 350 height 38
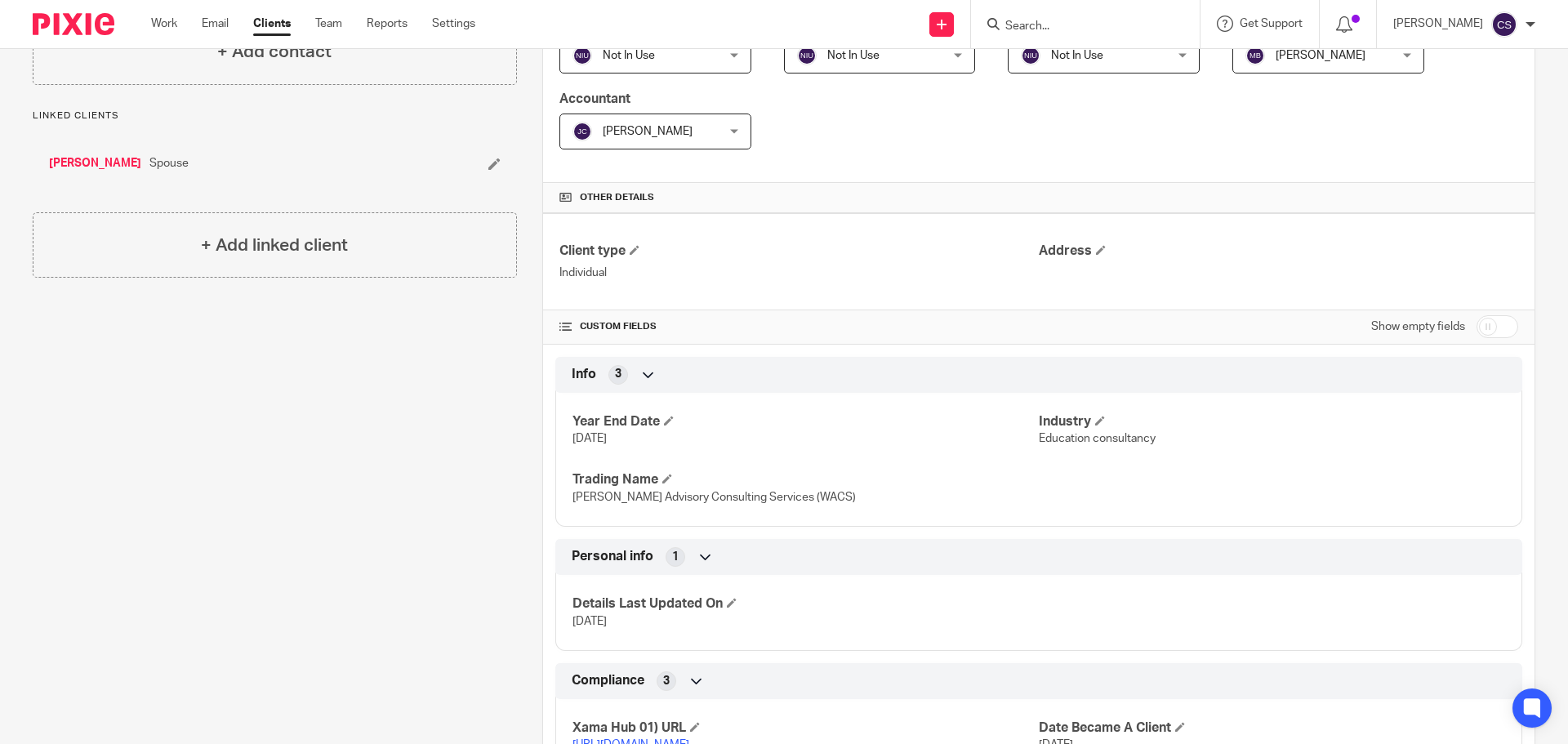
scroll to position [526, 0]
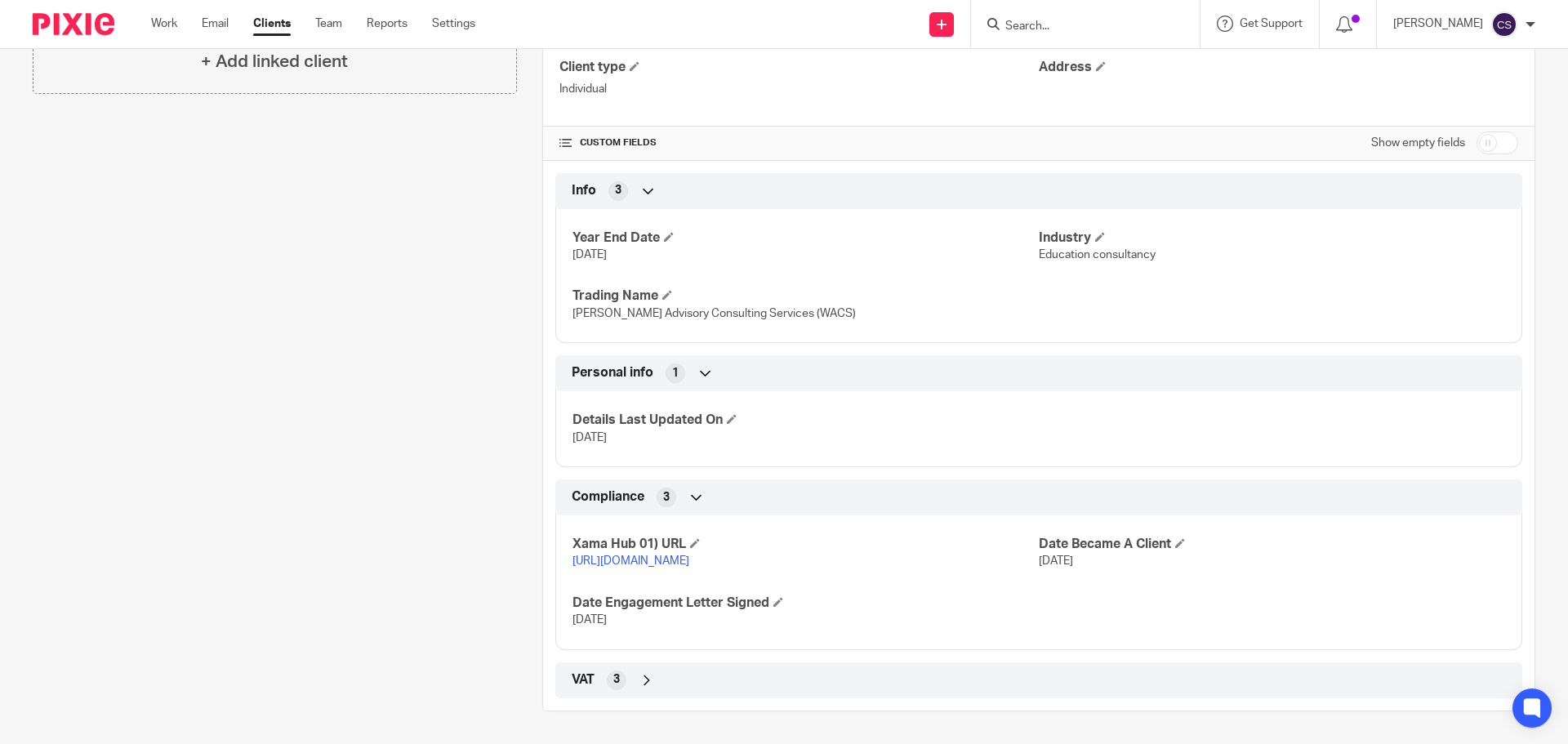
click at [689, 555] on link "[URL][DOMAIN_NAME]" at bounding box center [631, 561] width 117 height 12
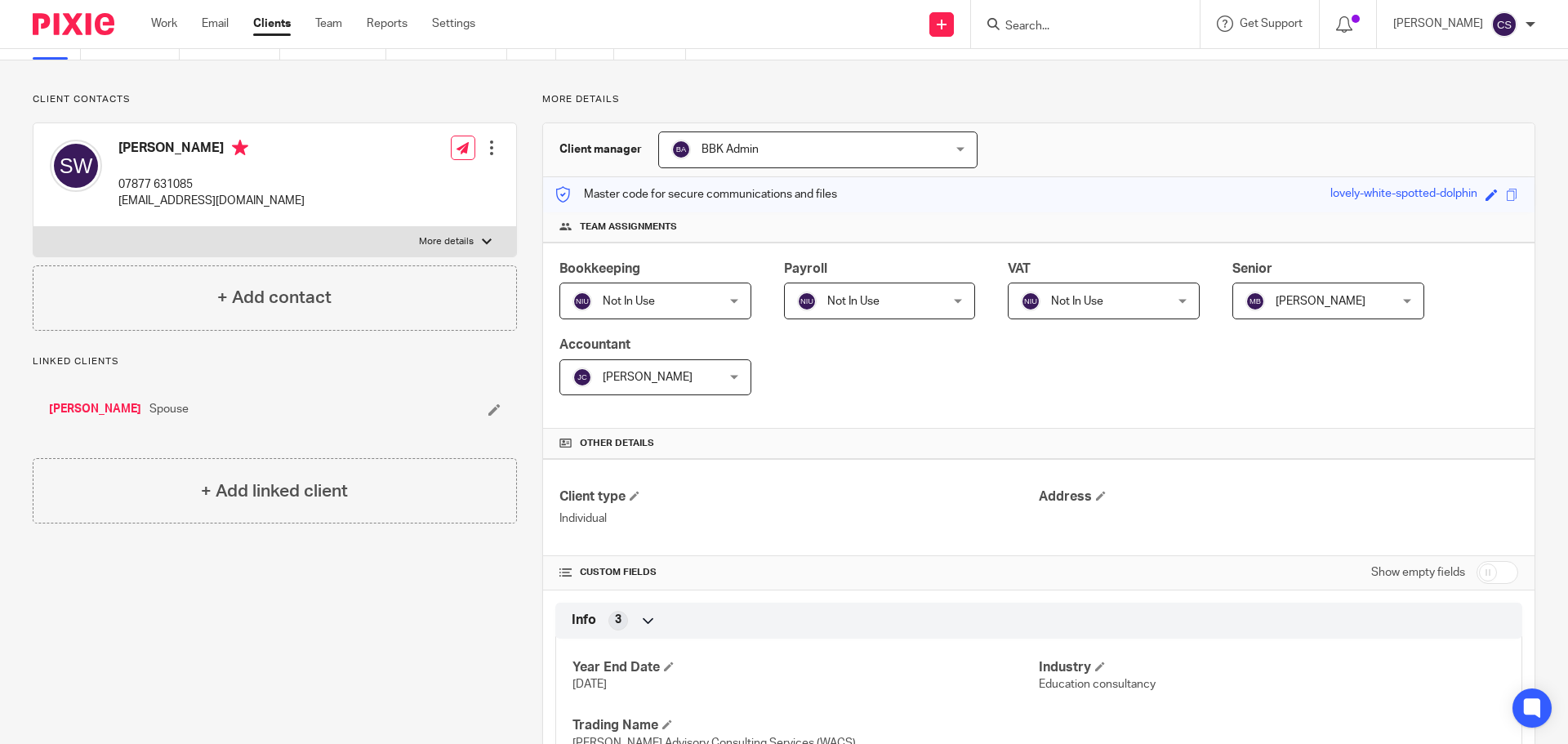
scroll to position [0, 0]
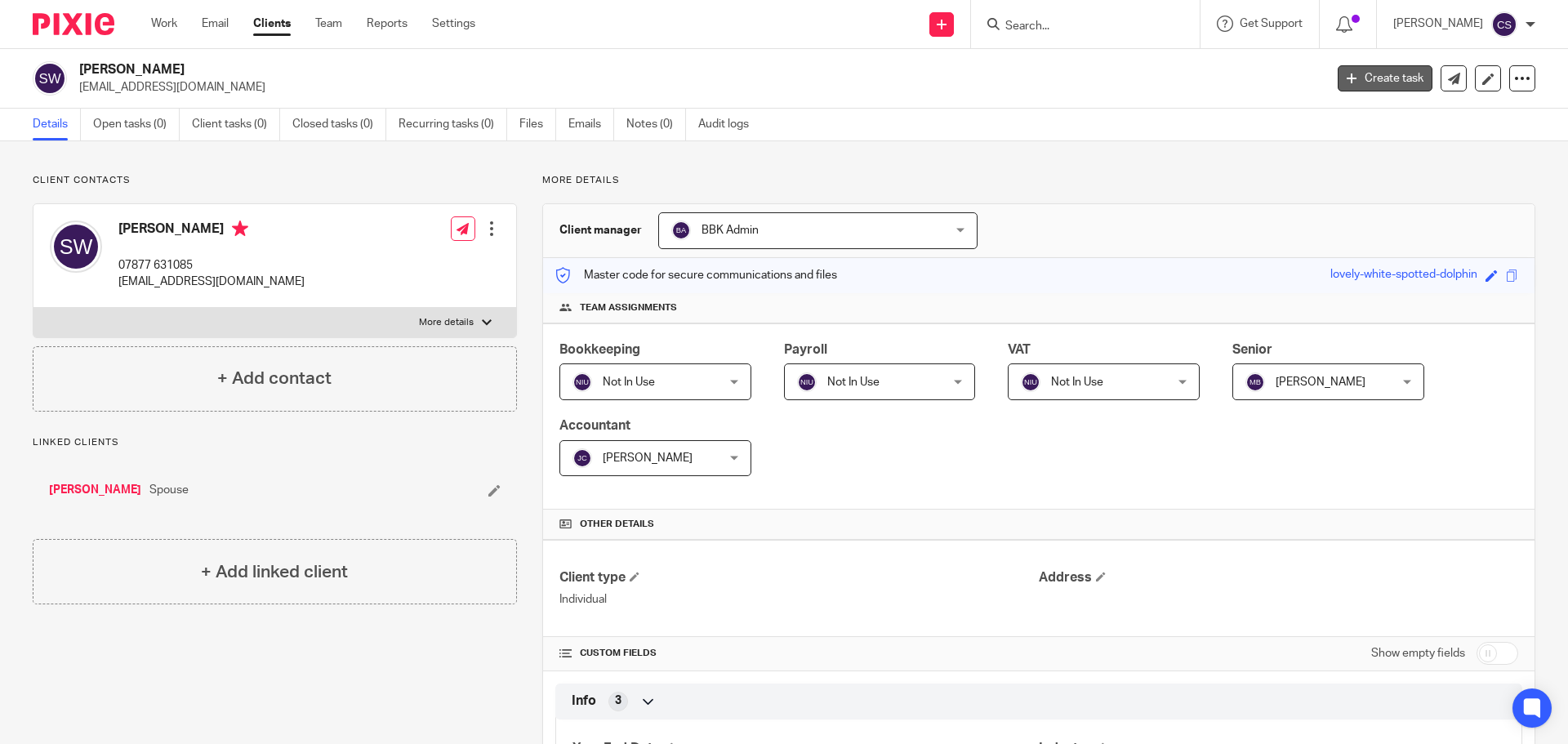
click at [1394, 76] on link "Create task" at bounding box center [1385, 78] width 95 height 26
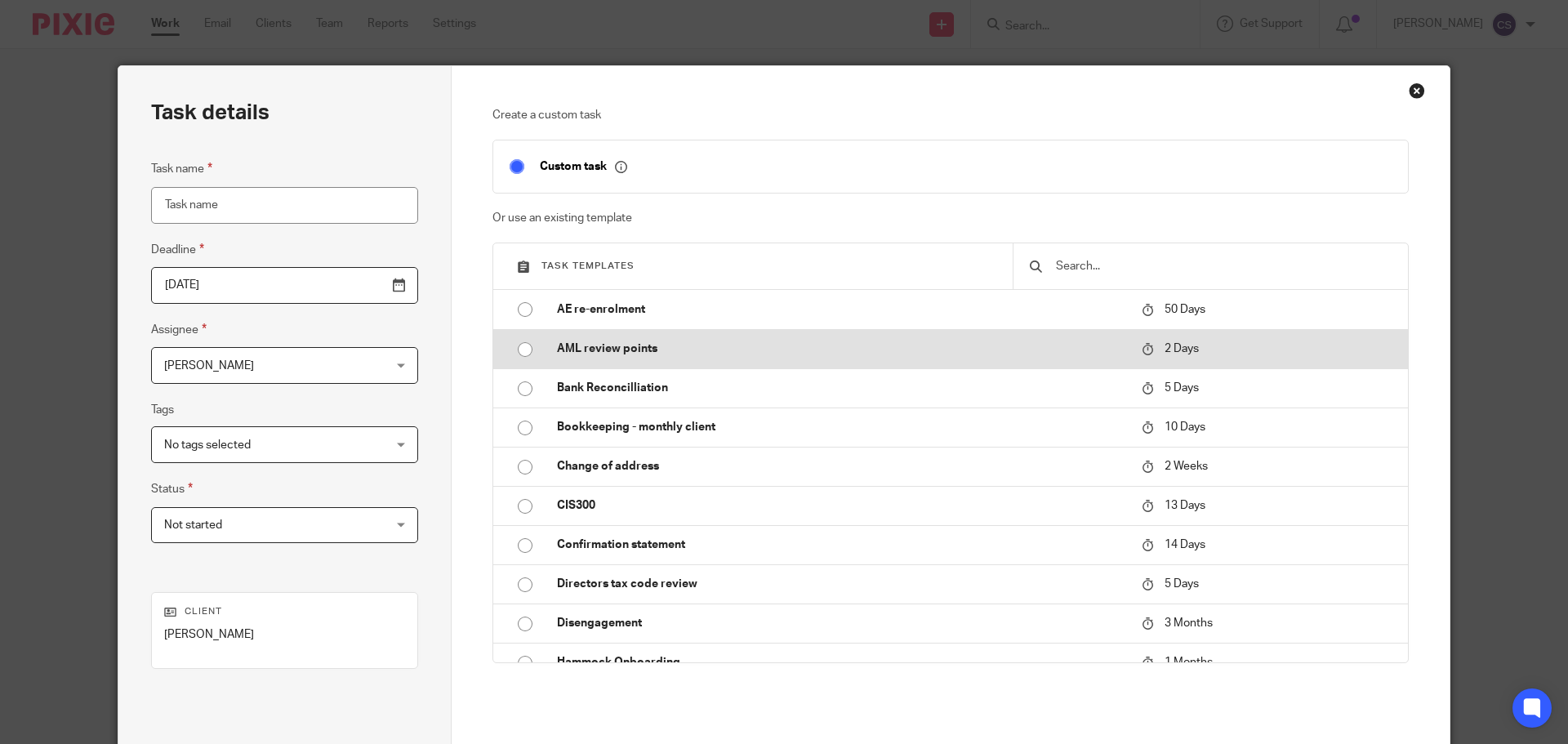
click at [564, 343] on p "AML review points" at bounding box center [841, 349] width 568 height 17
type input "2025-09-27"
type input "AML review points"
checkbox input "false"
radio input "true"
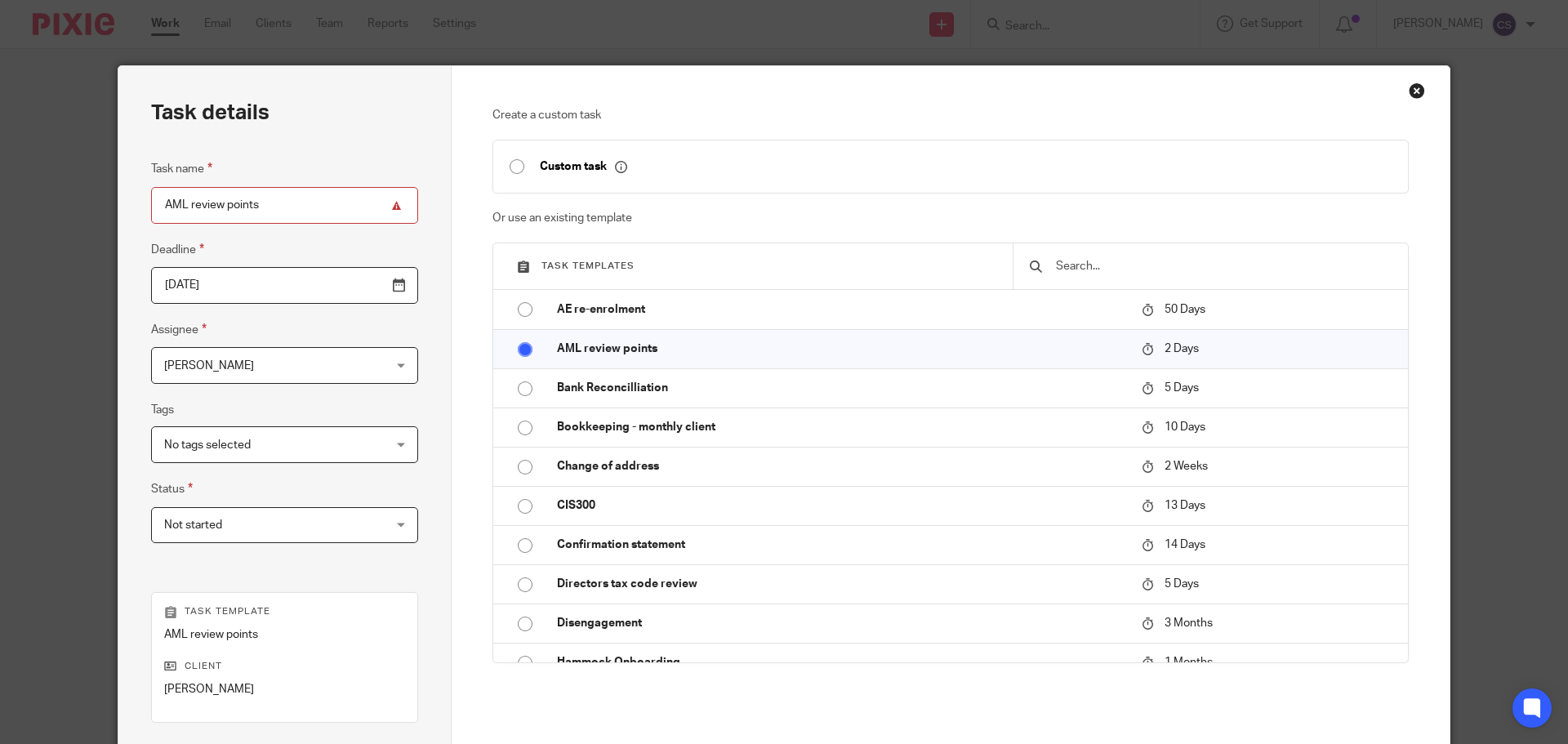
scroll to position [163, 0]
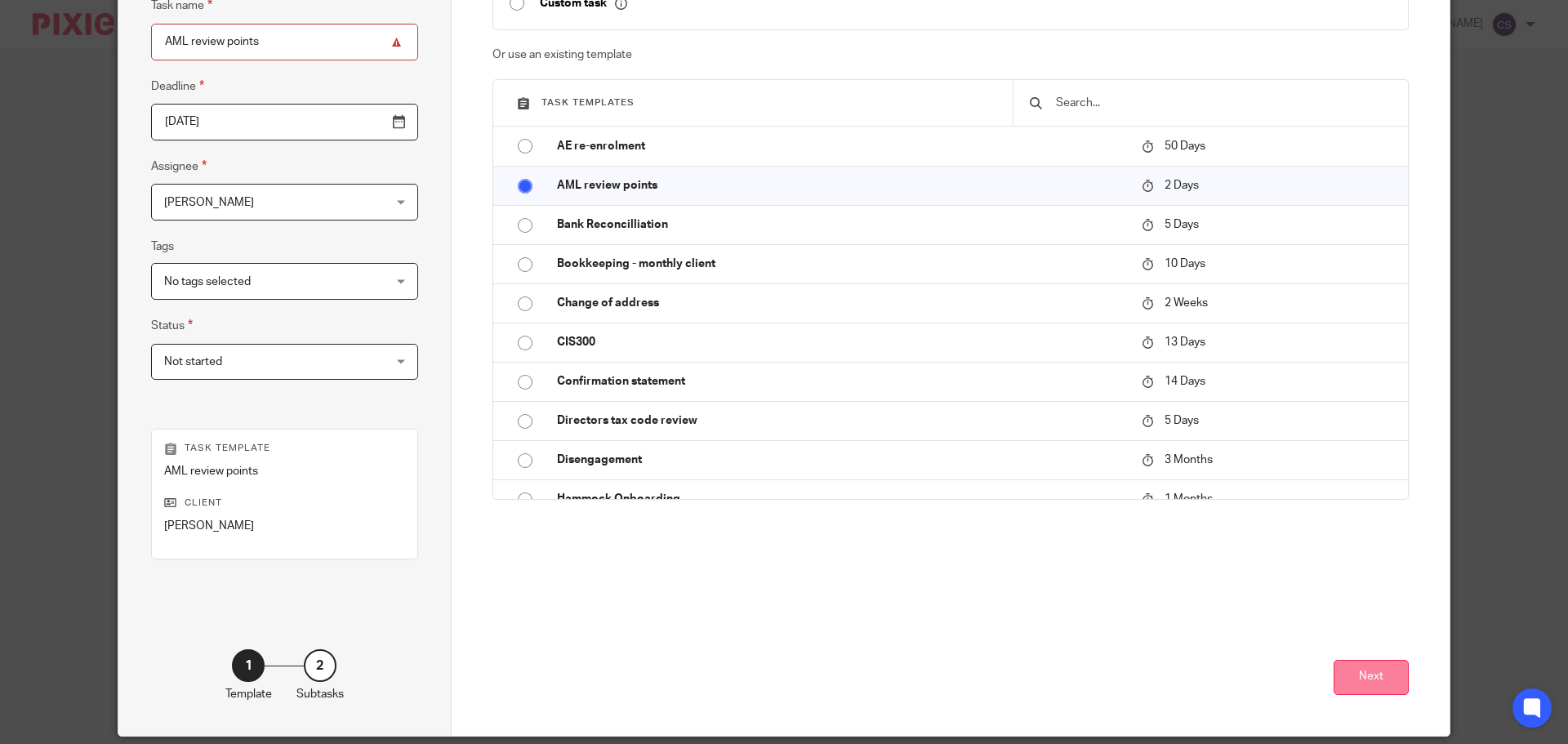
click at [1356, 678] on button "Next" at bounding box center [1371, 677] width 75 height 35
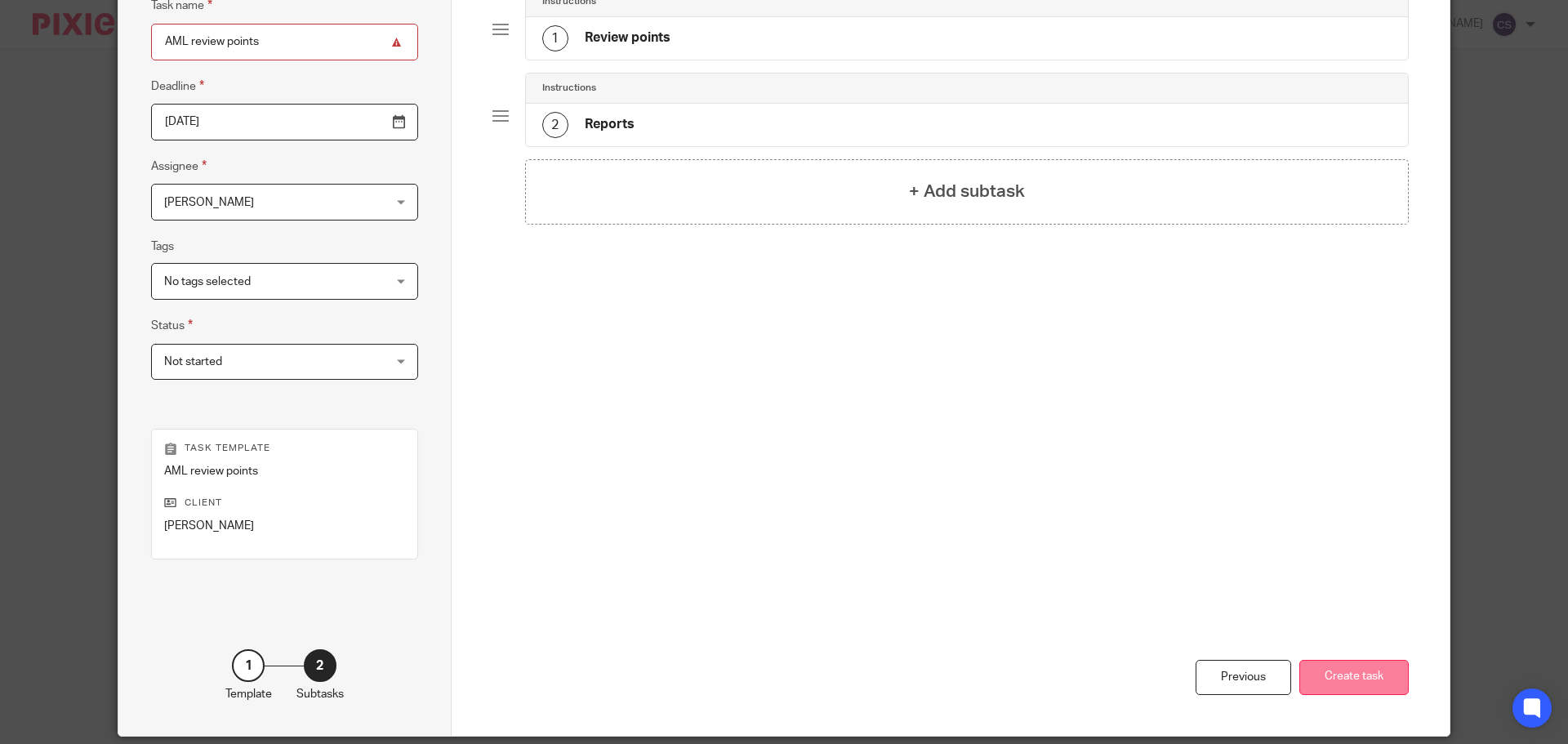
click at [1337, 681] on button "Create task" at bounding box center [1353, 677] width 109 height 35
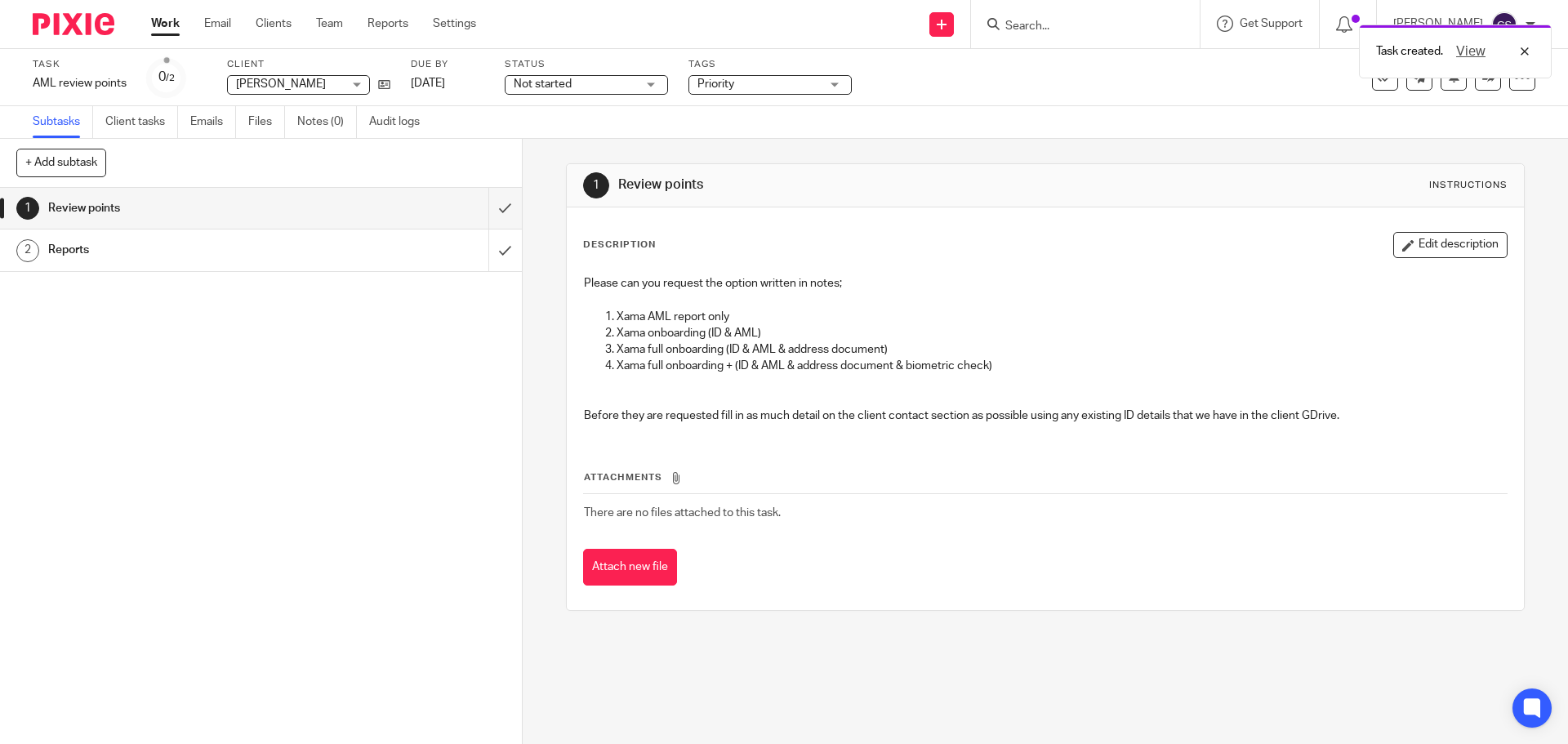
click at [601, 83] on span "Not started" at bounding box center [575, 84] width 123 height 18
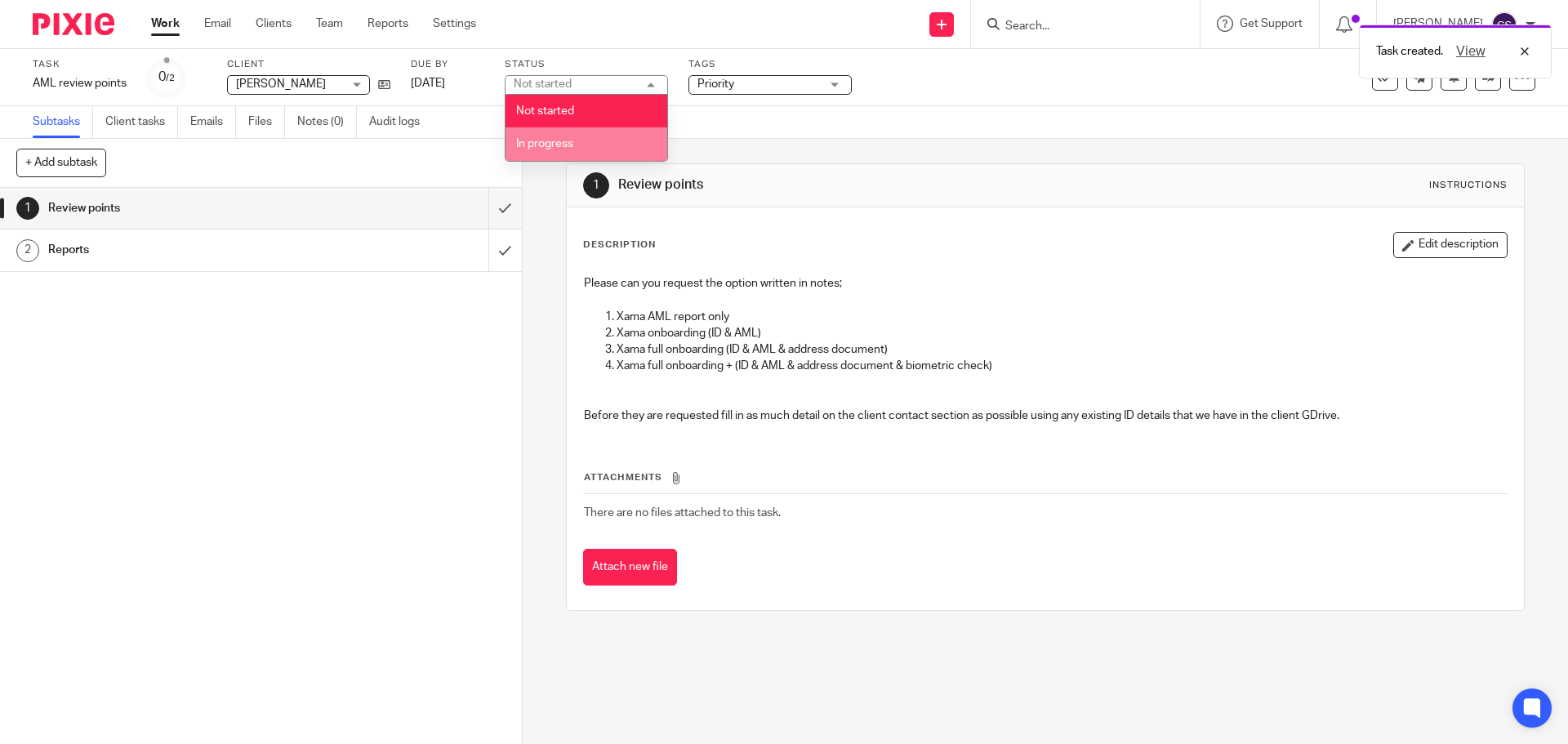
click at [593, 147] on li "In progress" at bounding box center [586, 144] width 162 height 33
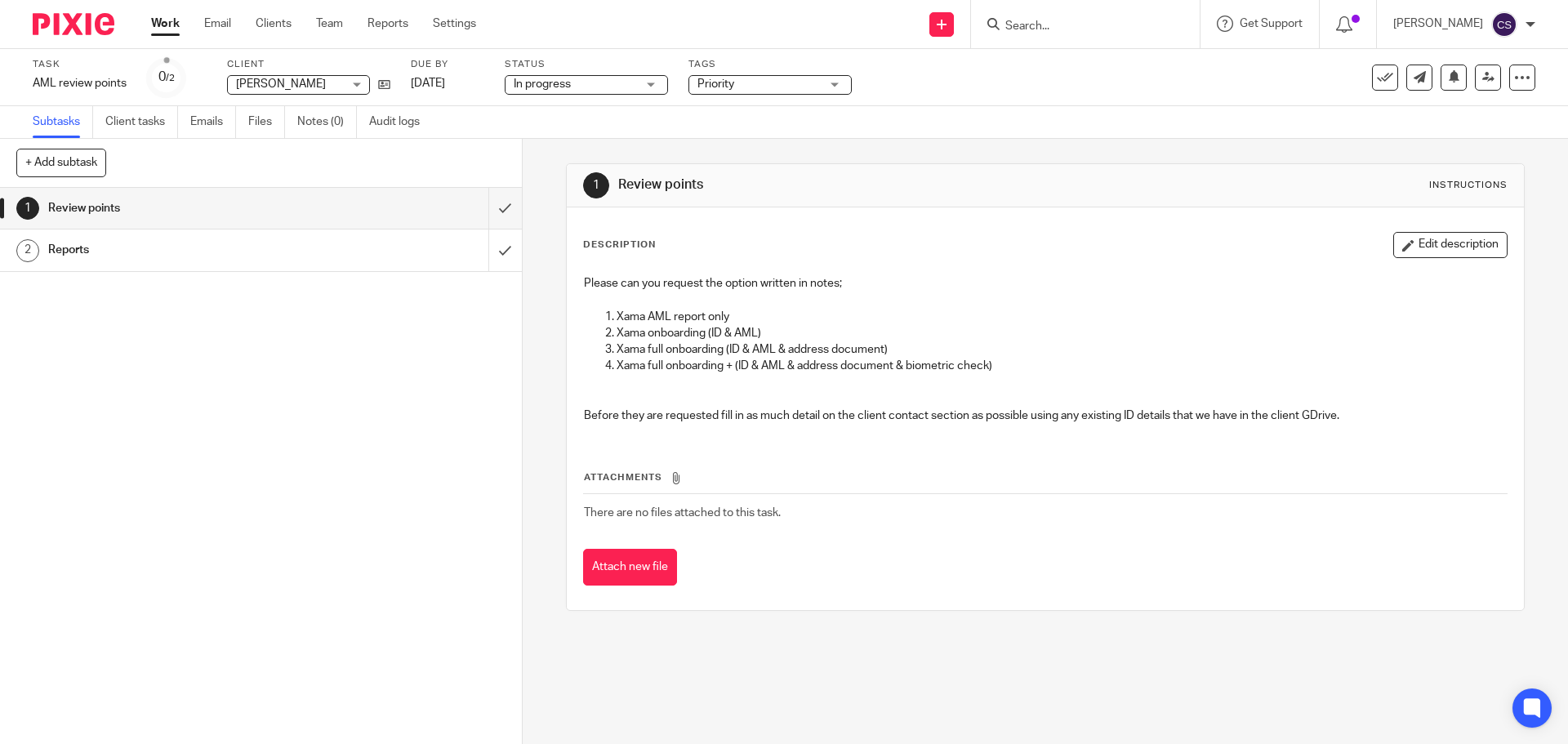
click at [1046, 27] on input "Search" at bounding box center [1077, 27] width 147 height 15
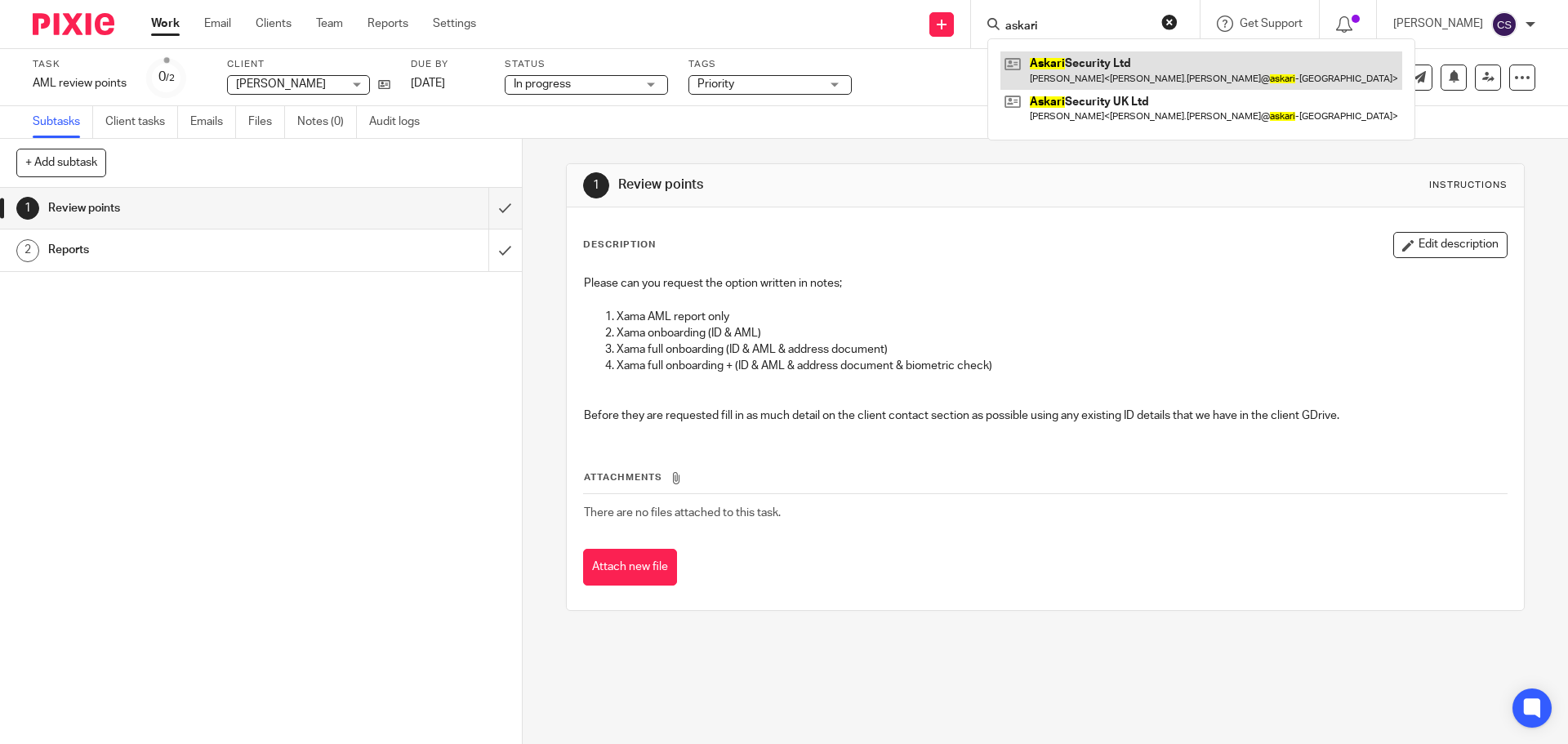
type input "askari"
click at [1083, 58] on link at bounding box center [1201, 70] width 402 height 38
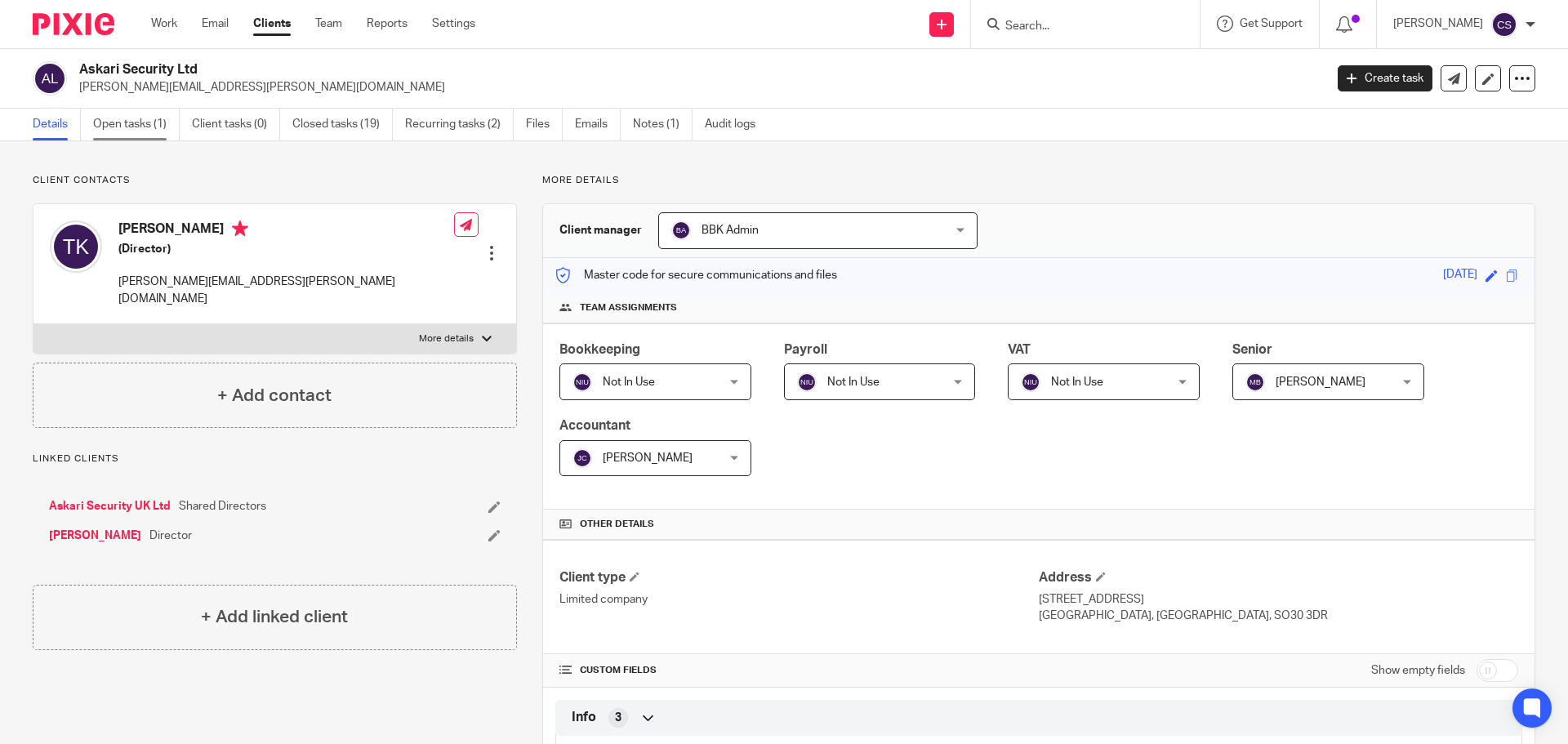
click at [123, 124] on link "Open tasks (1)" at bounding box center [137, 124] width 87 height 32
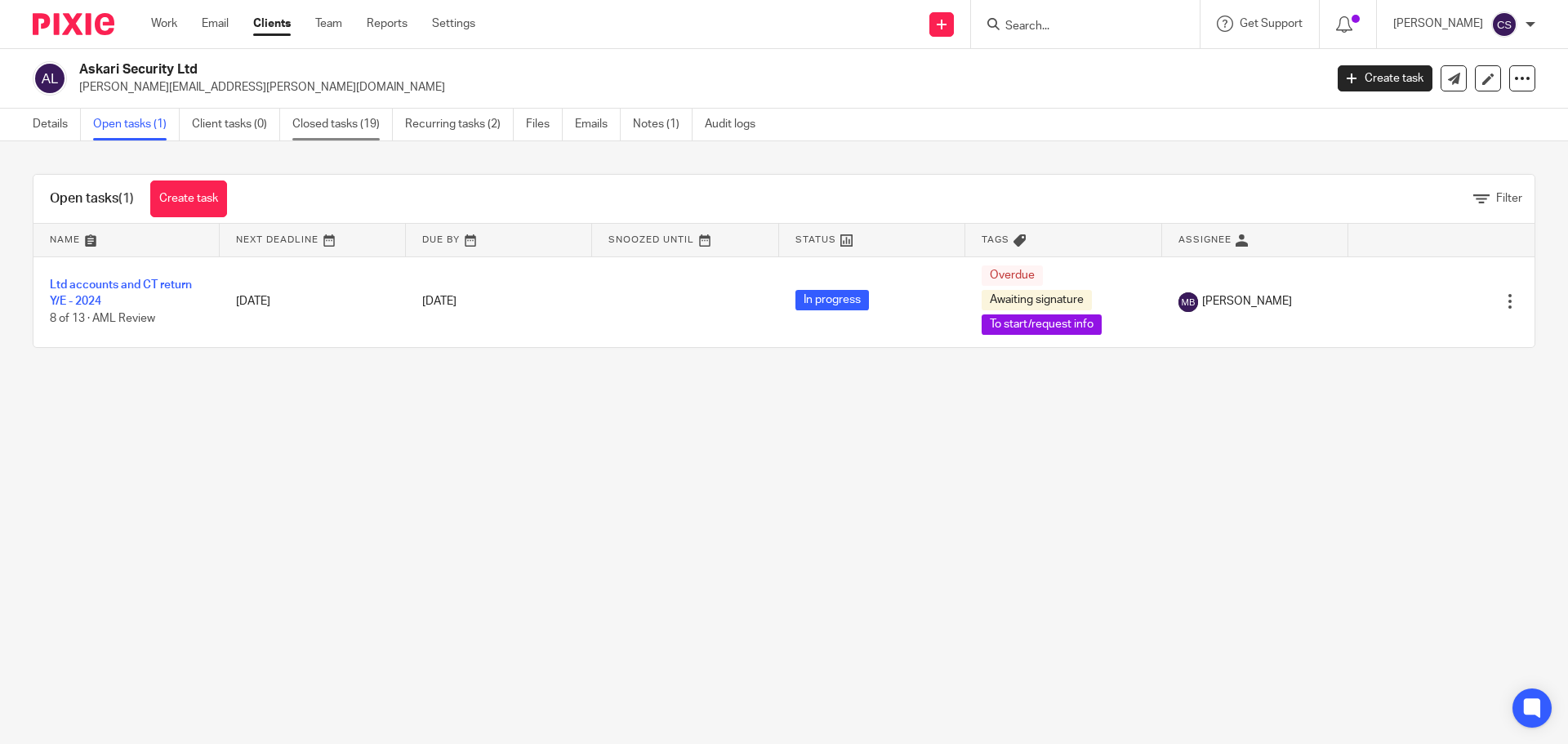
click at [323, 120] on link "Closed tasks (19)" at bounding box center [342, 124] width 100 height 32
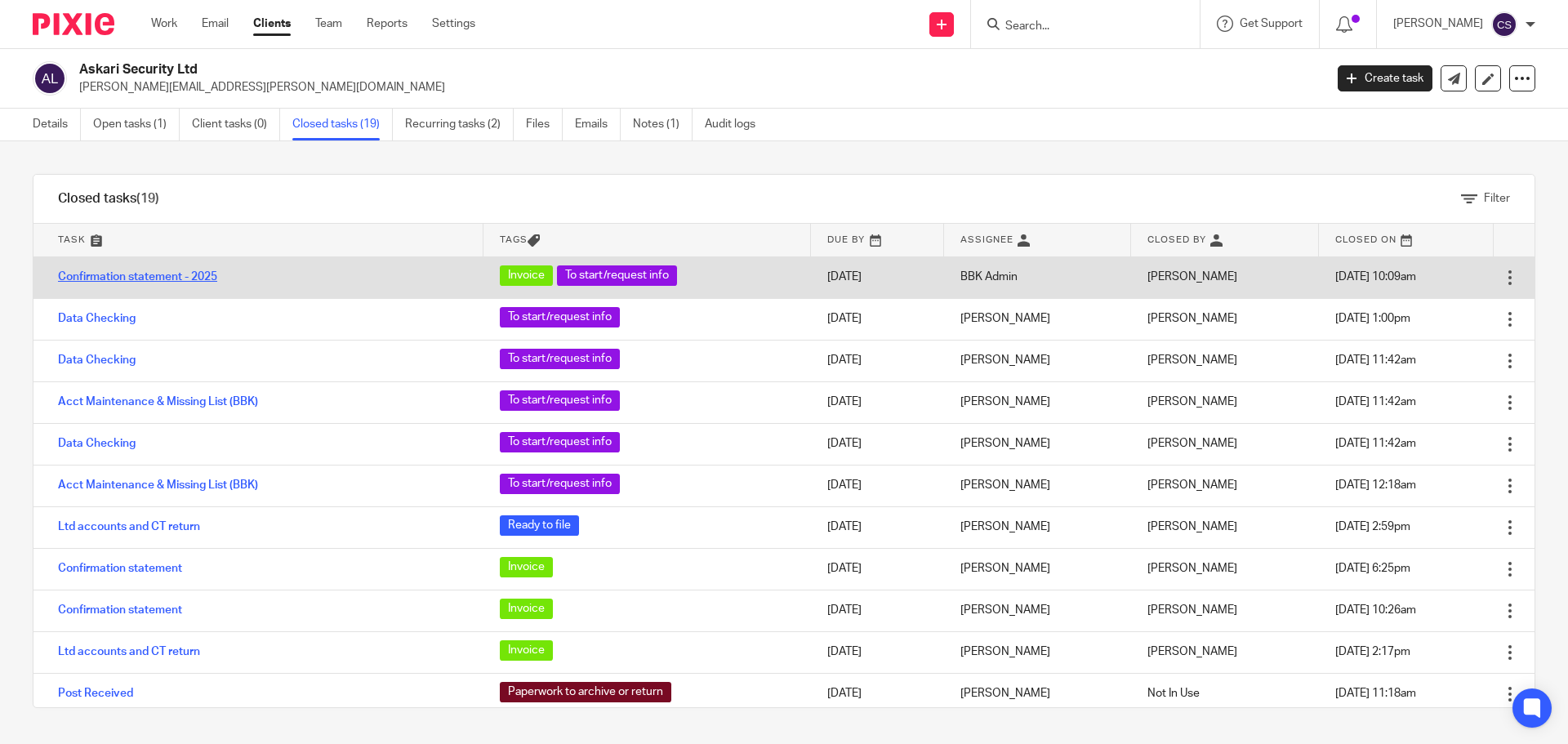
click at [179, 274] on link "Confirmation statement - 2025" at bounding box center [138, 277] width 159 height 12
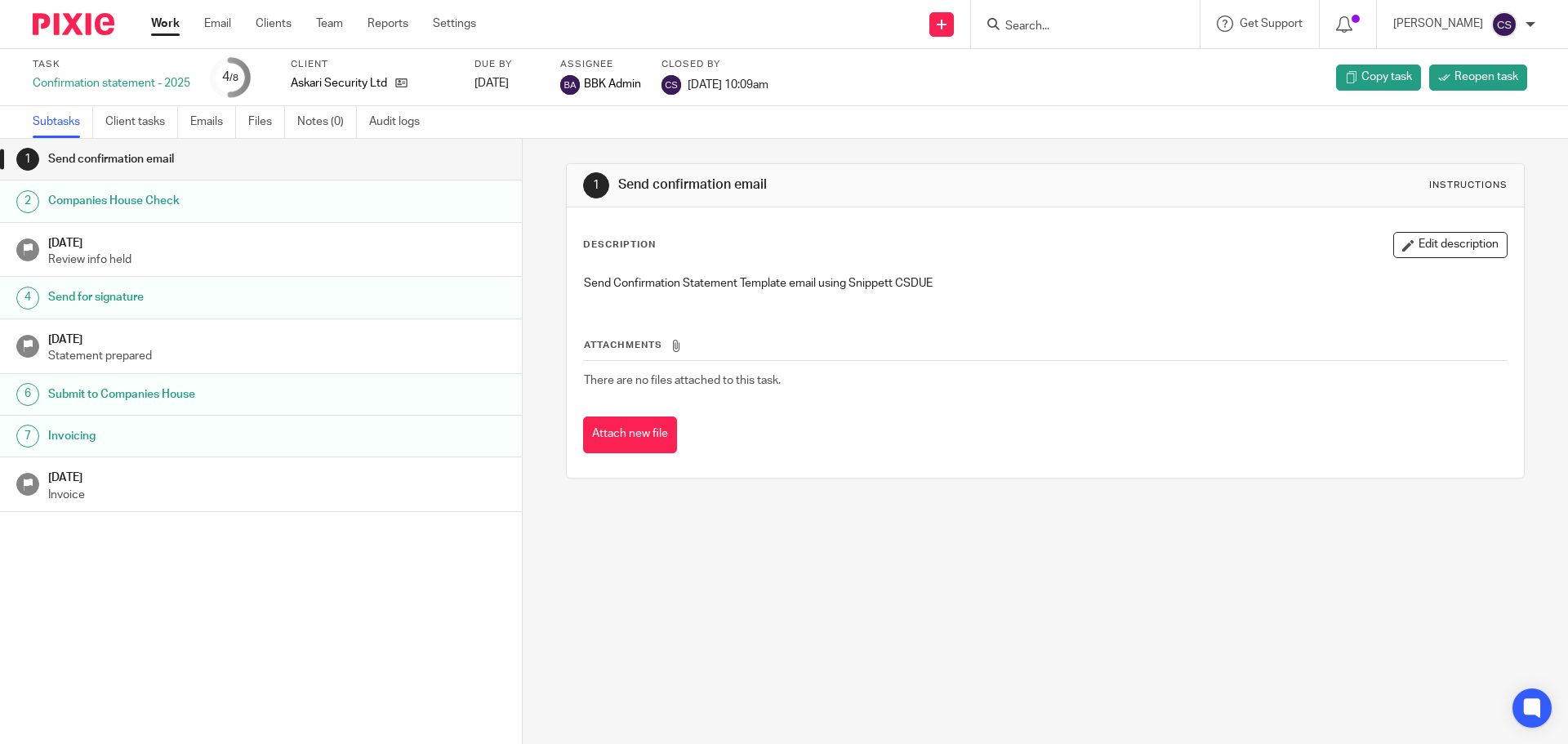
click at [173, 434] on h1 "Invoicing" at bounding box center [201, 435] width 305 height 24
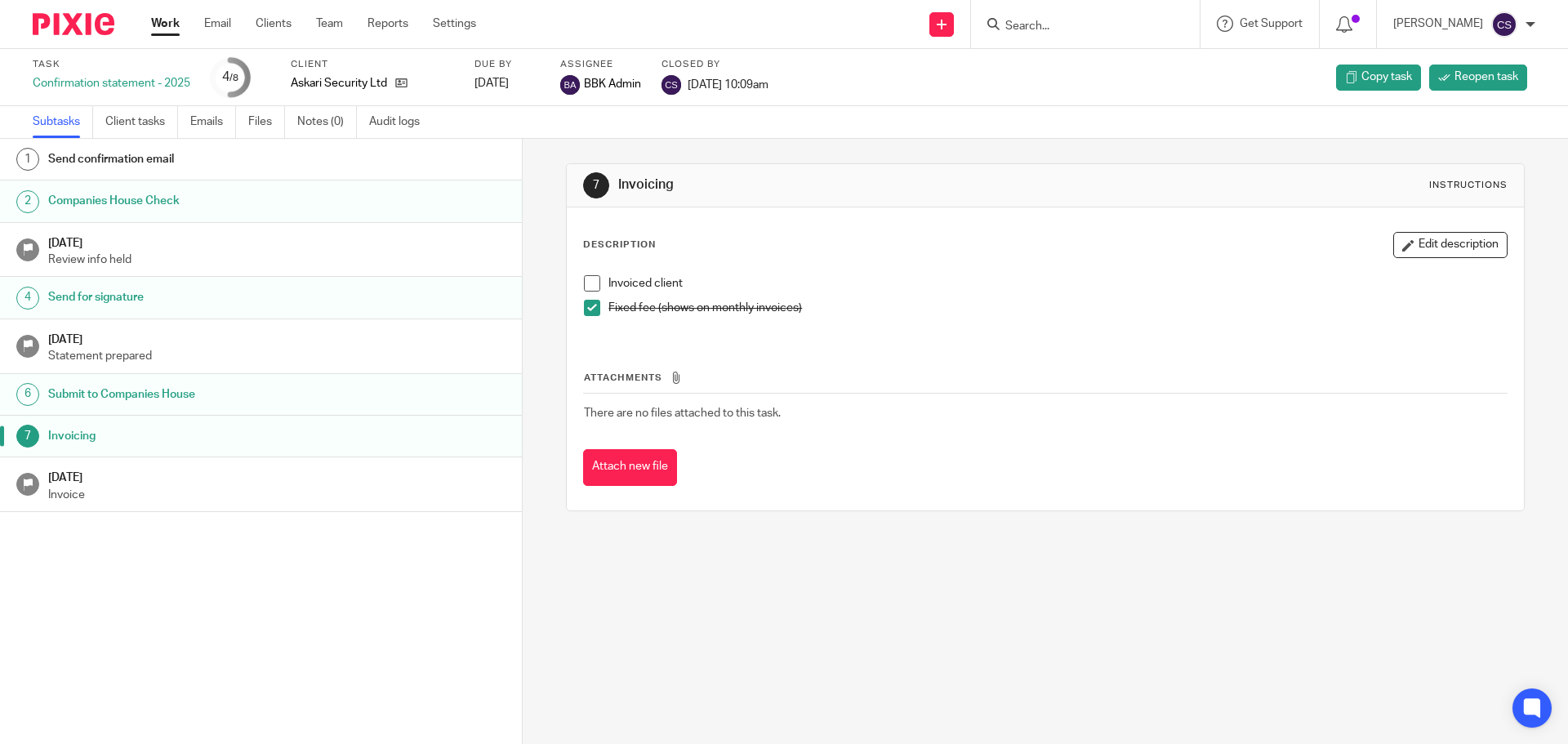
click at [1036, 19] on input "Search" at bounding box center [1077, 27] width 147 height 15
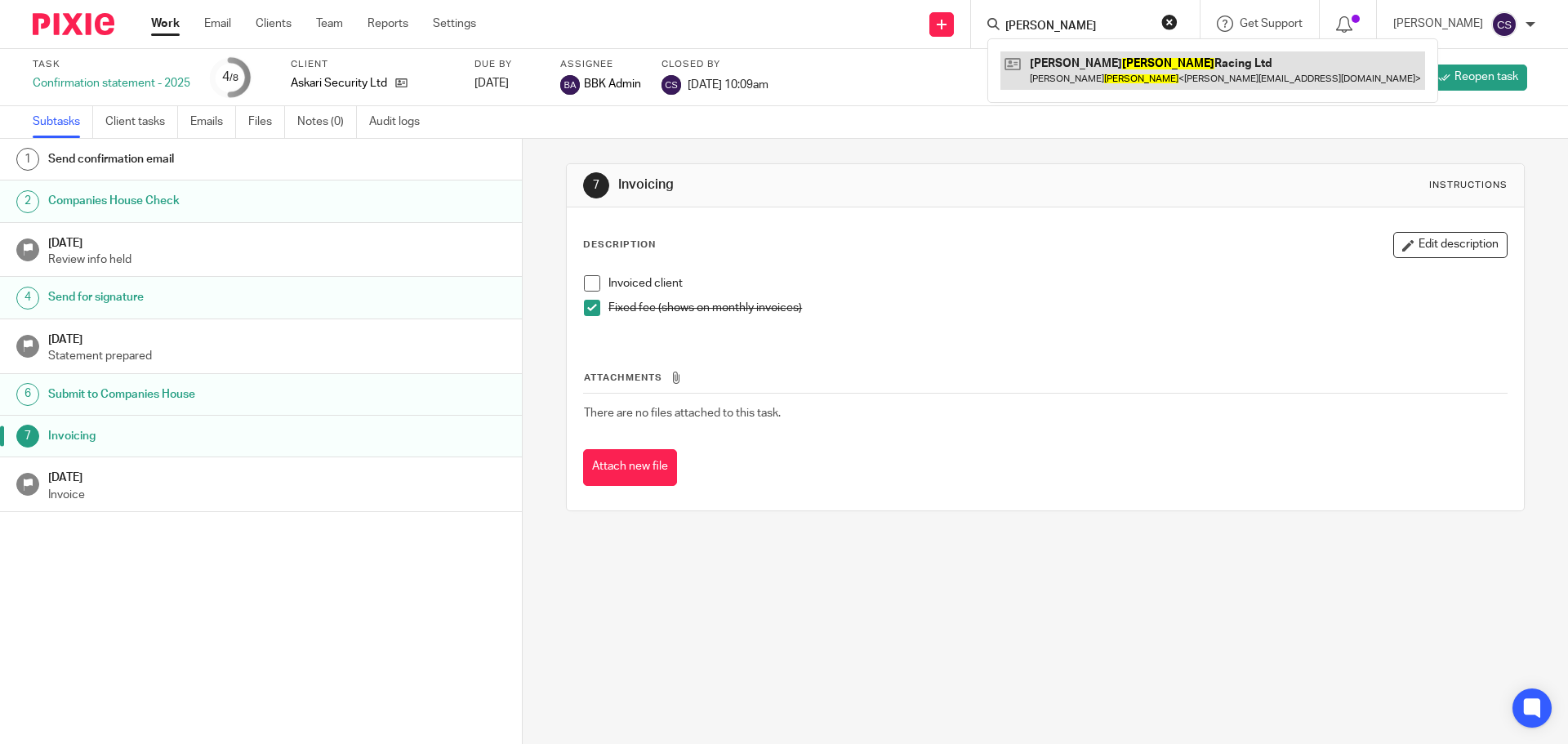
type input "[PERSON_NAME]"
click at [1103, 67] on link at bounding box center [1212, 70] width 425 height 38
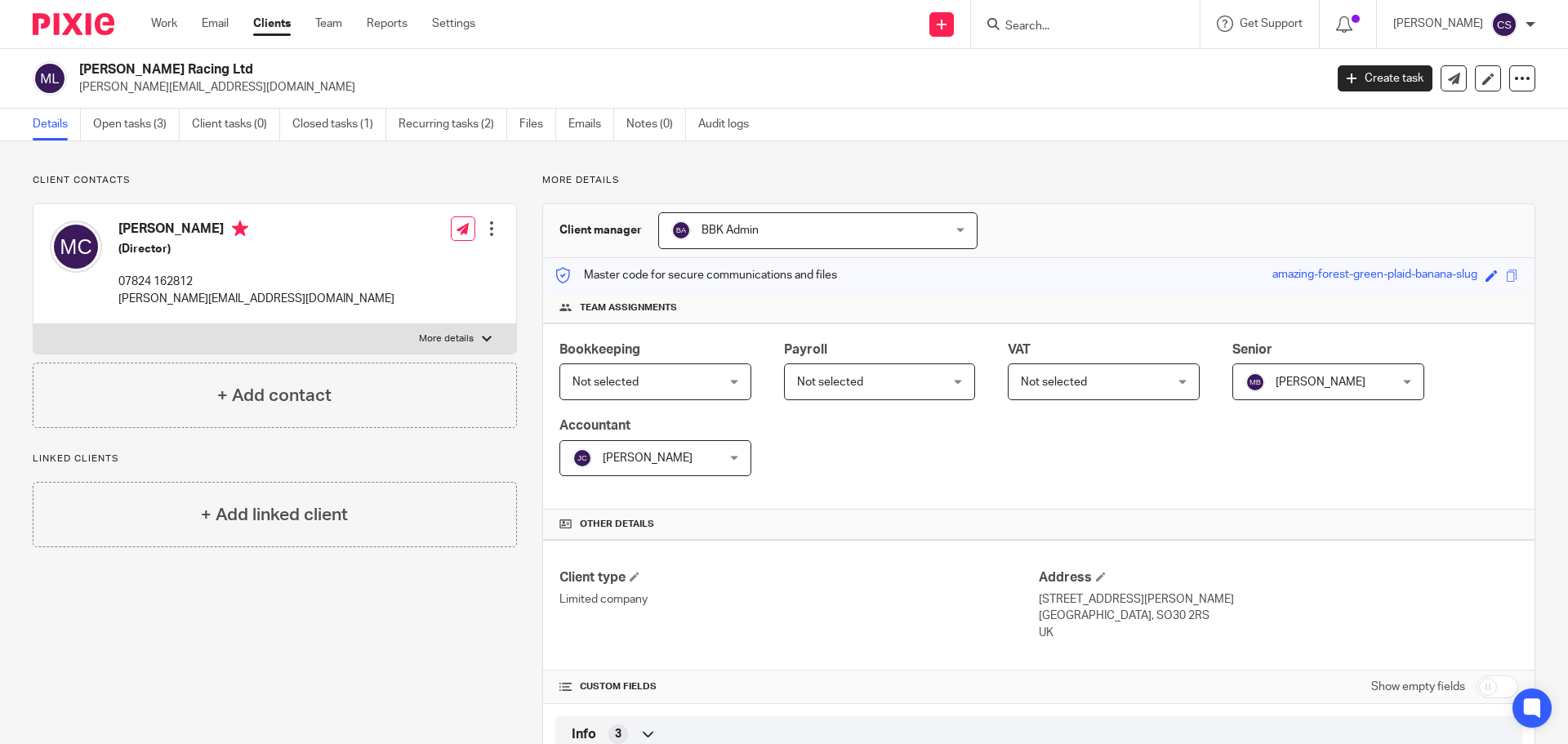
click at [1492, 686] on input "checkbox" at bounding box center [1497, 686] width 42 height 23
checkbox input "true"
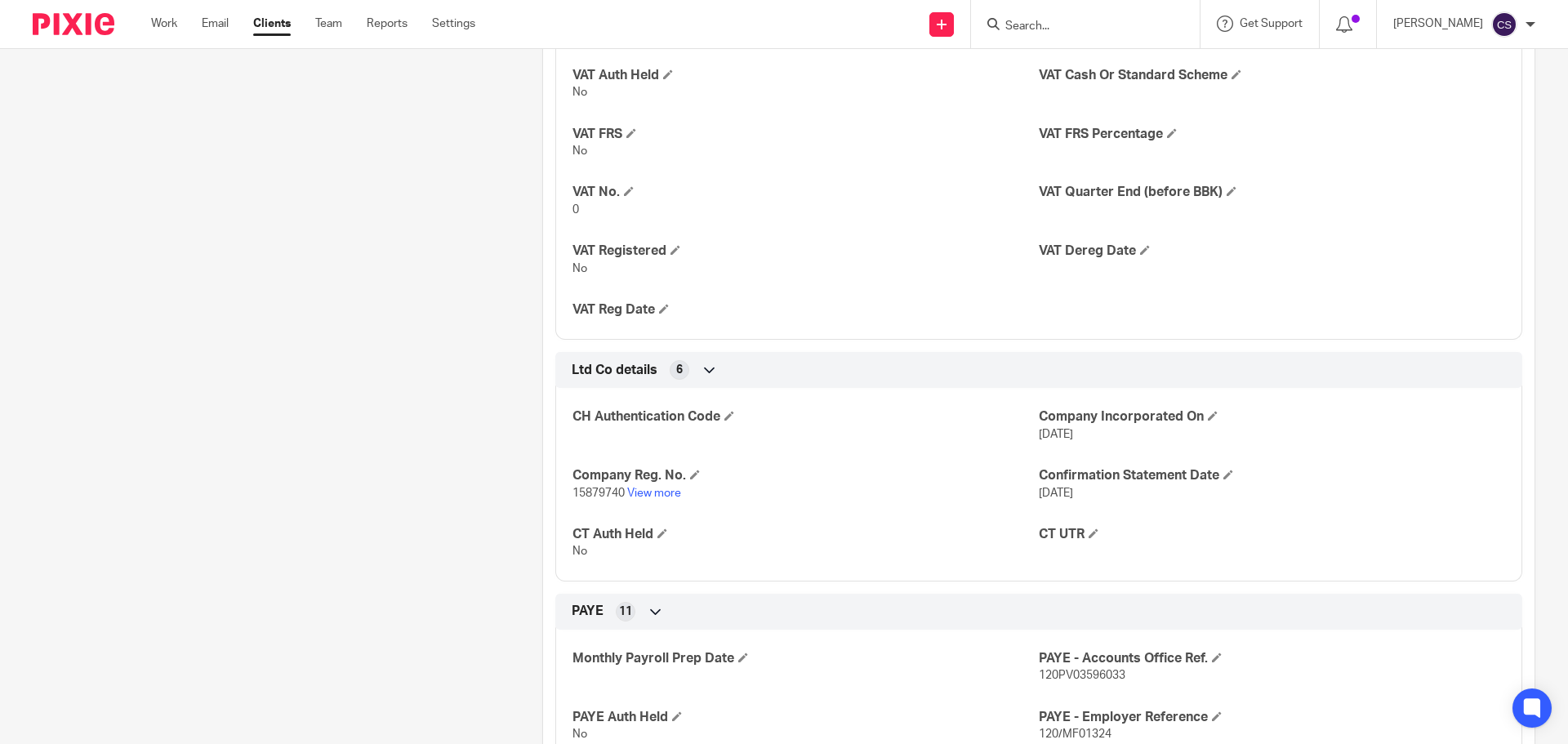
scroll to position [1878, 0]
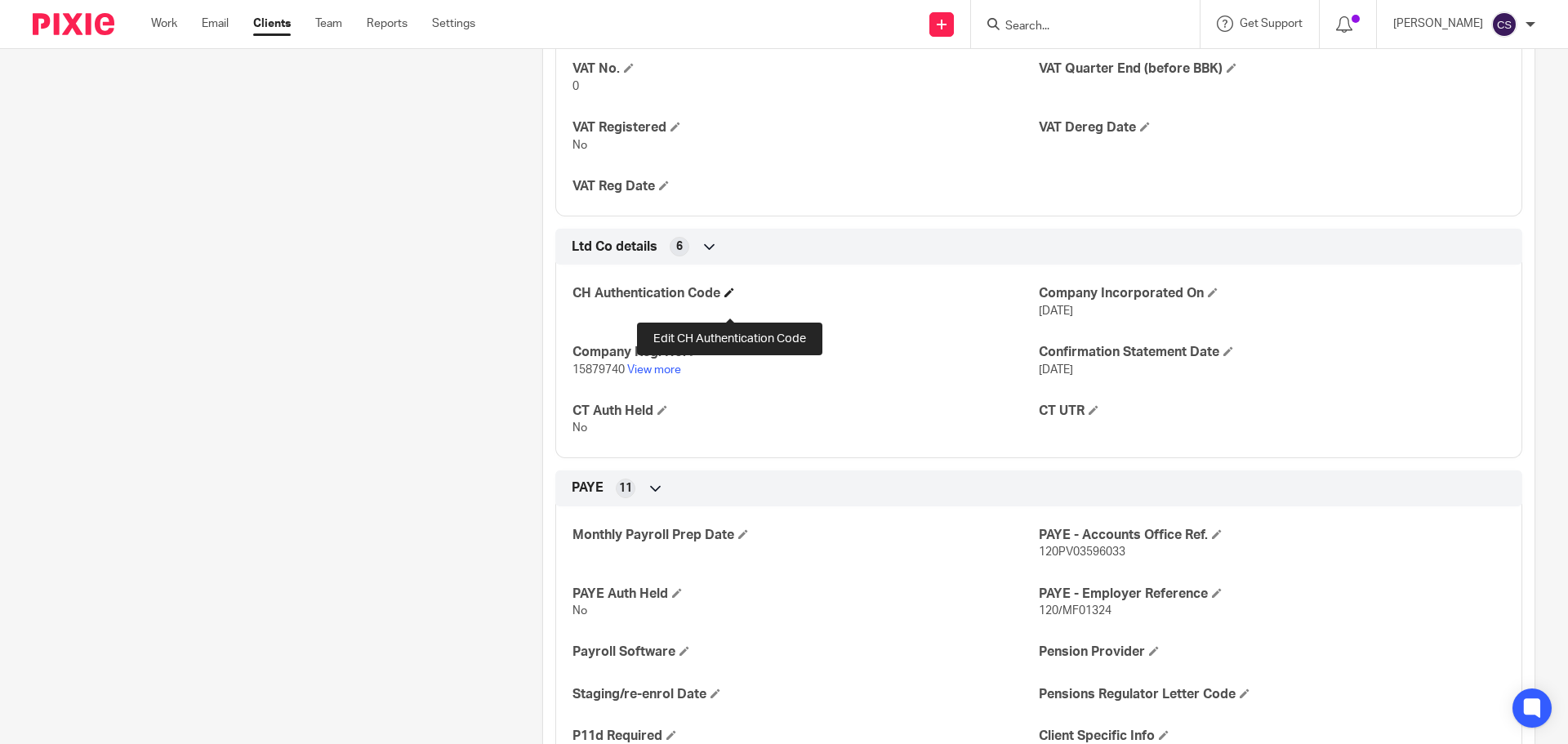
click at [730, 297] on span at bounding box center [729, 293] width 10 height 10
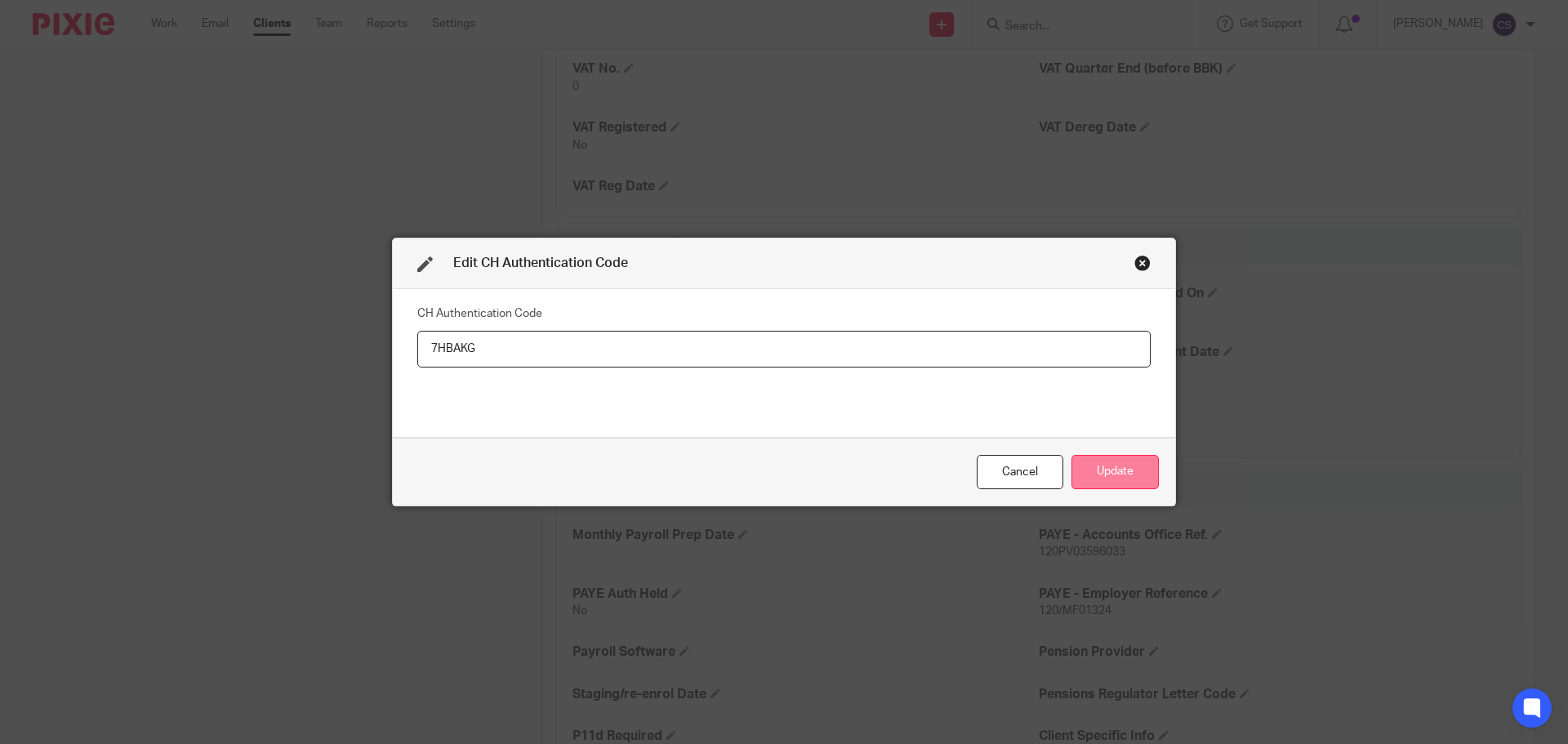
type input "7HBAKG"
click at [1106, 469] on button "Update" at bounding box center [1114, 472] width 88 height 35
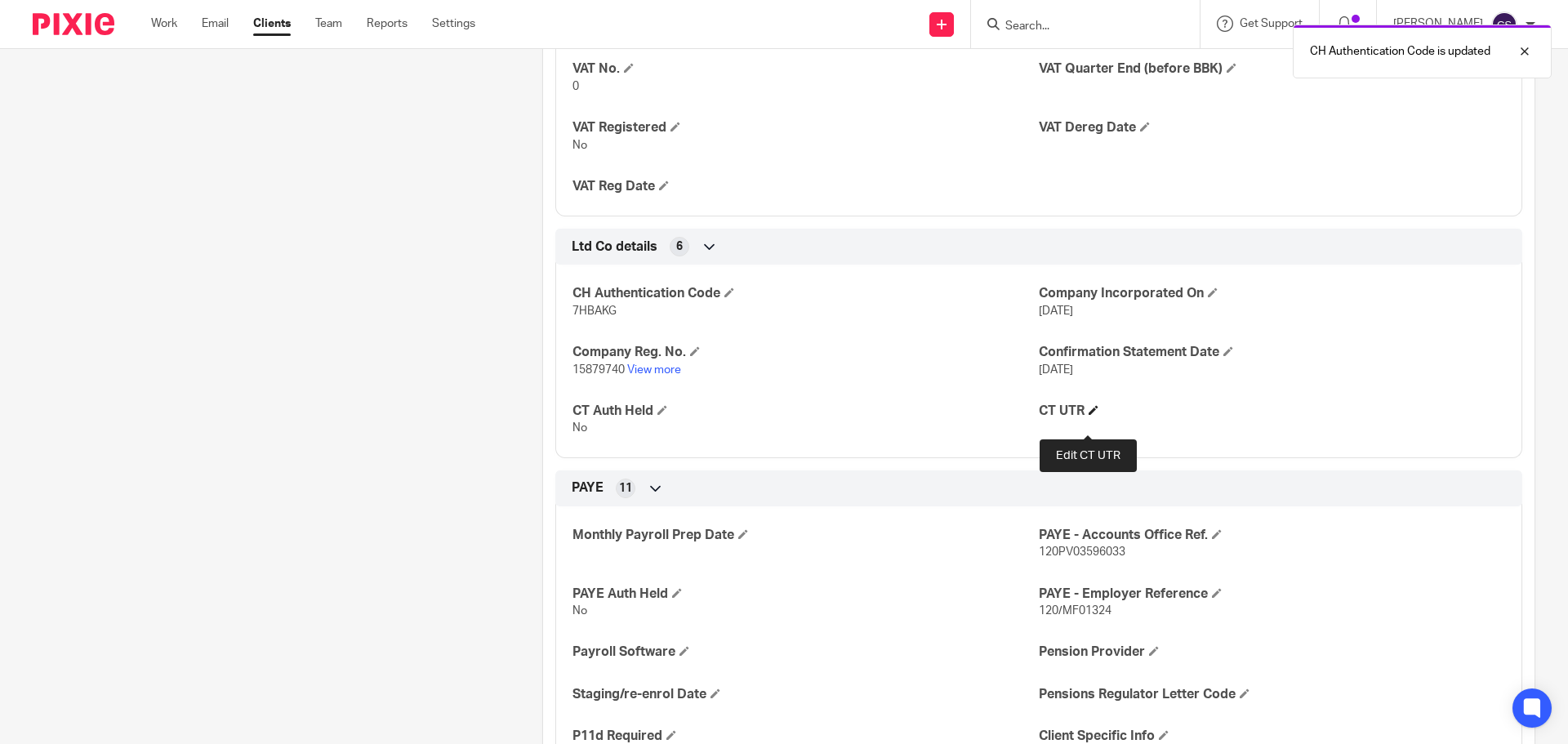
click at [1088, 415] on span at bounding box center [1093, 410] width 10 height 10
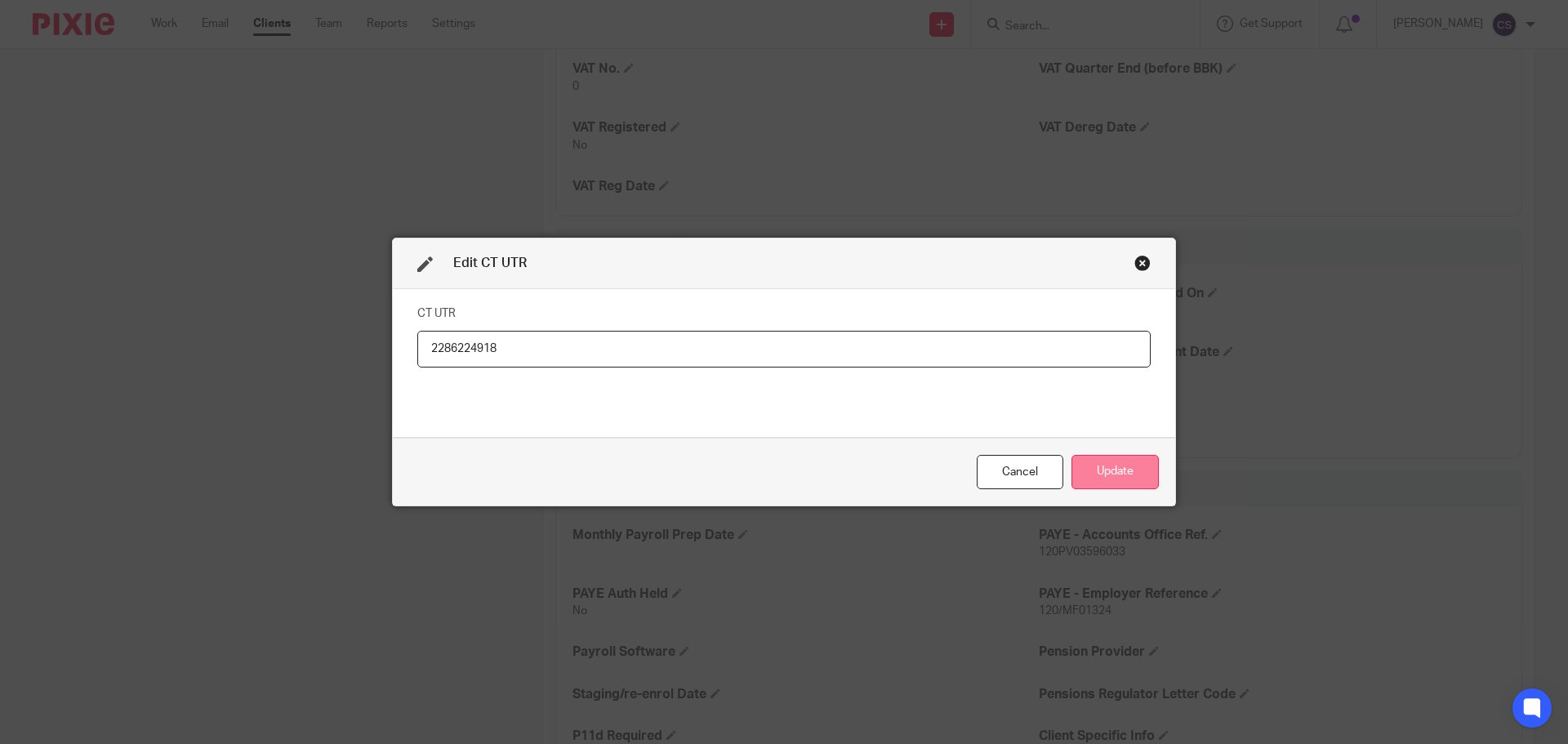
type input "2286224918"
click at [1109, 470] on button "Update" at bounding box center [1114, 472] width 88 height 35
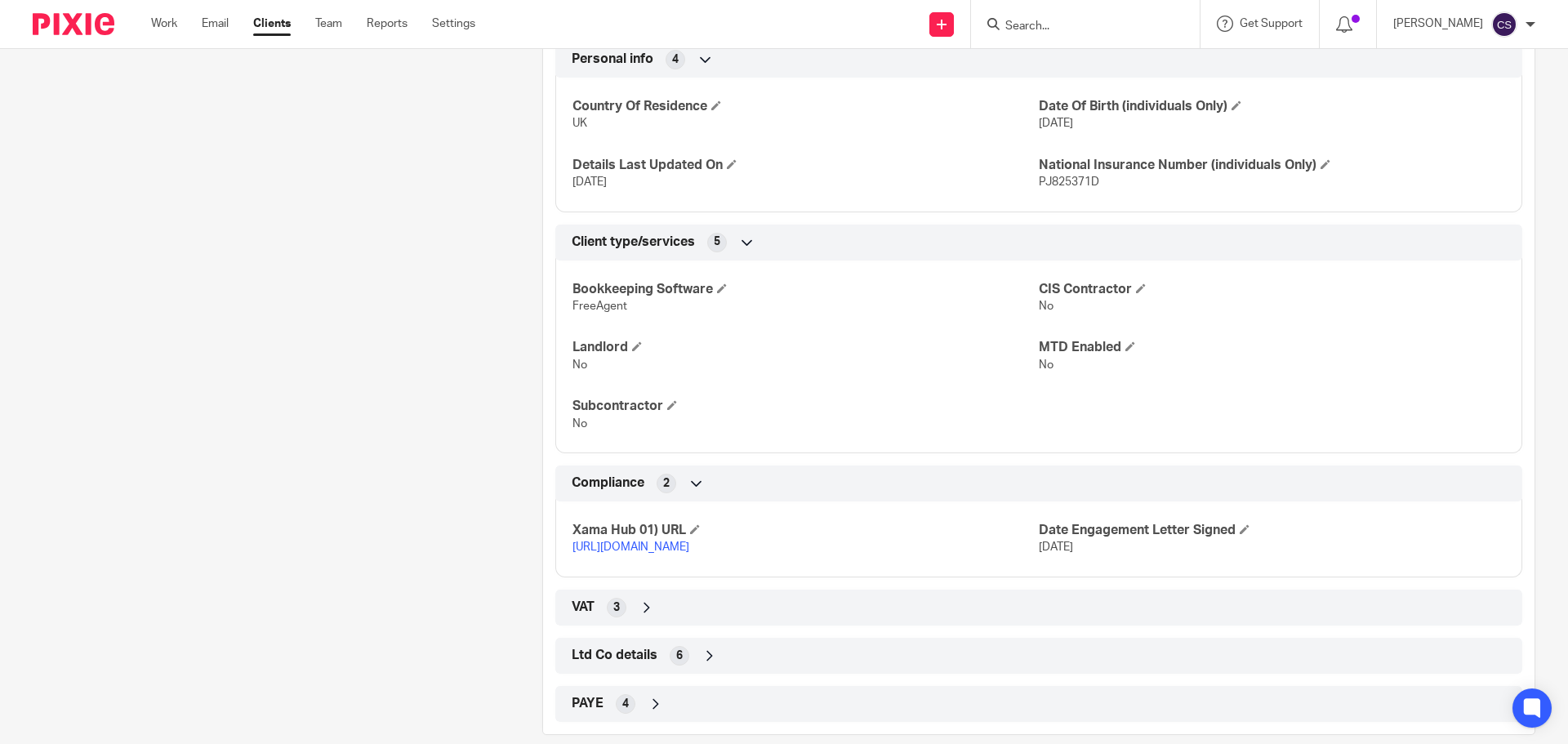
scroll to position [897, 0]
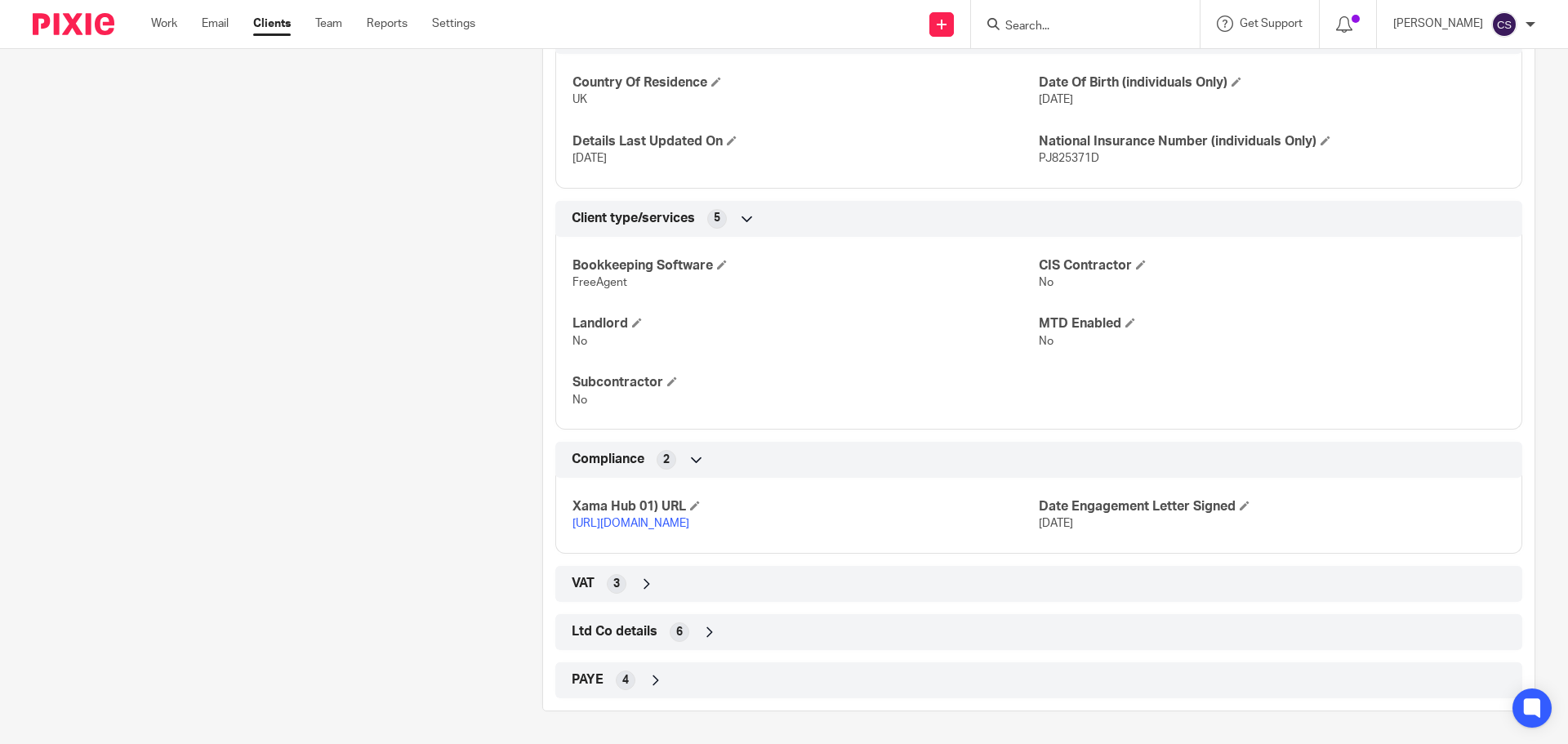
click at [706, 627] on icon at bounding box center [710, 632] width 17 height 17
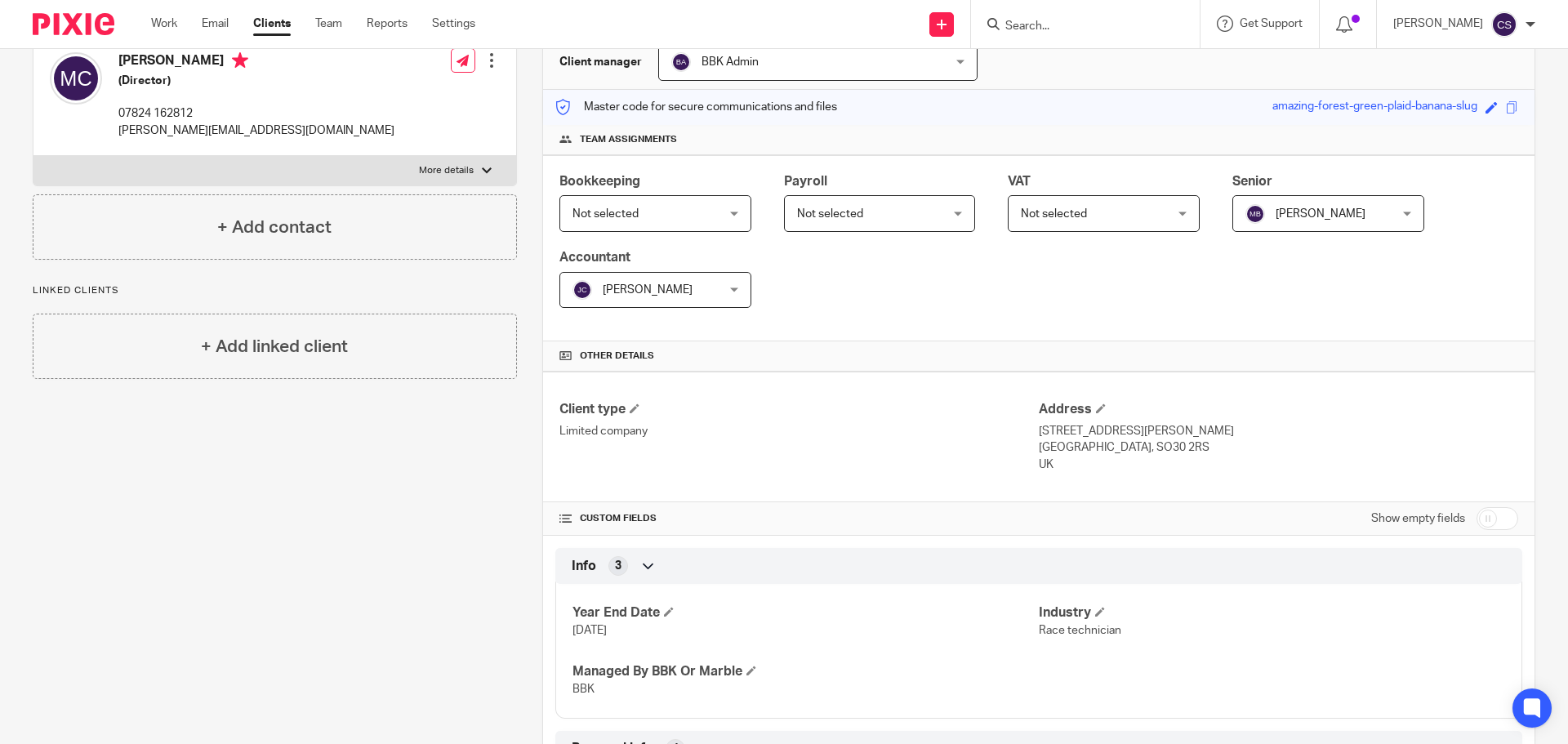
scroll to position [81, 0]
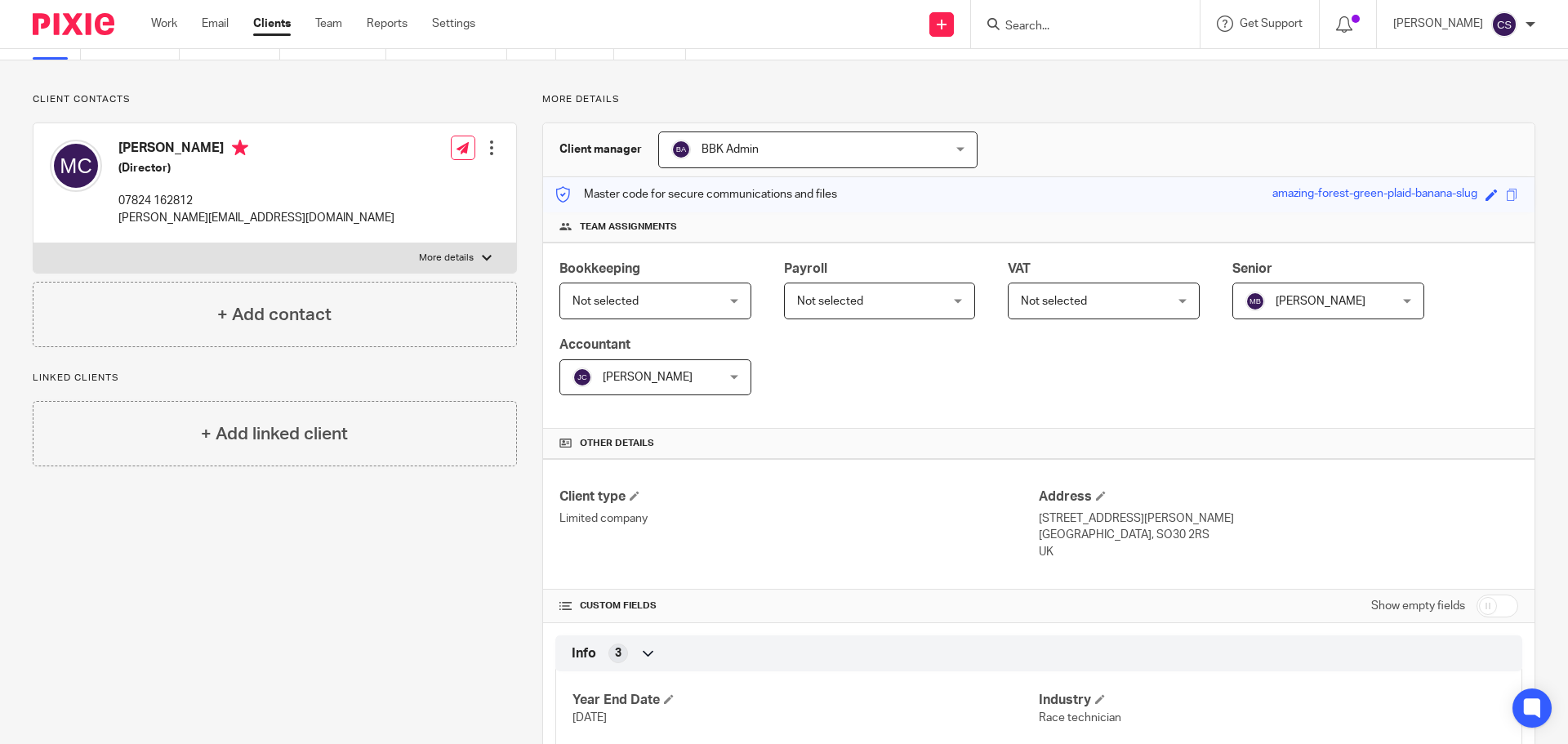
click at [1490, 606] on input "checkbox" at bounding box center [1497, 606] width 42 height 23
checkbox input "true"
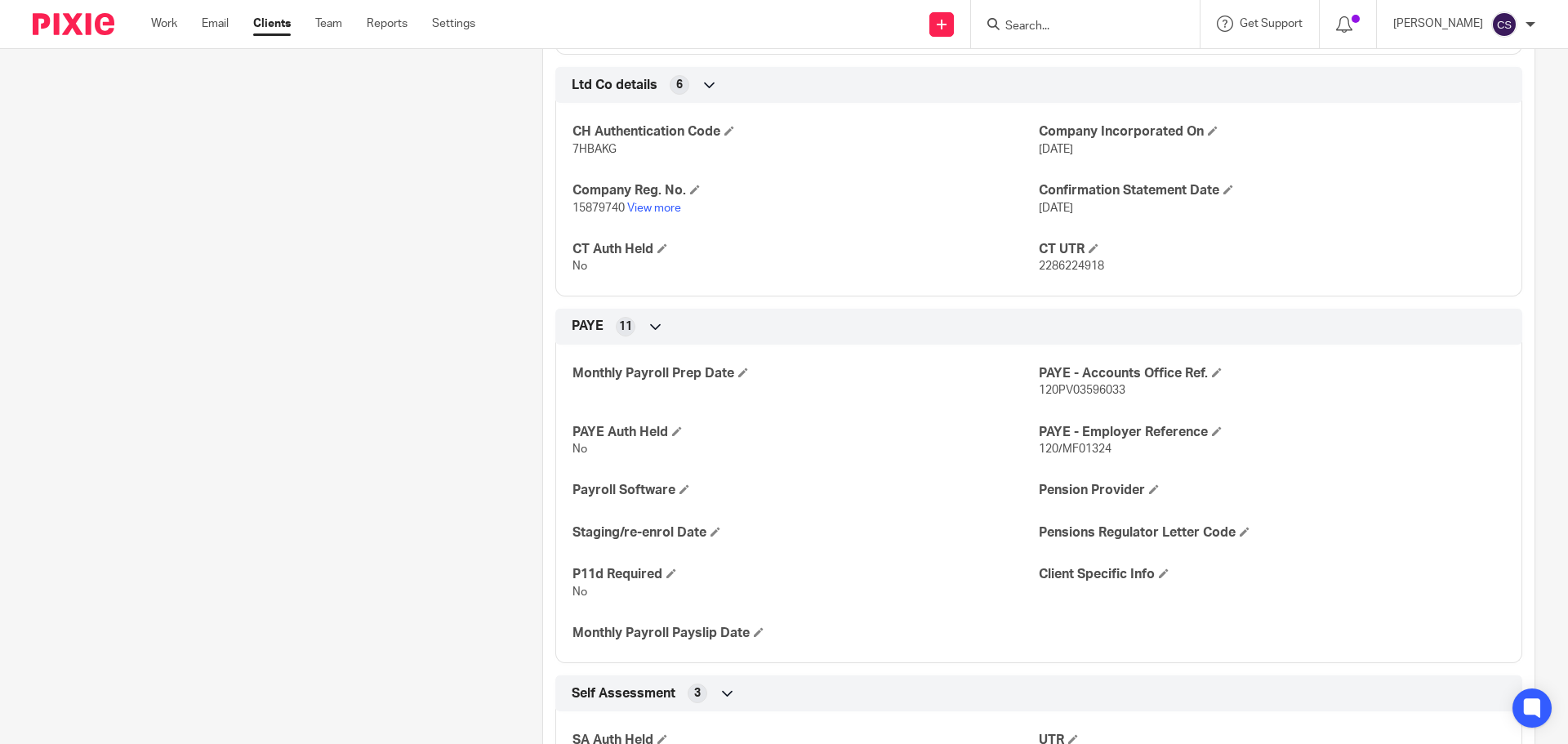
scroll to position [2040, 0]
click at [676, 435] on span at bounding box center [677, 430] width 10 height 10
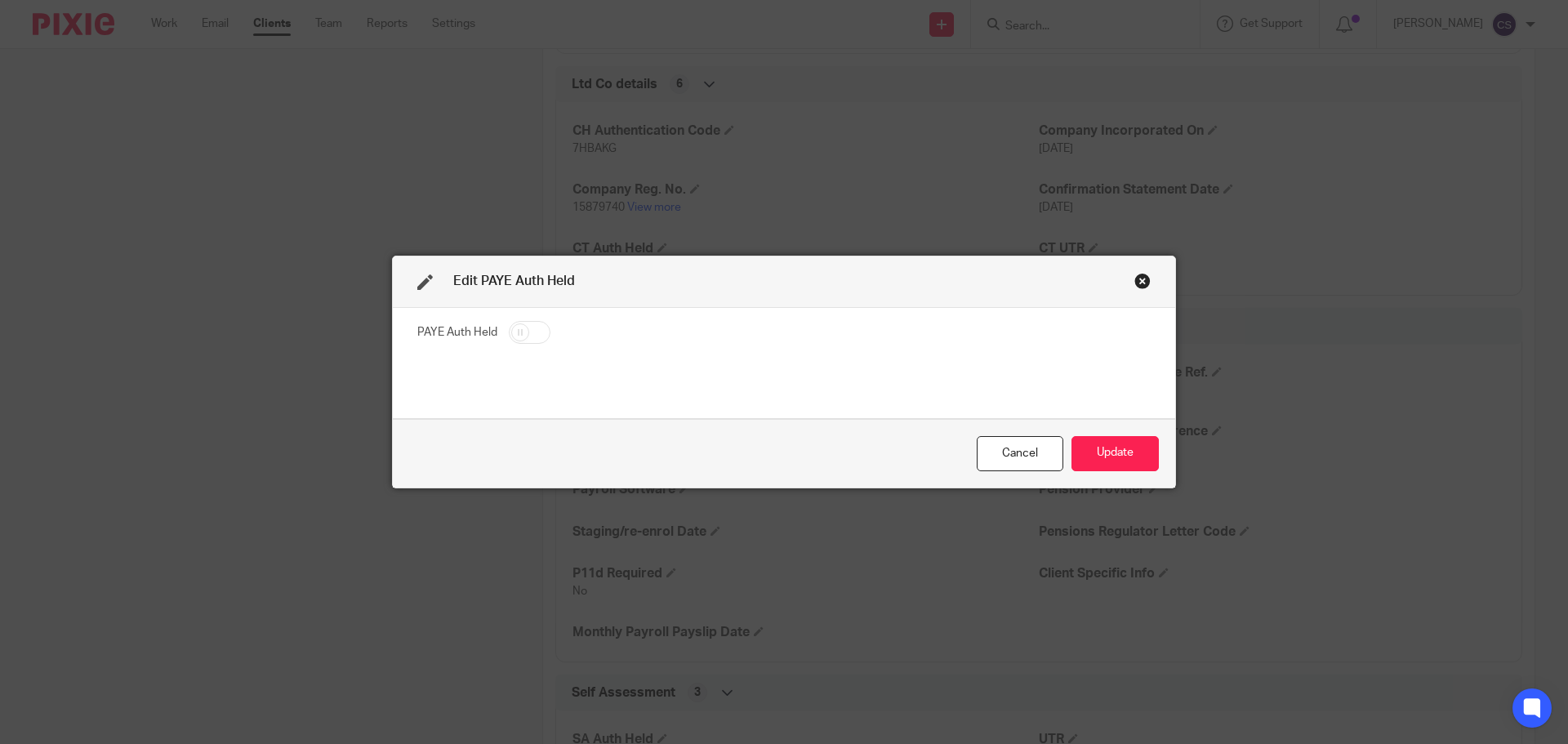
click at [535, 336] on input "checkbox" at bounding box center [530, 332] width 42 height 23
checkbox input "true"
click at [1103, 453] on button "Update" at bounding box center [1114, 454] width 88 height 35
